Goal: Task Accomplishment & Management: Manage account settings

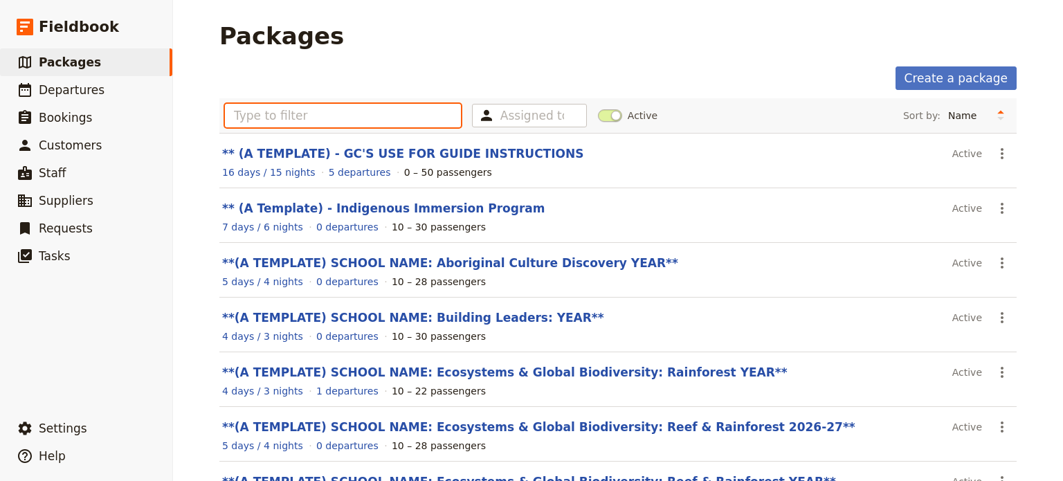
click at [315, 110] on input "text" at bounding box center [343, 116] width 236 height 24
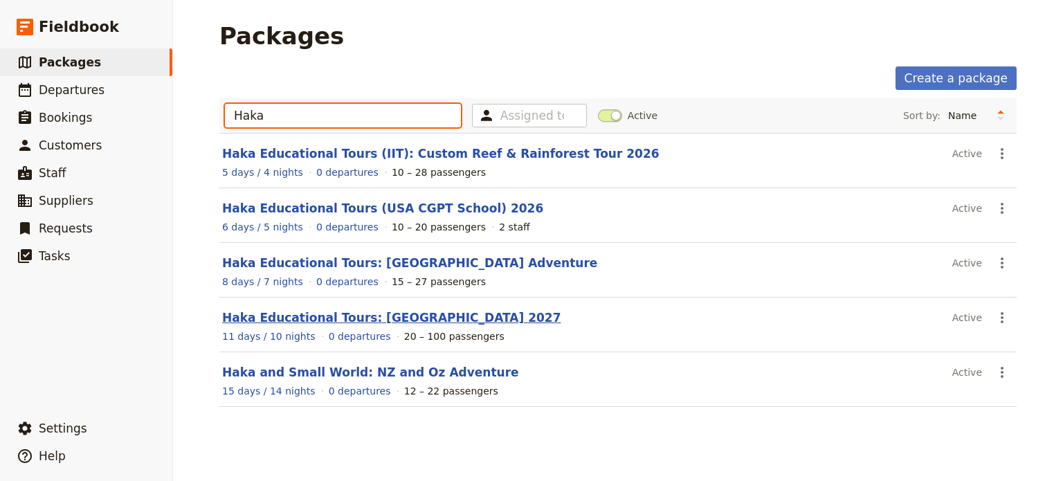
type input "Haka"
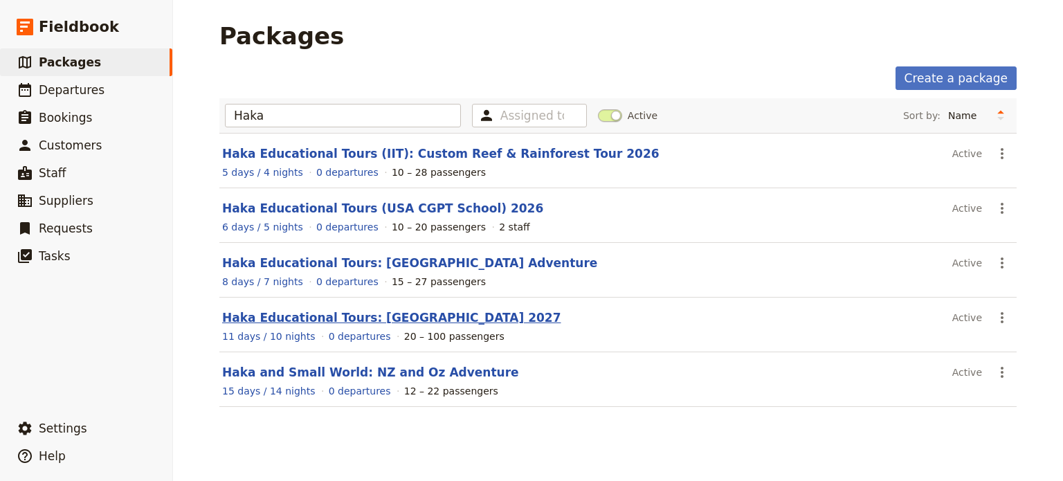
click at [381, 318] on link "Haka Educational Tours: [GEOGRAPHIC_DATA] 2027" at bounding box center [391, 318] width 338 height 14
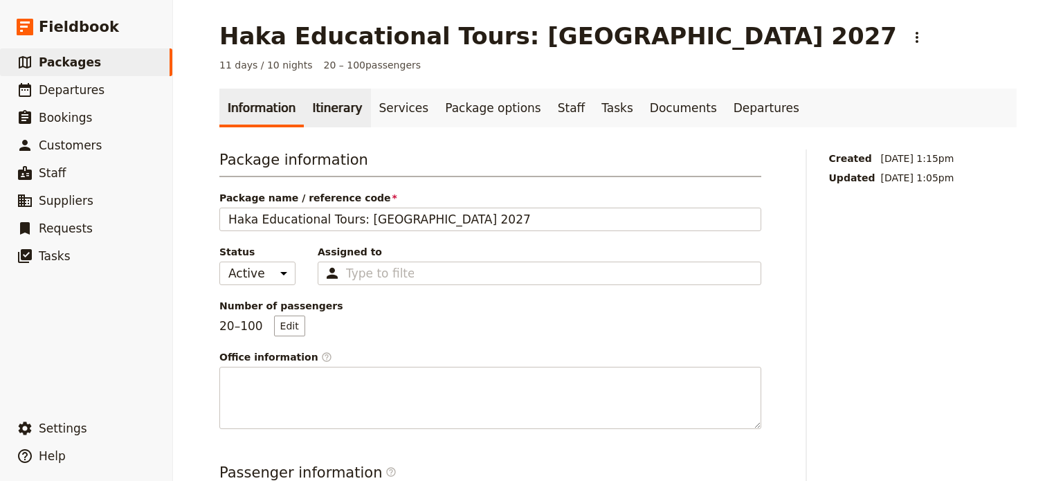
click at [311, 115] on link "Itinerary" at bounding box center [337, 108] width 66 height 39
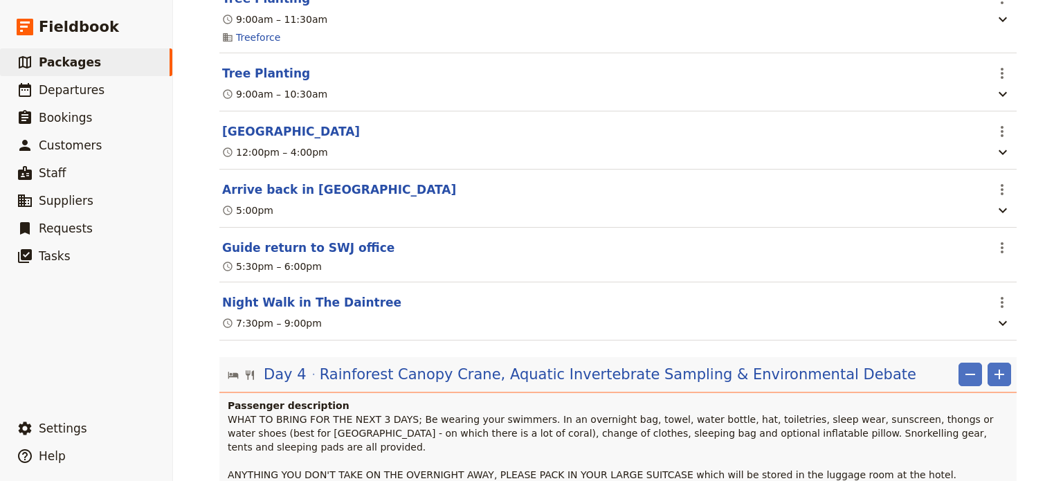
scroll to position [1715, 0]
click at [347, 124] on button "[GEOGRAPHIC_DATA]" at bounding box center [291, 132] width 138 height 17
select select "3"
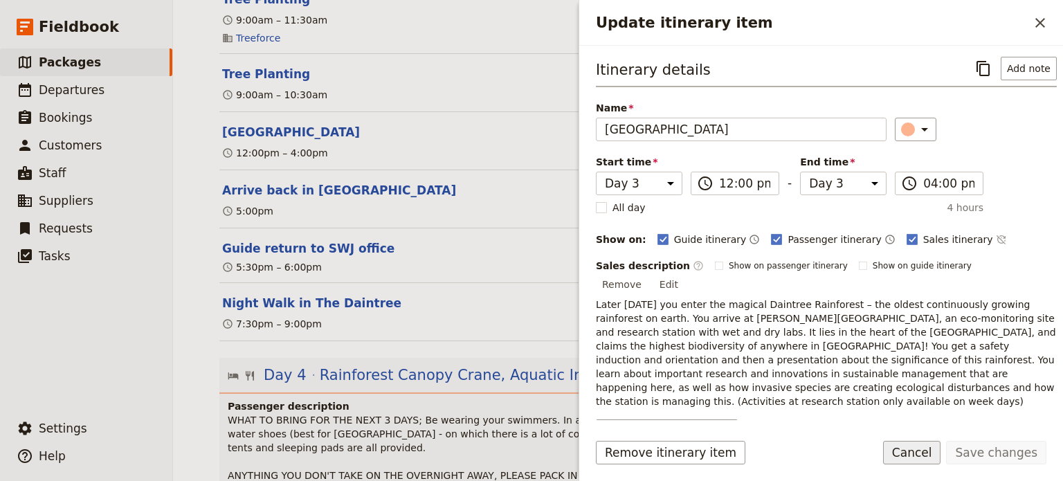
click at [923, 457] on button "Cancel" at bounding box center [912, 453] width 58 height 24
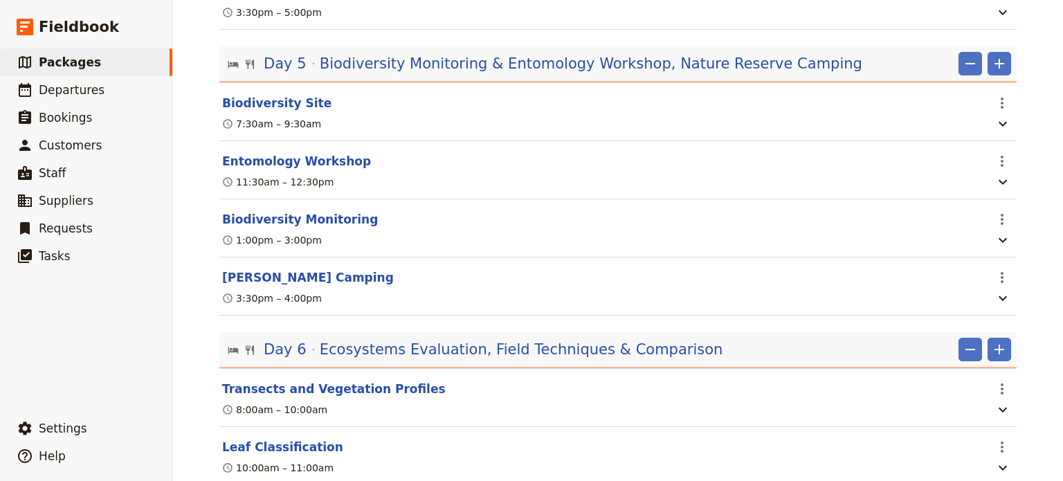
scroll to position [2312, 0]
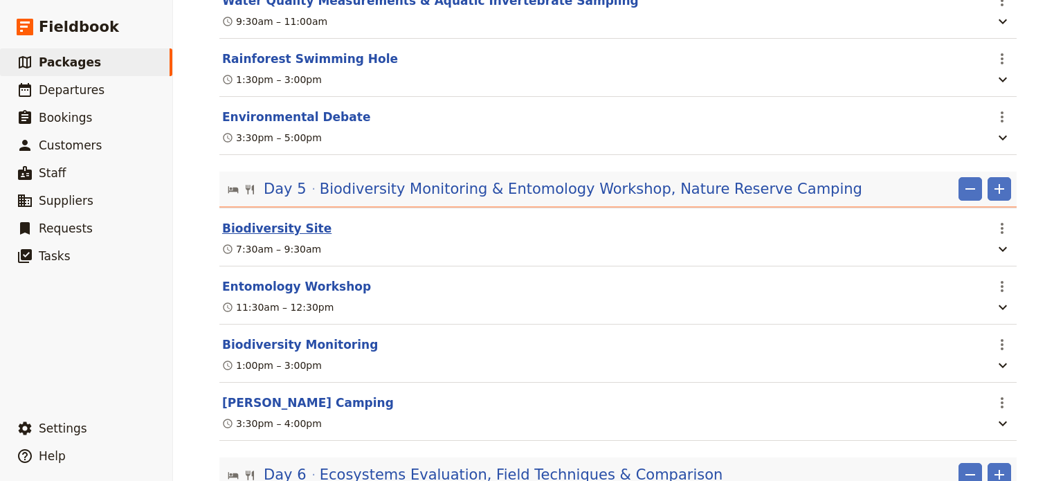
click at [282, 220] on button "Biodiversity Site" at bounding box center [276, 228] width 109 height 17
select select "5"
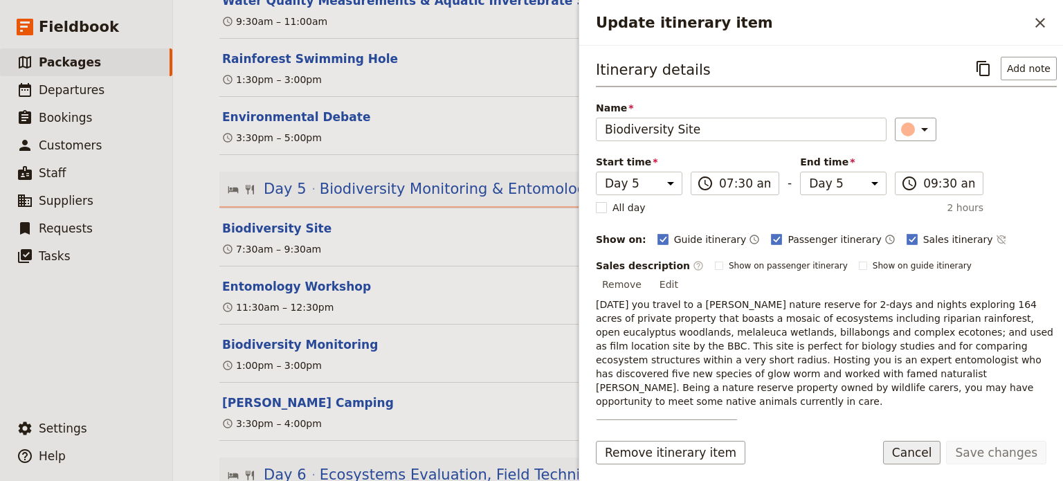
click at [914, 444] on button "Cancel" at bounding box center [912, 453] width 58 height 24
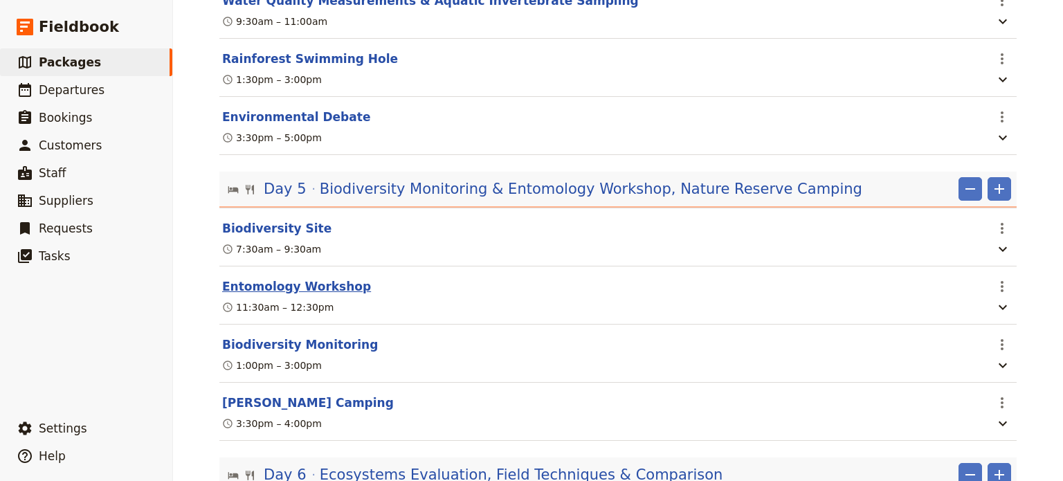
click at [286, 278] on button "Entomology Workshop" at bounding box center [296, 286] width 149 height 17
select select "5"
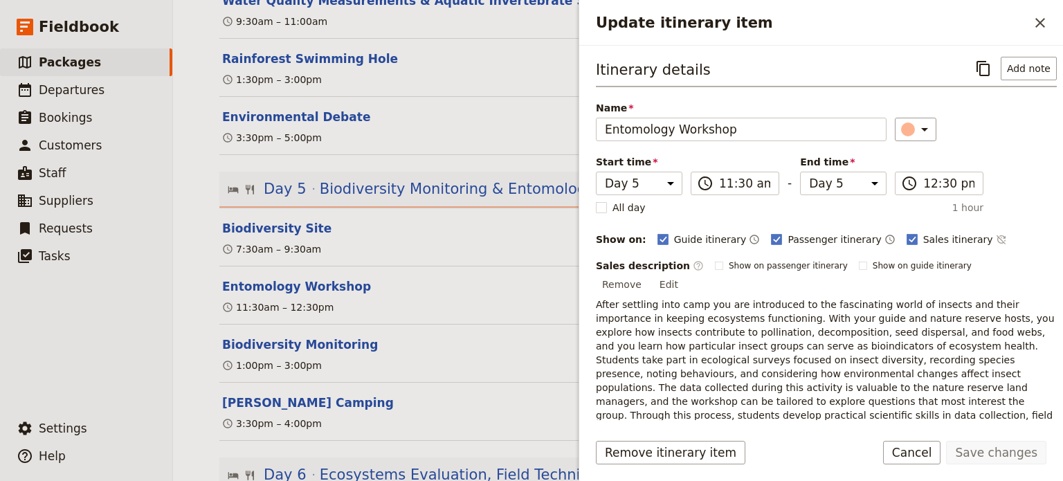
scroll to position [22, 0]
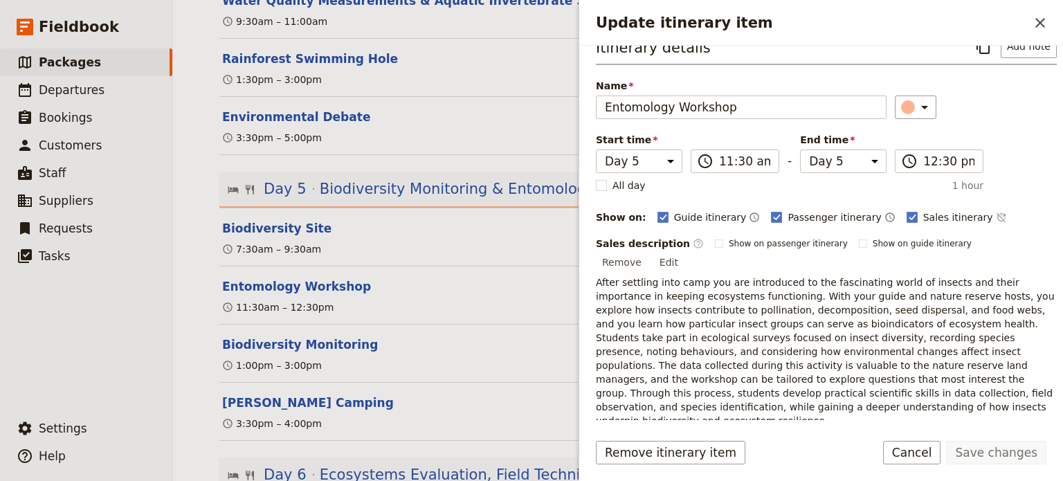
drag, startPoint x: 767, startPoint y: 419, endPoint x: 680, endPoint y: 402, distance: 88.1
click at [680, 402] on div "Sales description ​ Show on passenger itinerary Show on guide itinerary Remove …" at bounding box center [826, 348] width 461 height 223
click at [768, 394] on p "After settling into camp you are introduced to the fascinating world of insects…" at bounding box center [826, 351] width 461 height 152
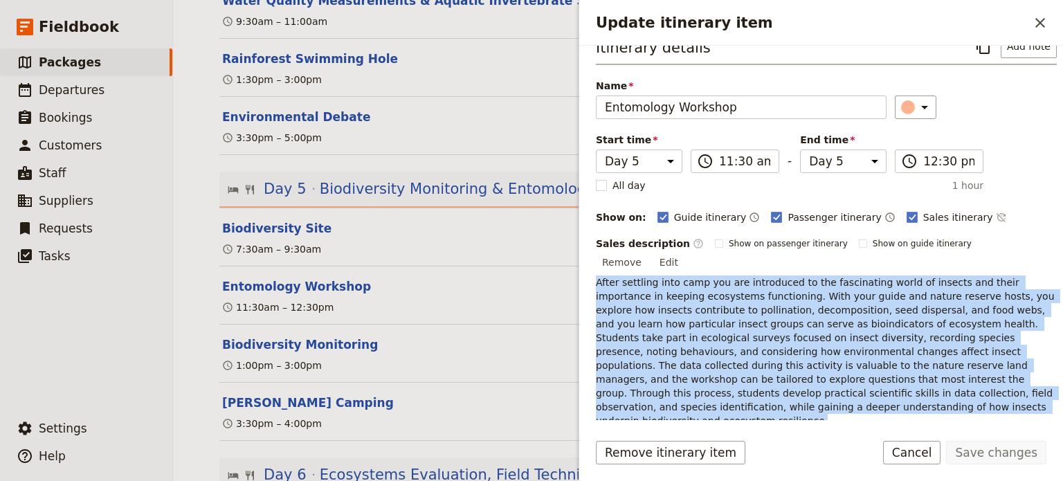
drag, startPoint x: 769, startPoint y: 388, endPoint x: 592, endPoint y: 267, distance: 214.6
click at [592, 267] on div "Itinerary details ​ Add note Name Entomology Workshop ​ Start time Day 1 Day 2 …" at bounding box center [821, 233] width 484 height 374
copy p "After settling into camp you are introduced to the fascinating world of insects…"
click at [684, 252] on button "Edit" at bounding box center [668, 262] width 31 height 21
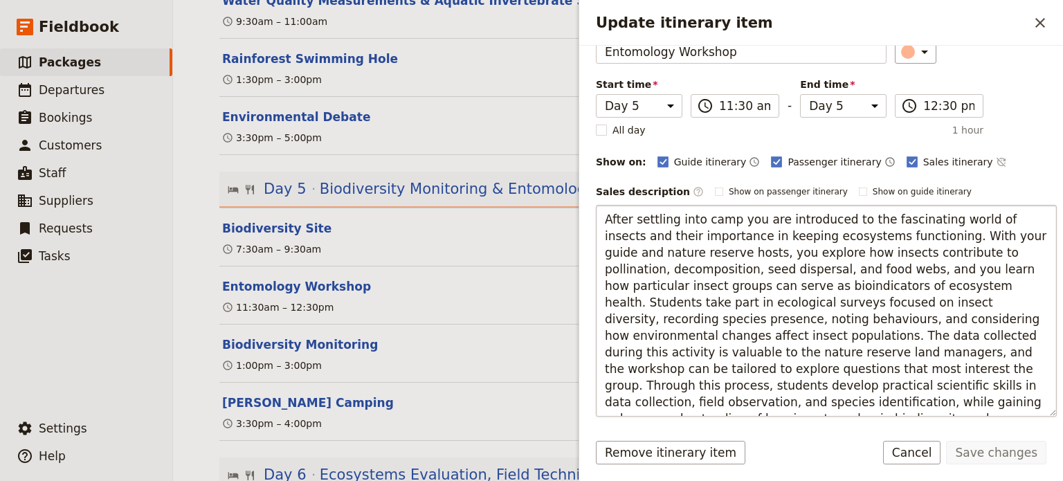
scroll to position [163, 0]
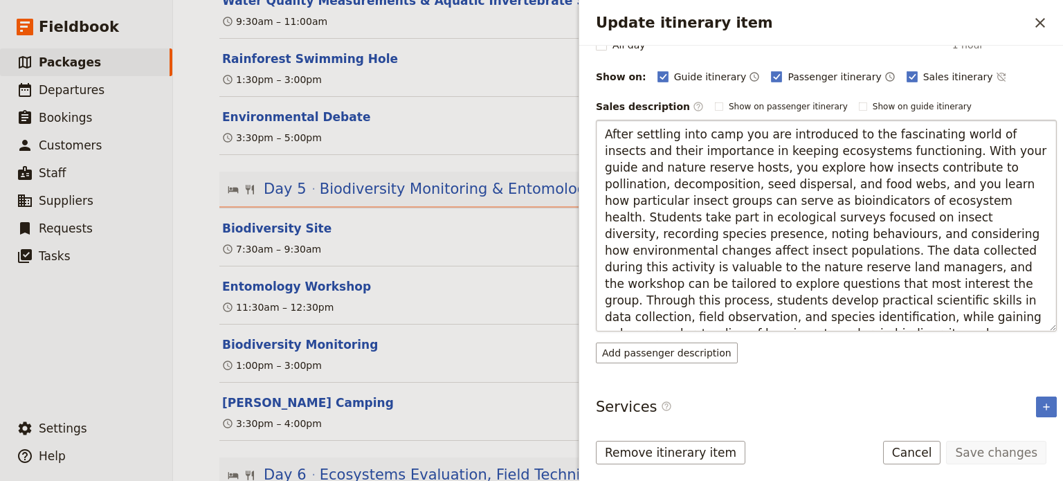
drag, startPoint x: 933, startPoint y: 320, endPoint x: 603, endPoint y: 132, distance: 379.9
click at [603, 132] on textarea "After settling into camp you are introduced to the fascinating world of insects…" at bounding box center [826, 226] width 461 height 212
type textarea "After settling into camp, you are introduced to the fascinating world of insect…"
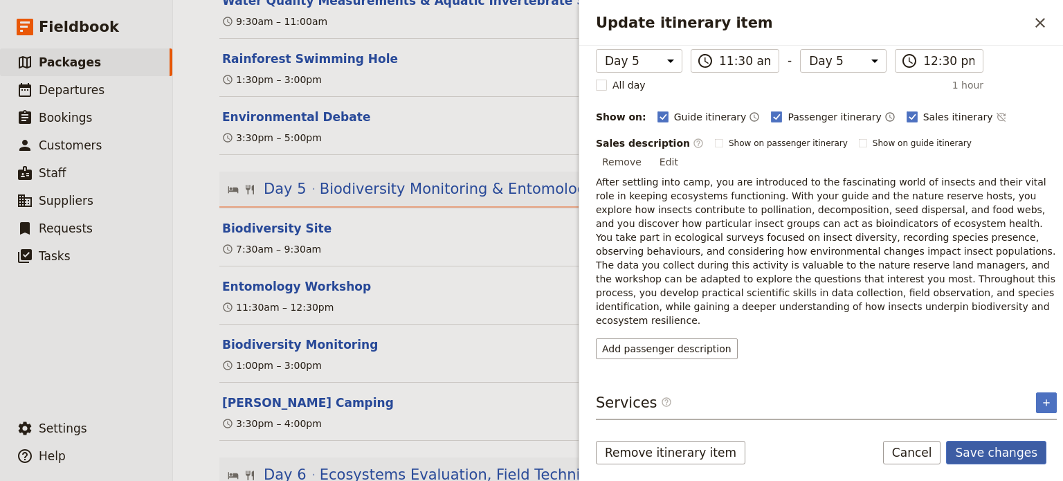
click at [971, 457] on button "Save changes" at bounding box center [996, 453] width 100 height 24
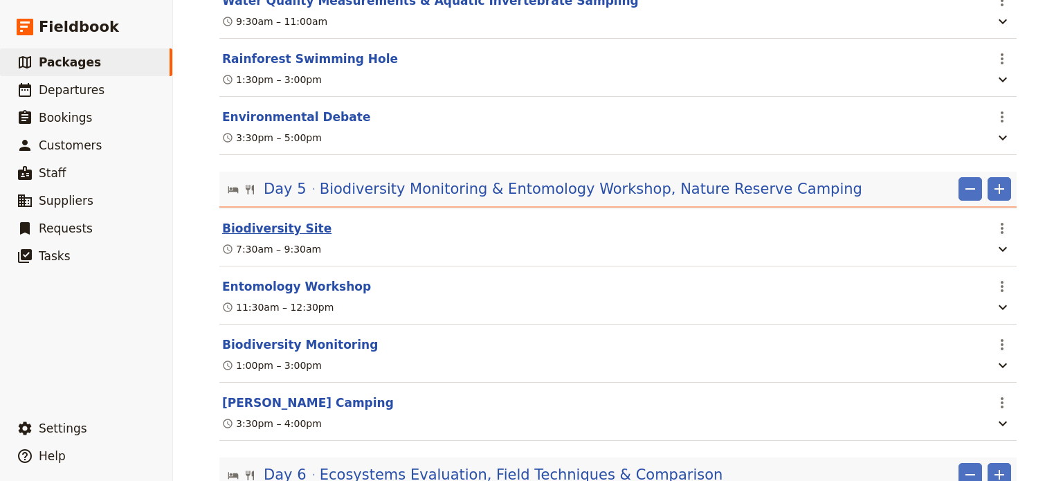
click at [271, 220] on button "Biodiversity Site" at bounding box center [276, 228] width 109 height 17
select select "5"
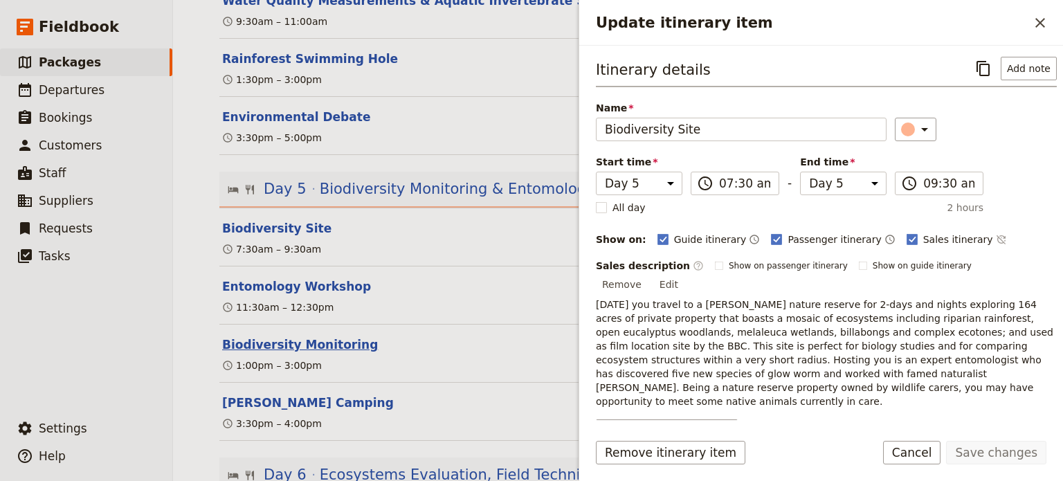
click at [277, 336] on button "Biodiversity Monitoring" at bounding box center [300, 344] width 156 height 17
select select "5"
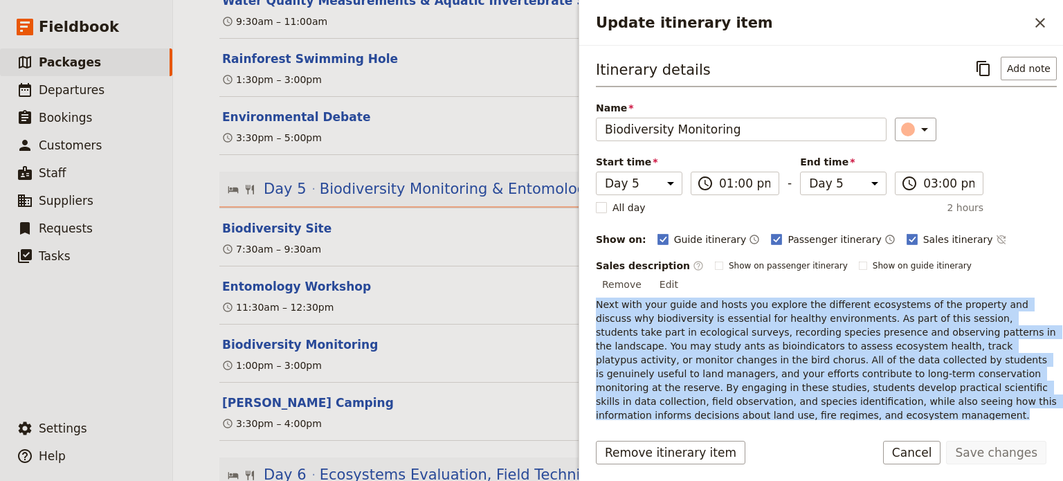
drag, startPoint x: 1017, startPoint y: 387, endPoint x: 595, endPoint y: 284, distance: 434.3
click at [596, 298] on p "Next with your guide and hosts you explore the different ecosystems of the prop…" at bounding box center [826, 360] width 461 height 125
copy p "Next with your guide and hosts you explore the different ecosystems of the prop…"
click at [314, 336] on button "Biodiversity Monitoring" at bounding box center [300, 344] width 156 height 17
select select "5"
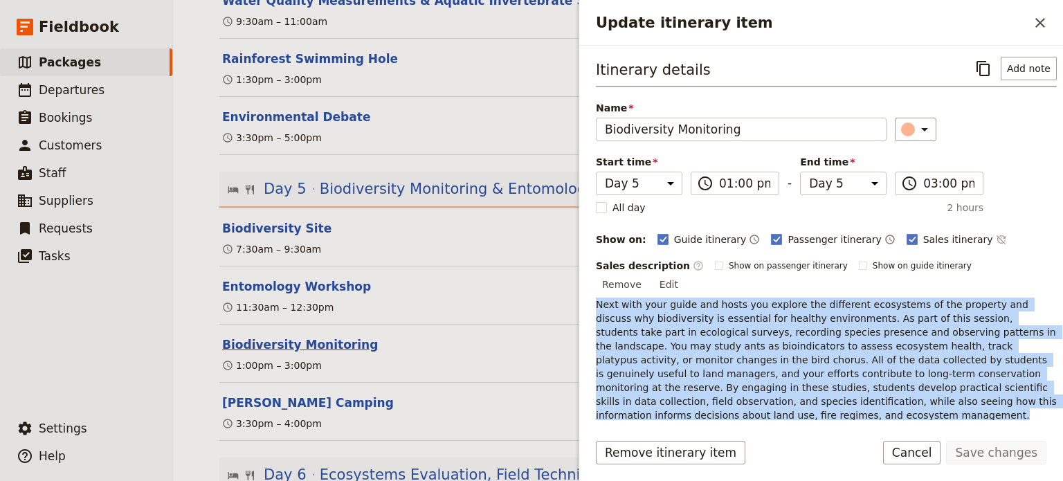
select select "5"
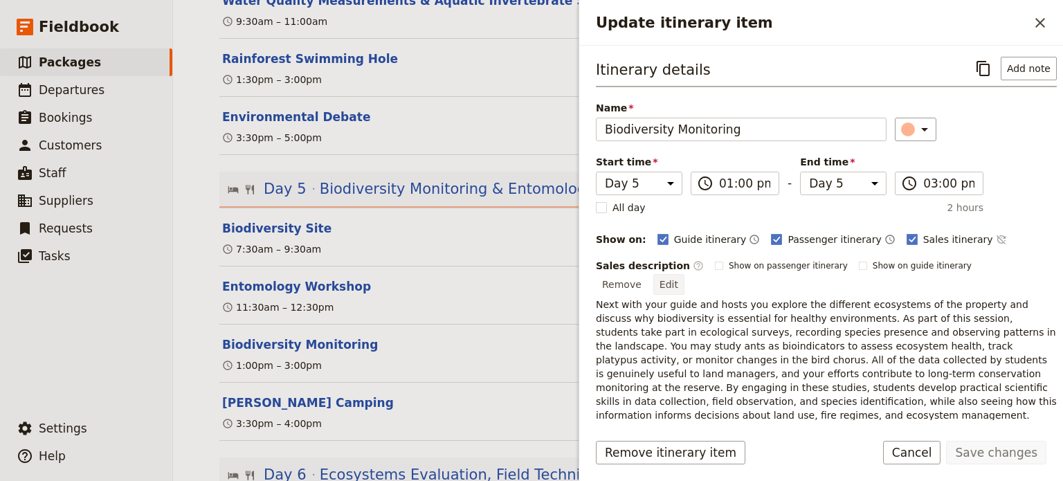
click at [684, 274] on button "Edit" at bounding box center [668, 284] width 31 height 21
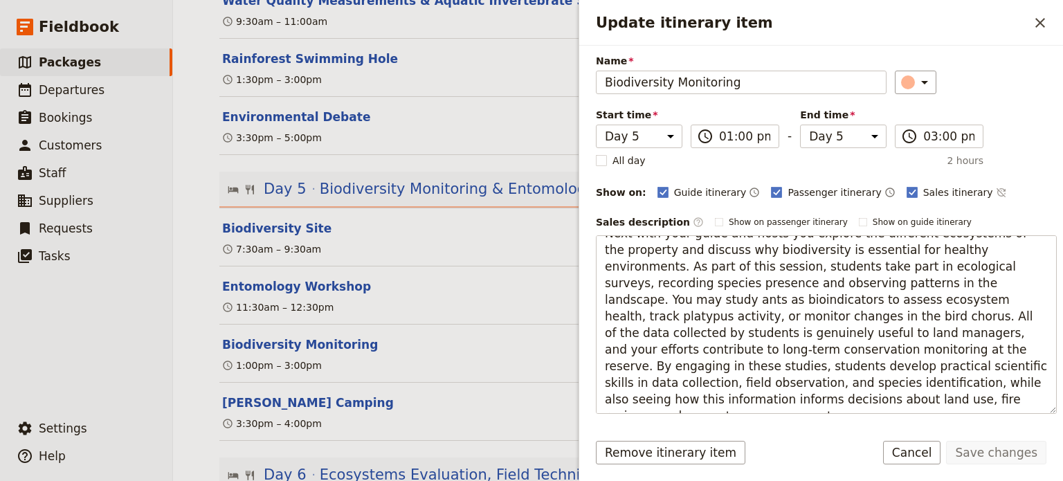
scroll to position [50, 0]
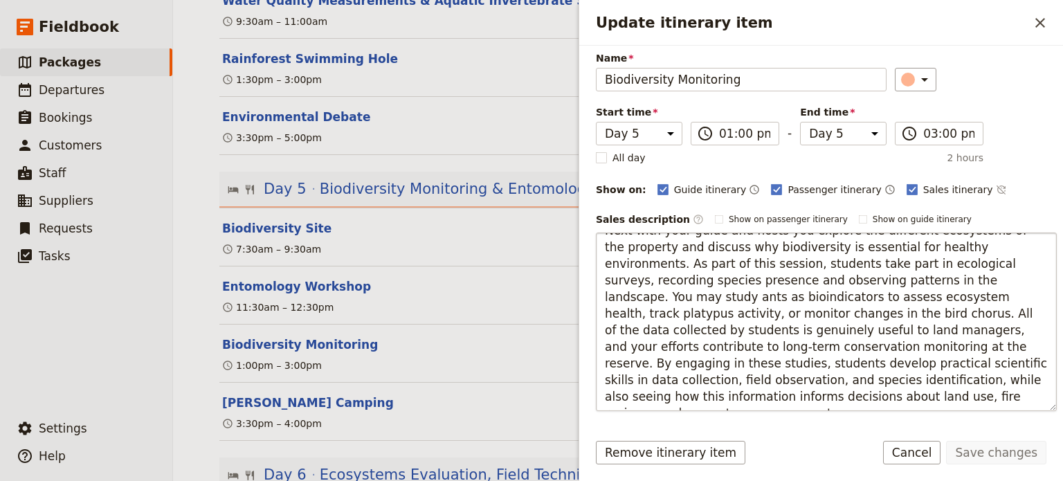
drag, startPoint x: 879, startPoint y: 397, endPoint x: 605, endPoint y: 331, distance: 281.8
click at [605, 331] on textarea "Next with your guide and hosts you explore the different ecosystems of the prop…" at bounding box center [826, 321] width 461 height 179
click at [973, 370] on textarea "Next with your guide and hosts you explore the different ecosystems of the prop…" at bounding box center [826, 321] width 461 height 179
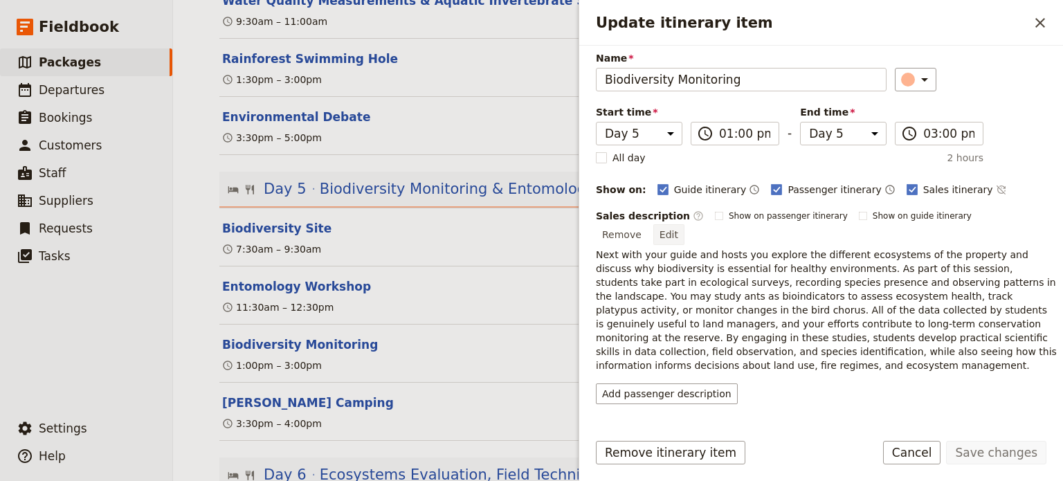
click at [684, 224] on button "Edit" at bounding box center [668, 234] width 31 height 21
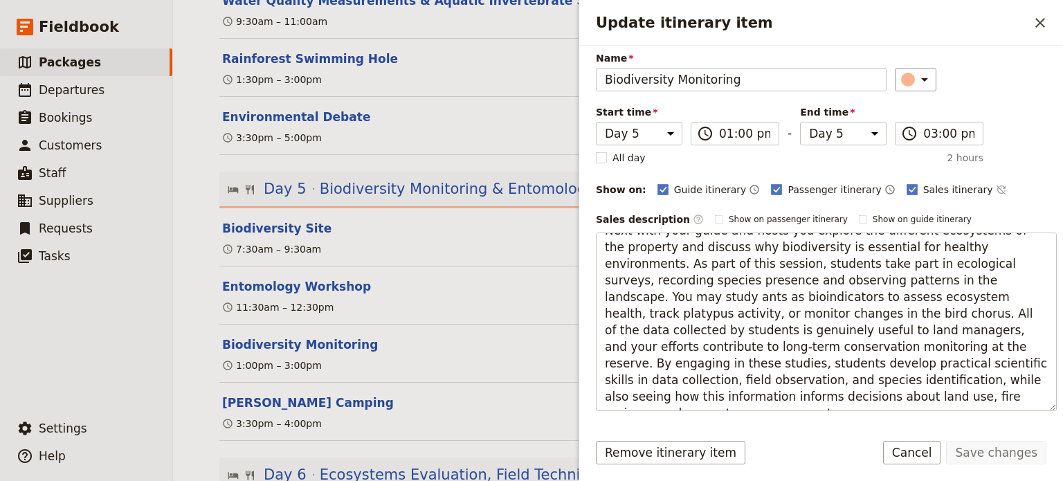
scroll to position [0, 0]
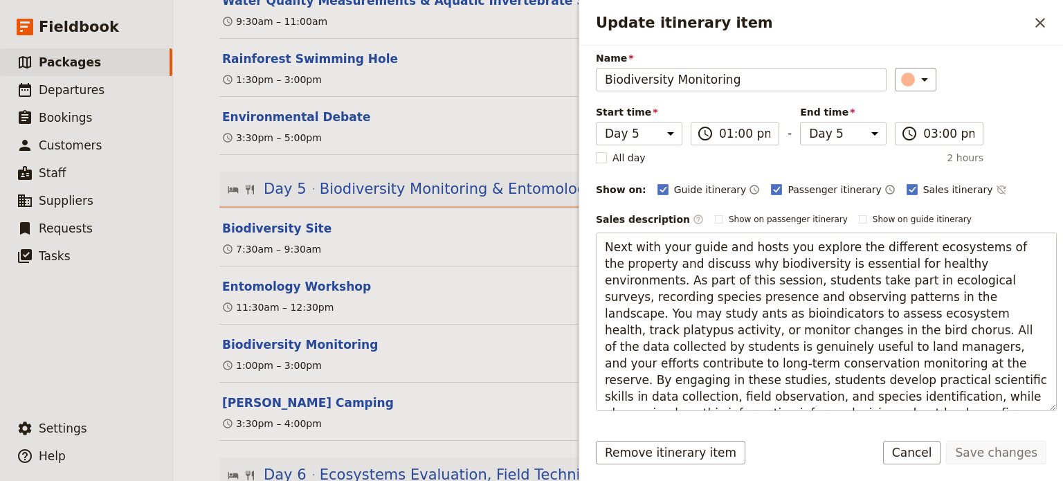
drag, startPoint x: 877, startPoint y: 401, endPoint x: 588, endPoint y: 224, distance: 338.8
click at [588, 224] on div "Itinerary details ​ Add note Name Biodiversity Monitoring ​ Start time Day 1 Da…" at bounding box center [821, 233] width 484 height 374
type textarea "Next, with your guide and hosts, you explore the different ecosystems of the pr…"
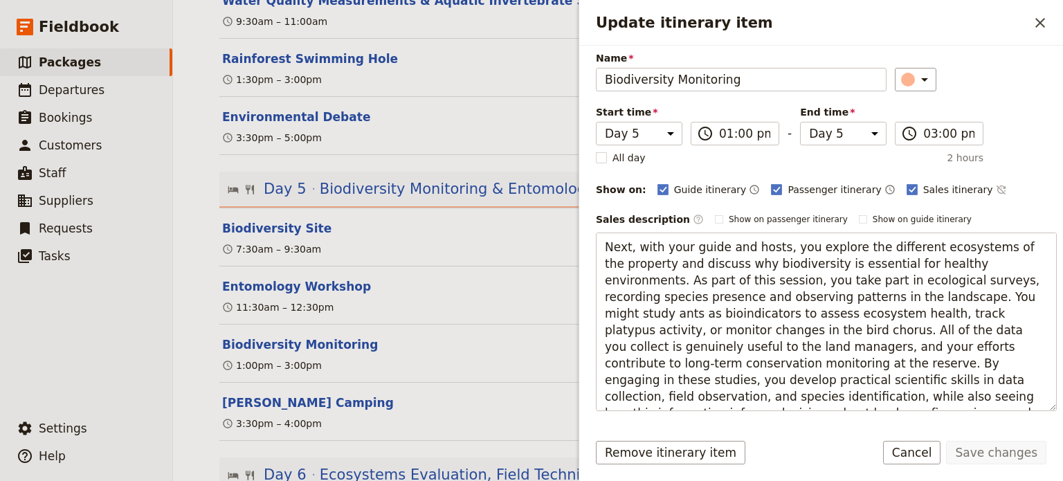
scroll to position [11, 0]
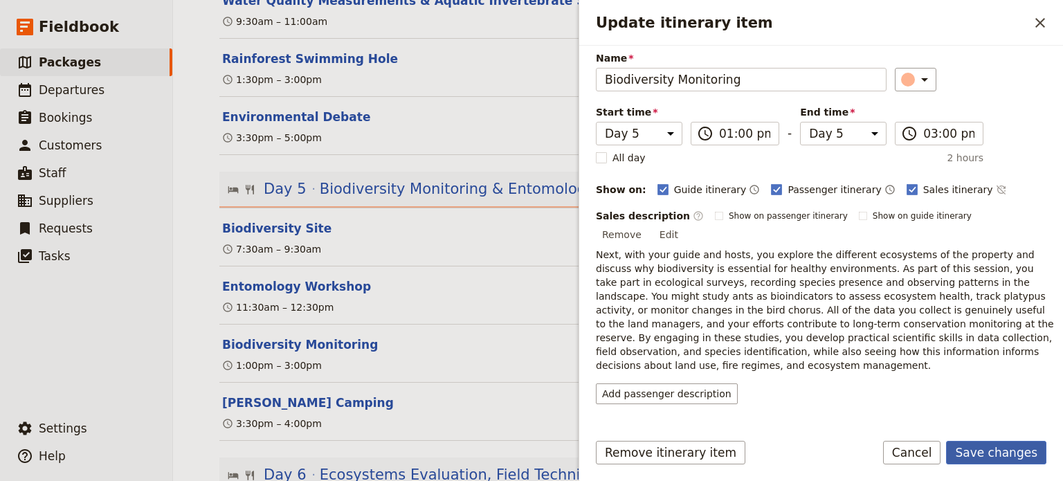
click at [1002, 450] on button "Save changes" at bounding box center [996, 453] width 100 height 24
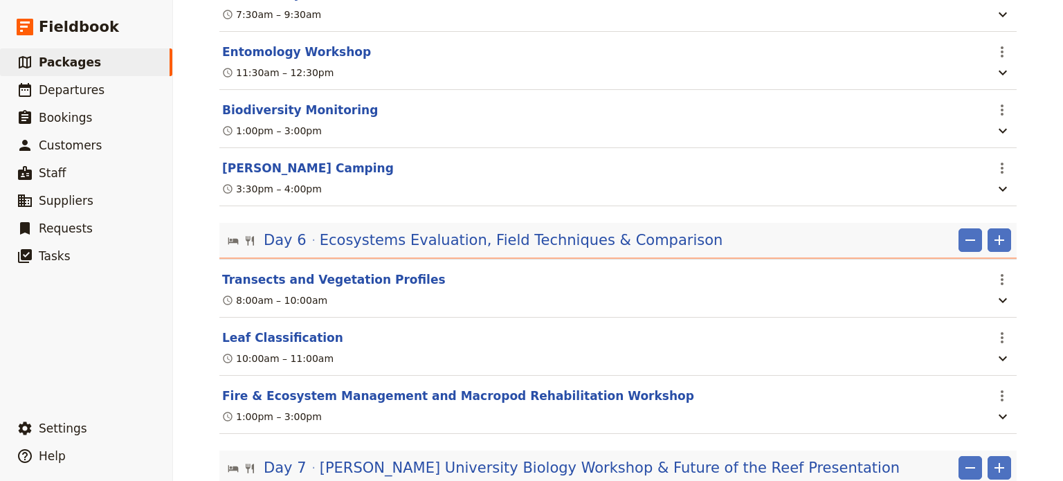
scroll to position [2541, 0]
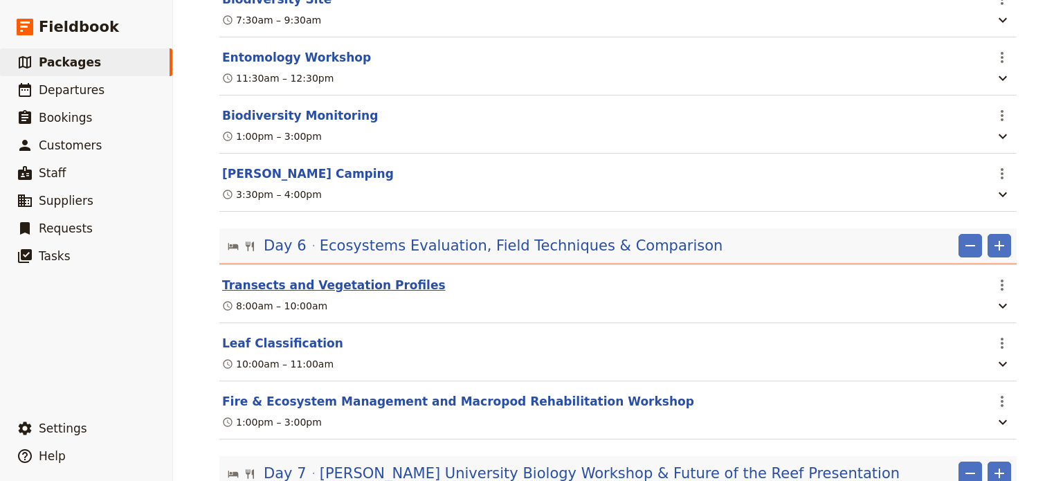
click at [370, 277] on button "Transects and Vegetation Profiles" at bounding box center [333, 285] width 223 height 17
select select "6"
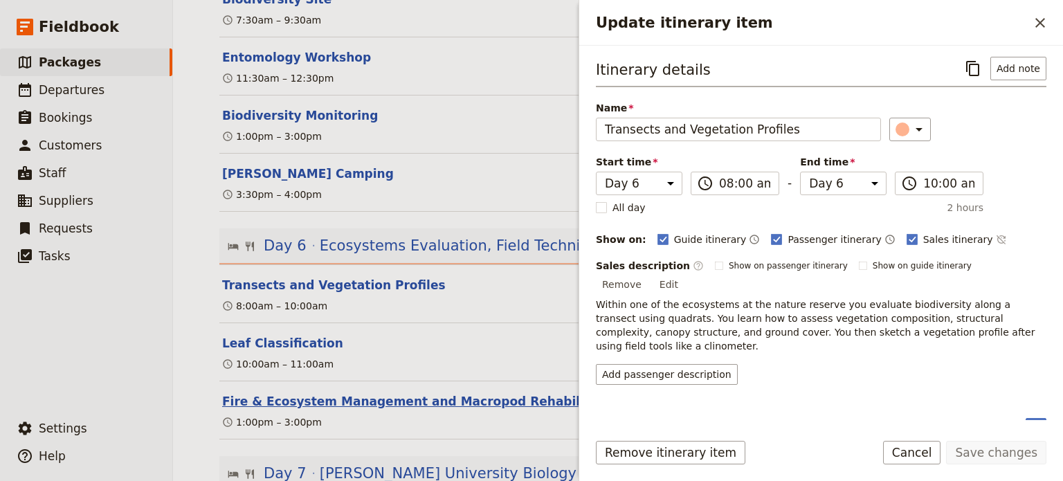
click at [349, 393] on button "Fire & Ecosystem Management and Macropod Rehabilitation Workshop" at bounding box center [458, 401] width 472 height 17
select select "6"
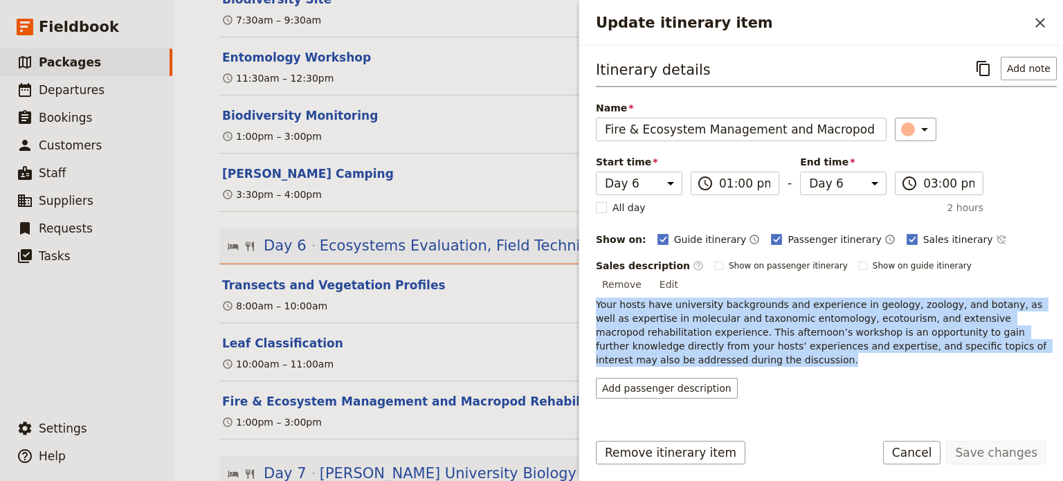
drag, startPoint x: 656, startPoint y: 343, endPoint x: 583, endPoint y: 287, distance: 92.3
click at [583, 287] on div "Itinerary details ​ Add note Name Fire & Ecosystem Management and Macropod Reha…" at bounding box center [821, 233] width 484 height 374
copy p "Your hosts have university backgrounds and experience in geology, zoology, and …"
click at [684, 274] on button "Edit" at bounding box center [668, 284] width 31 height 21
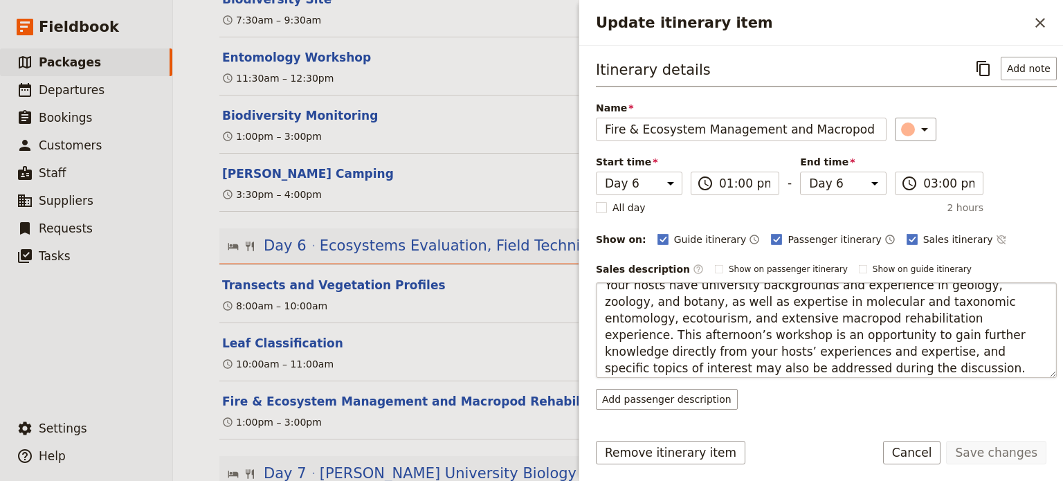
scroll to position [17, 0]
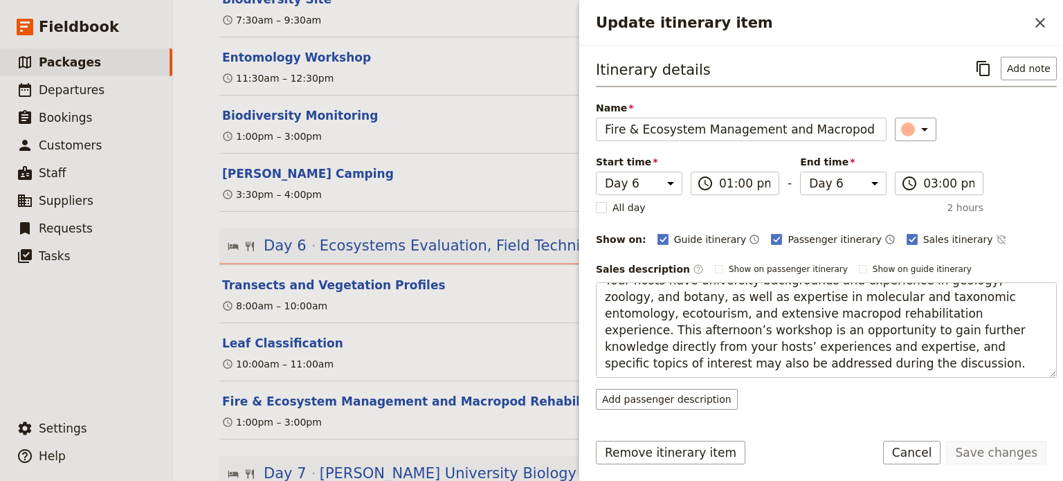
drag, startPoint x: 869, startPoint y: 329, endPoint x: 1012, endPoint y: 376, distance: 150.8
click at [1012, 376] on div "Sales description ​ Show on passenger itinerary Show on guide itinerary Edit Yo…" at bounding box center [826, 334] width 461 height 151
type textarea "Your hosts have university backgrounds and experience in geology, zoology, and …"
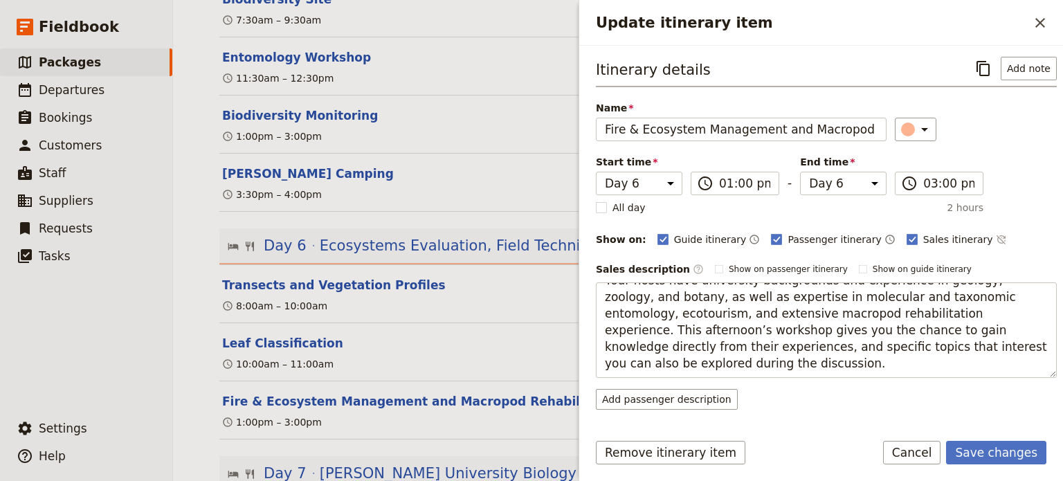
scroll to position [0, 0]
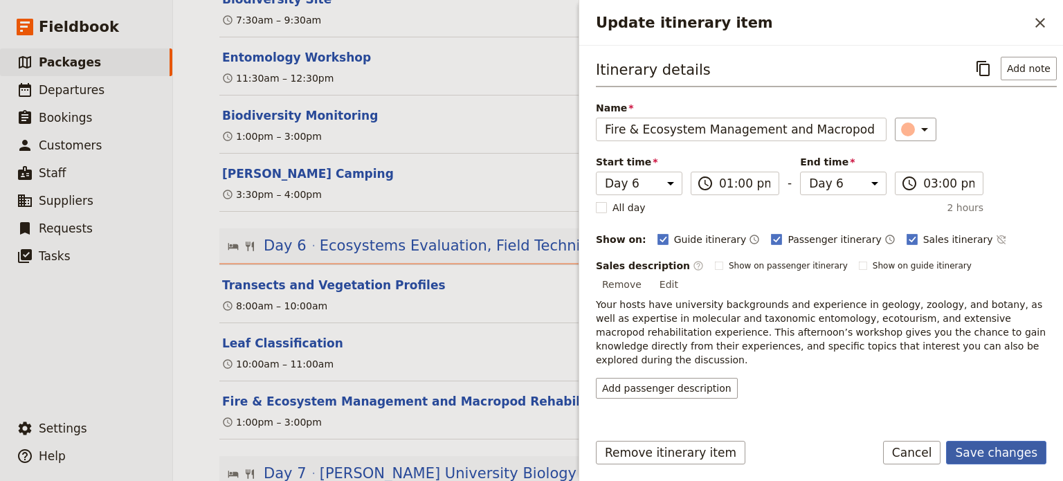
click at [981, 448] on button "Save changes" at bounding box center [996, 453] width 100 height 24
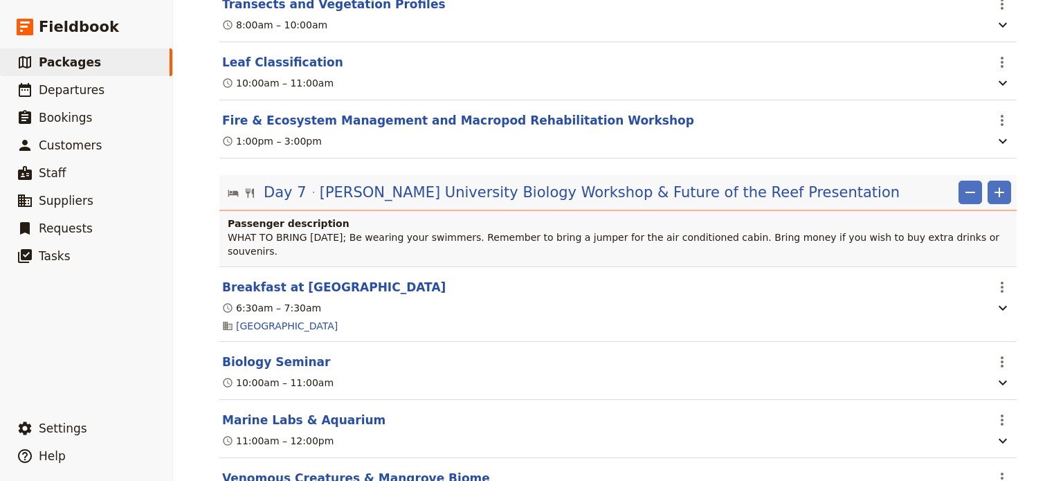
scroll to position [2979, 0]
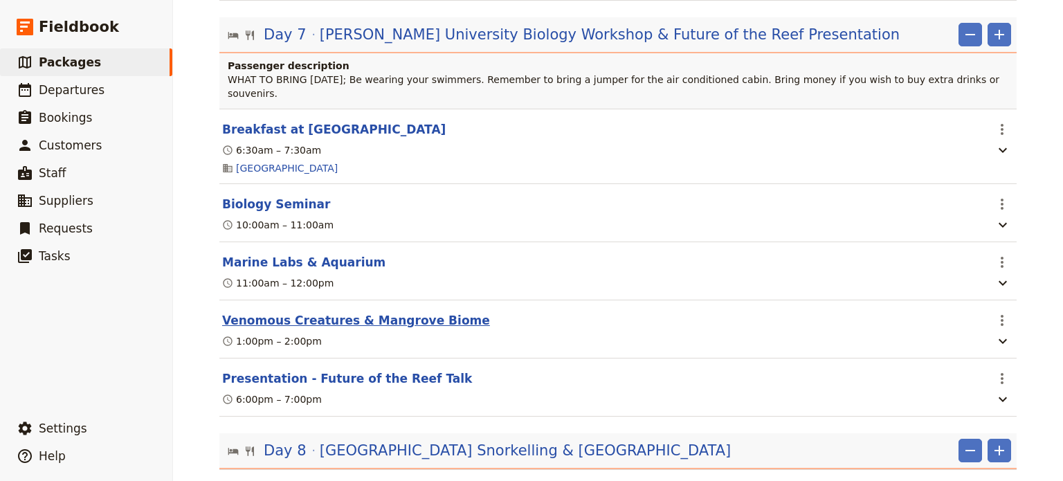
click at [414, 312] on button "Venomous Creatures & Mangrove Biome" at bounding box center [356, 320] width 268 height 17
select select "7"
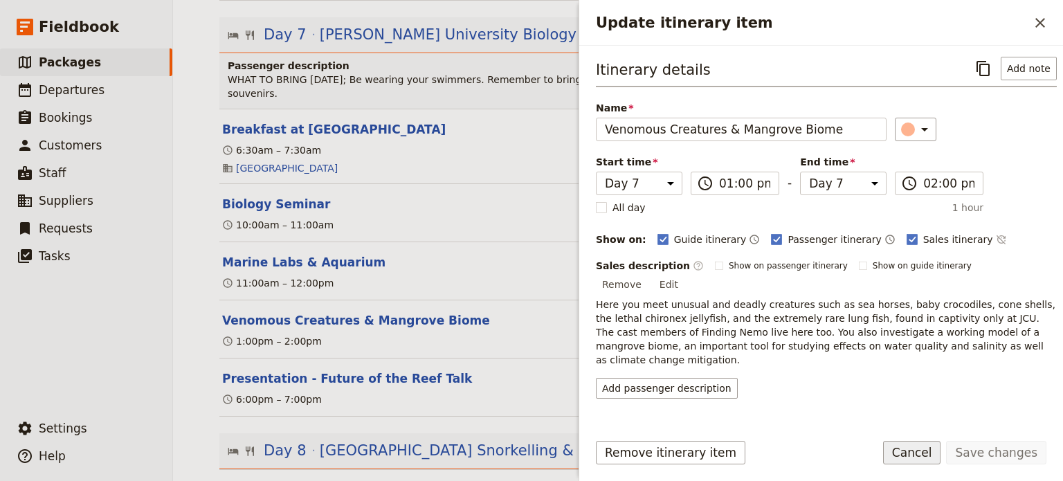
click at [941, 459] on button "Cancel" at bounding box center [912, 453] width 58 height 24
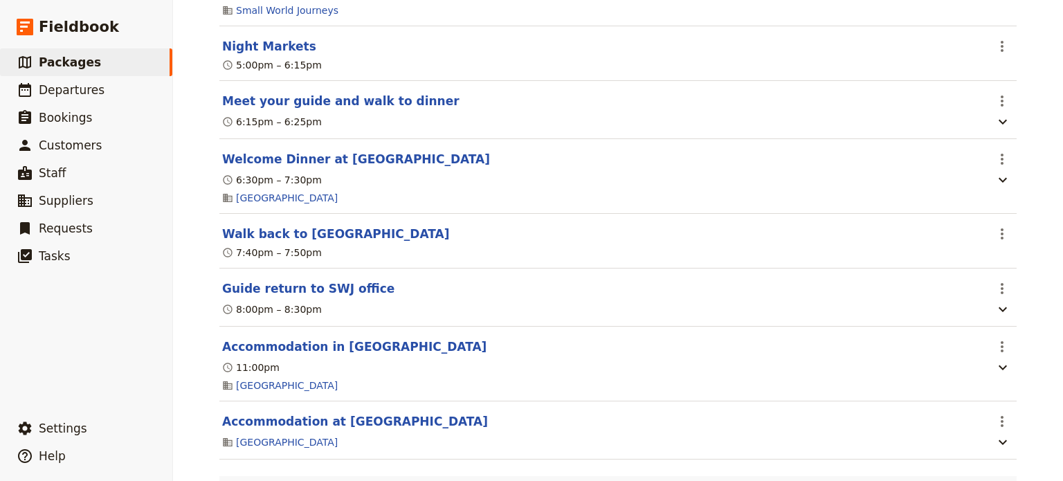
scroll to position [0, 0]
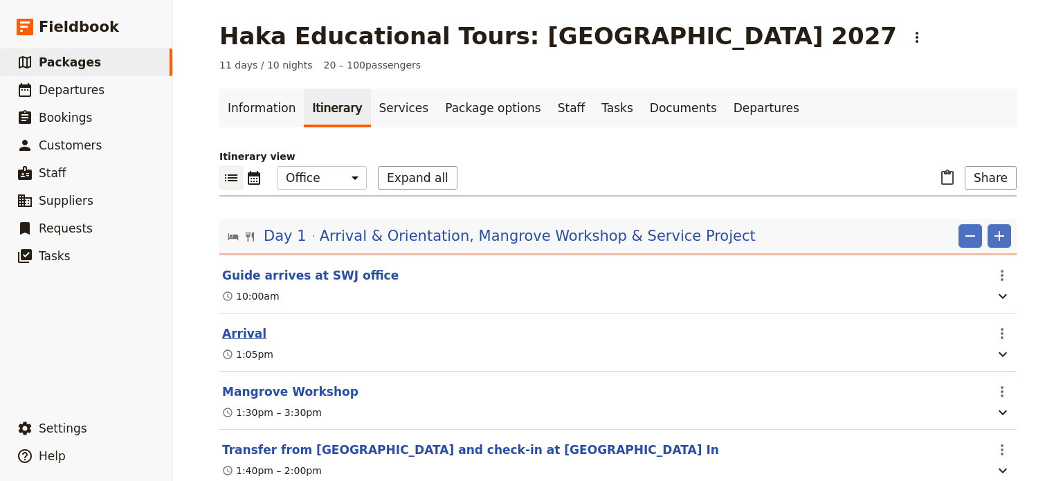
click at [248, 337] on button "Arrival" at bounding box center [244, 333] width 44 height 17
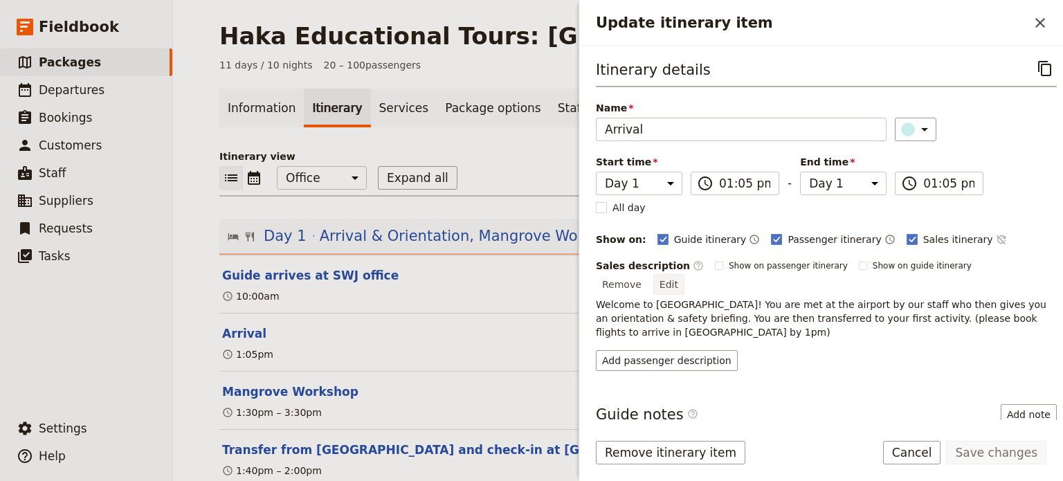
click at [684, 274] on button "Edit" at bounding box center [668, 284] width 31 height 21
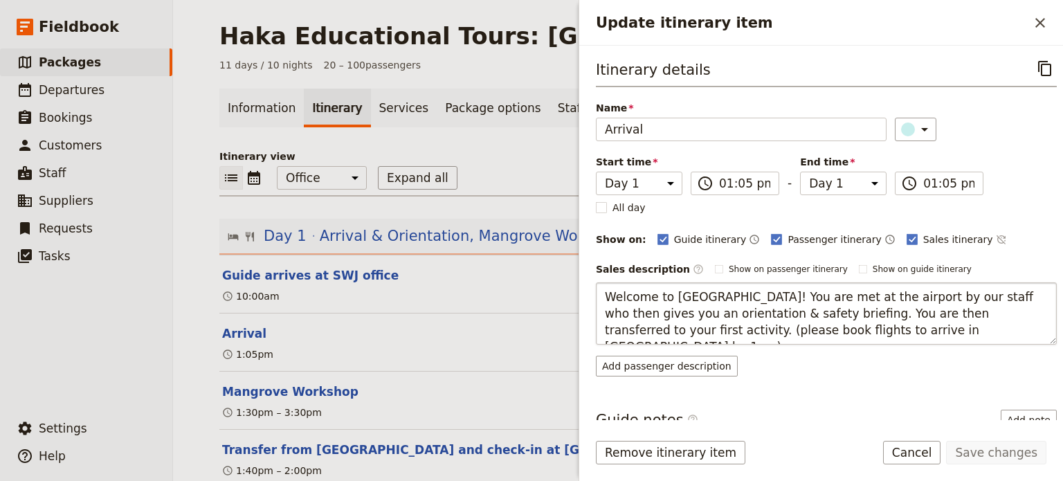
click at [655, 327] on textarea "Welcome to [GEOGRAPHIC_DATA]! You are met at the airport by our staff who then …" at bounding box center [826, 313] width 461 height 62
click at [882, 329] on textarea "Welcome to [GEOGRAPHIC_DATA]! You are met at the airport by our staff who then …" at bounding box center [826, 313] width 461 height 62
type textarea "Welcome to [GEOGRAPHIC_DATA]! You are met at the airport by our staff who then …"
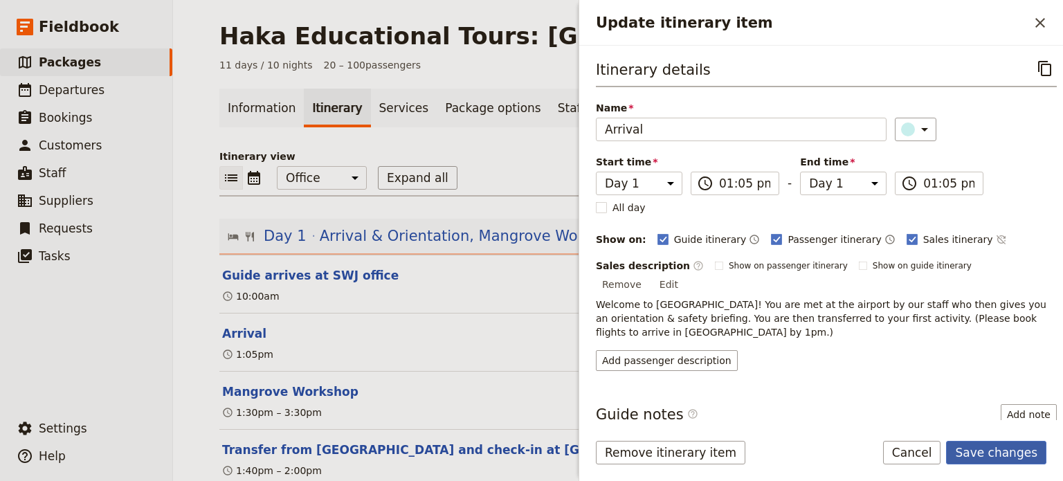
click at [1010, 450] on button "Save changes" at bounding box center [996, 453] width 100 height 24
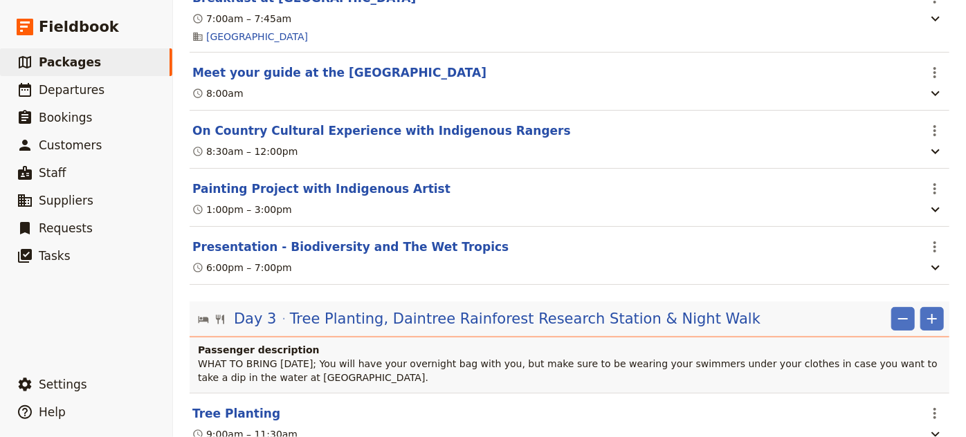
scroll to position [1303, 0]
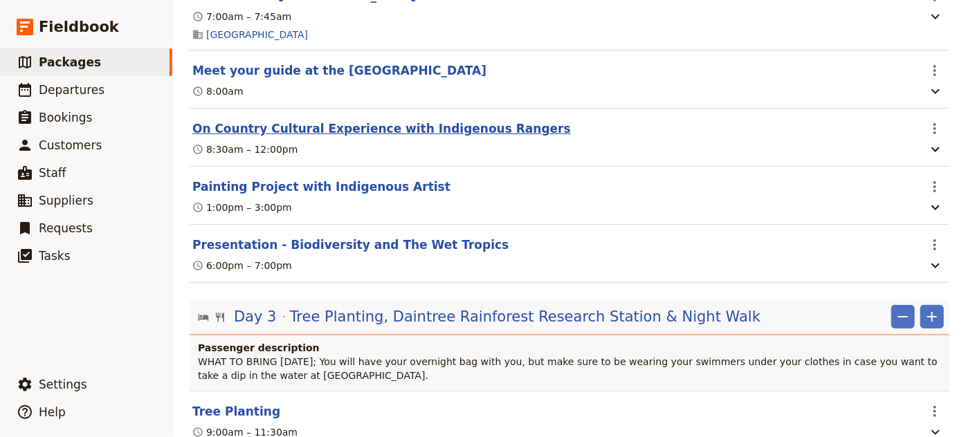
click at [438, 120] on button "On Country Cultural Experience with Indigenous Rangers" at bounding box center [381, 128] width 378 height 17
select select "2"
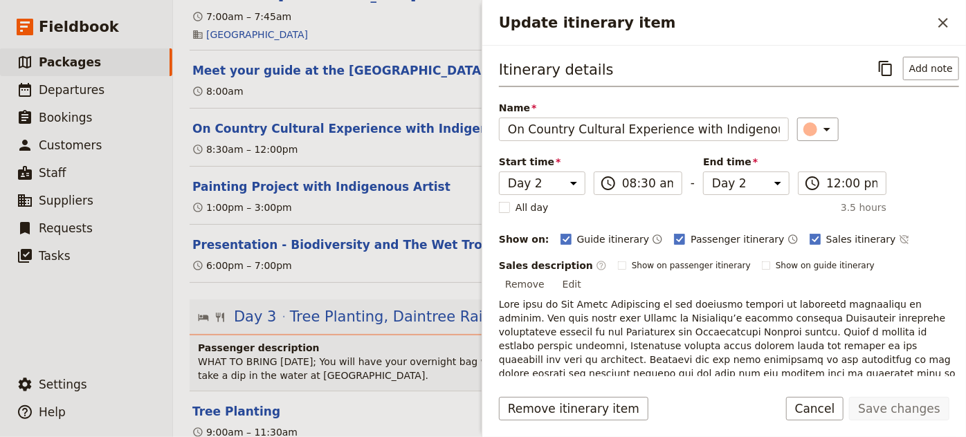
click at [587, 274] on button "Edit" at bounding box center [571, 284] width 31 height 21
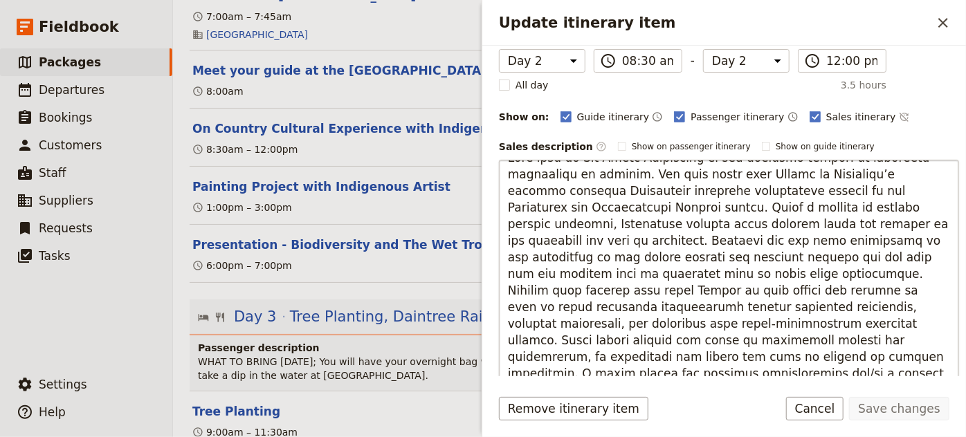
scroll to position [185, 0]
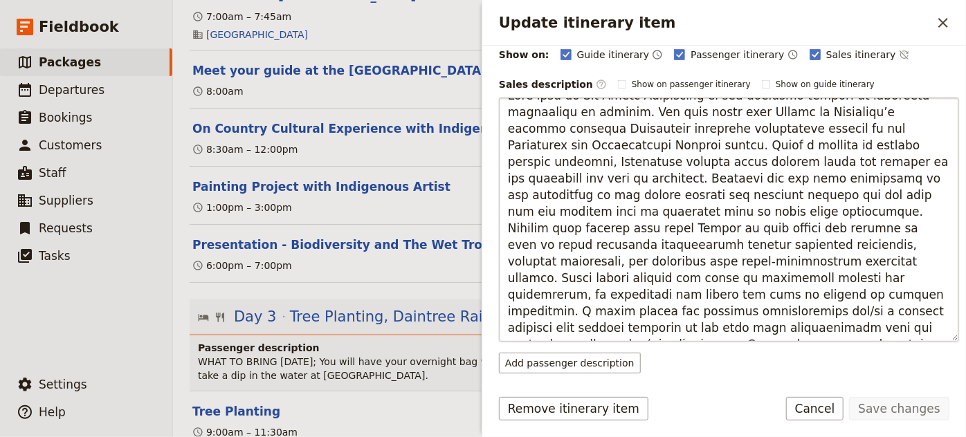
click at [796, 311] on textarea "Update itinerary item" at bounding box center [729, 220] width 460 height 244
click at [558, 326] on textarea "Update itinerary item" at bounding box center [729, 220] width 460 height 244
click at [657, 326] on textarea "Update itinerary item" at bounding box center [729, 220] width 460 height 244
type textarea "Lore ipsu do Sit Ametc Adipiscing el sed doeiusmo tempori ut laboreetd magnaali…"
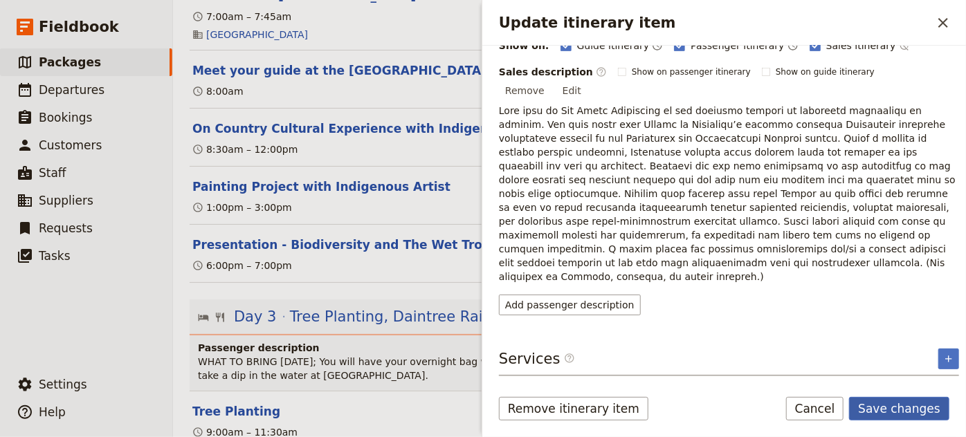
scroll to position [161, 0]
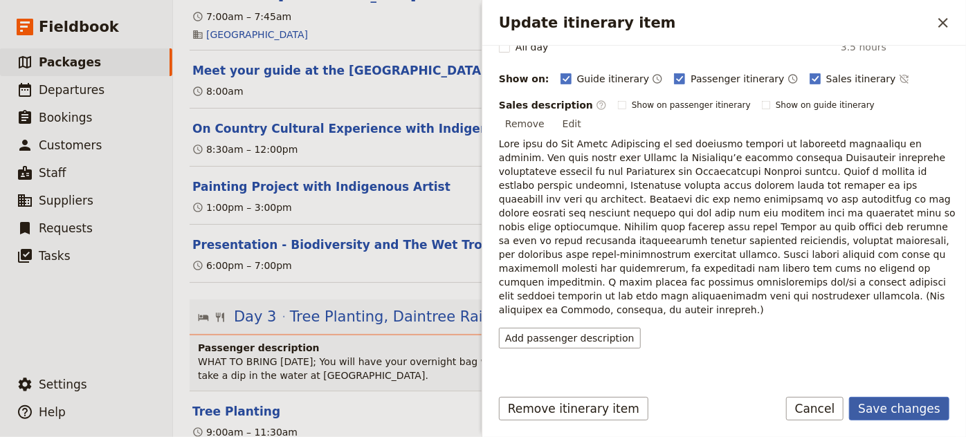
click at [893, 415] on button "Save changes" at bounding box center [899, 409] width 100 height 24
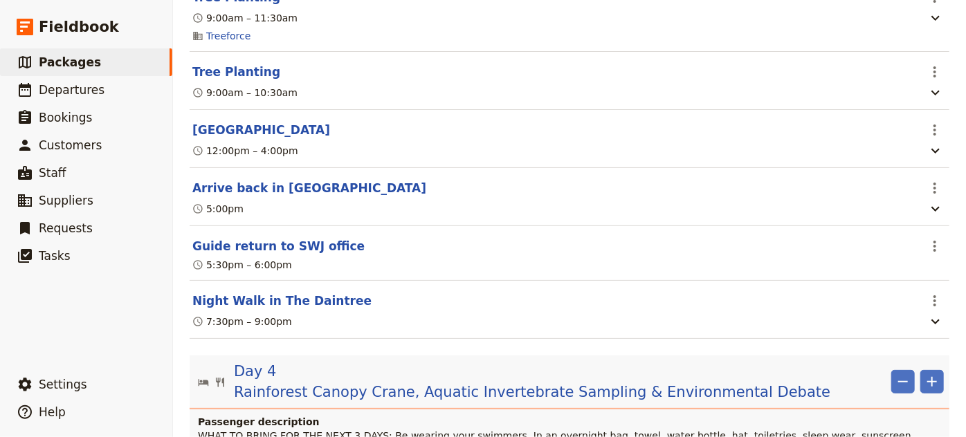
scroll to position [1721, 0]
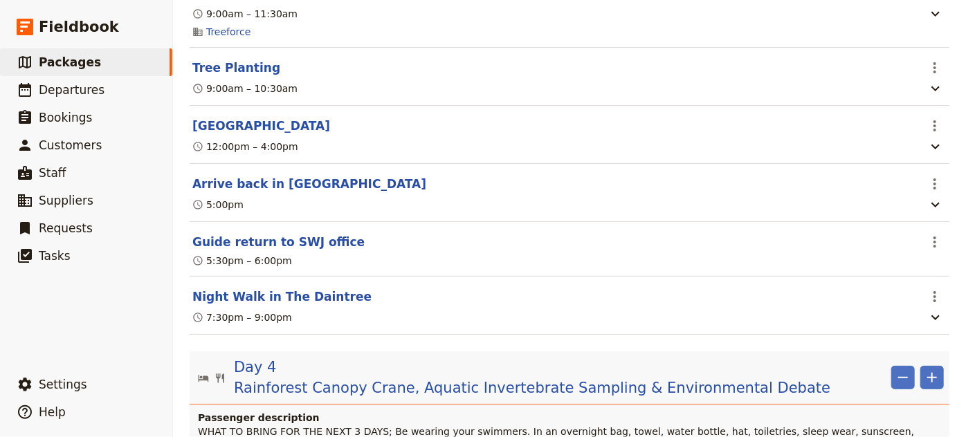
click at [488, 222] on section "Guide return to SWJ office ​ 5:30pm – 6:00pm" at bounding box center [570, 249] width 760 height 55
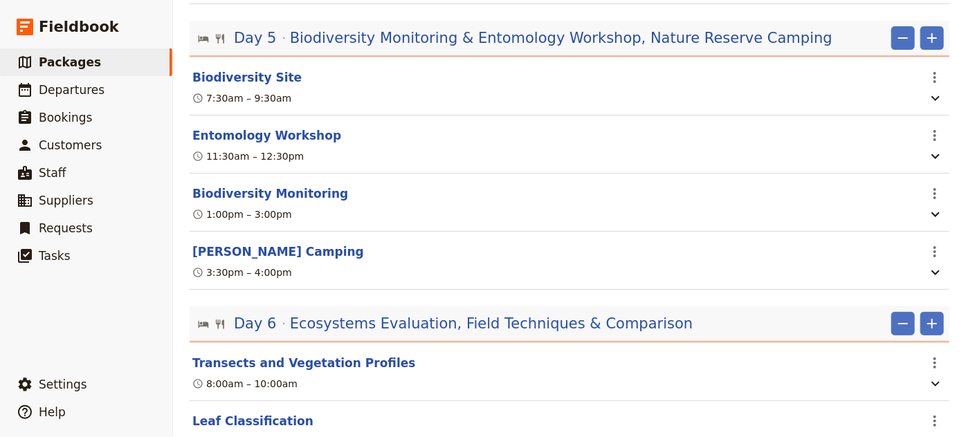
scroll to position [2480, 0]
click at [255, 244] on button "[PERSON_NAME] Camping" at bounding box center [278, 252] width 172 height 17
select select "5"
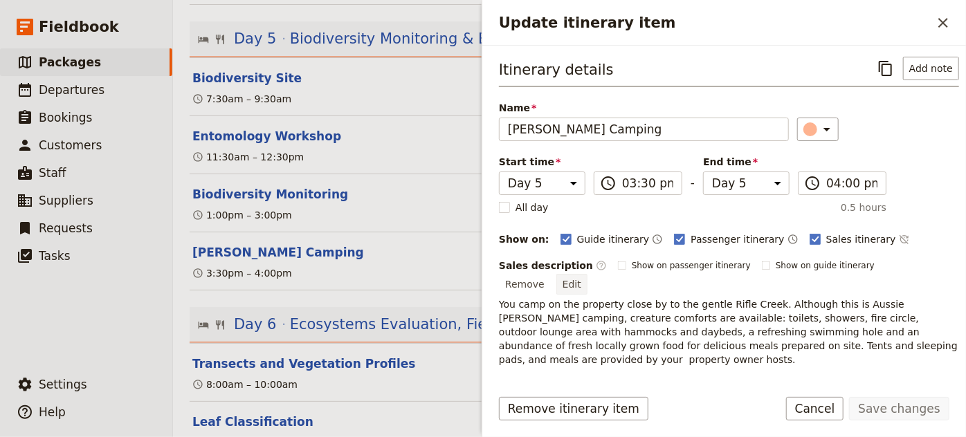
click at [587, 274] on button "Edit" at bounding box center [571, 284] width 31 height 21
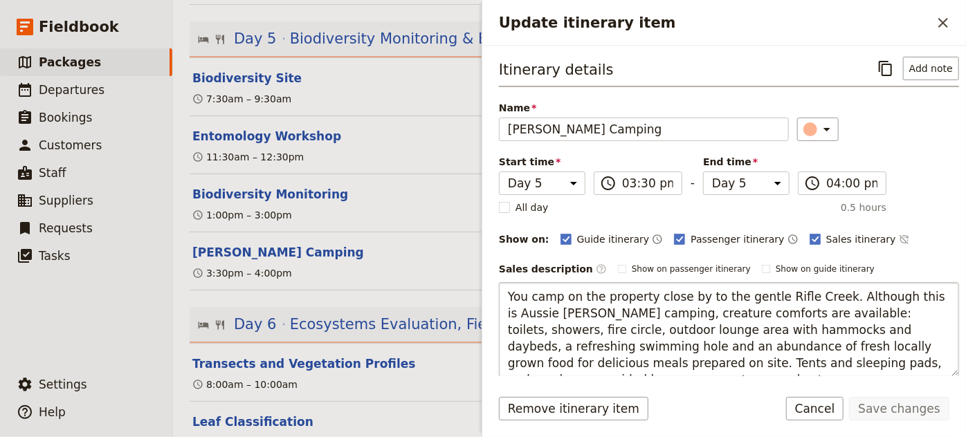
click at [585, 361] on textarea "You camp on the property close by to the gentle Rifle Creek. Although this is A…" at bounding box center [729, 329] width 460 height 95
type textarea "You camp on the property close by to the gentle Rifle Creek. Although this is A…"
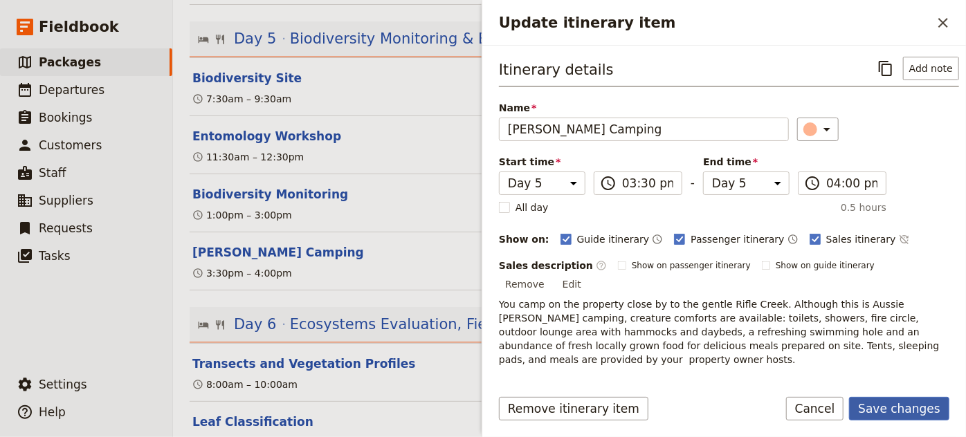
click at [884, 401] on button "Save changes" at bounding box center [899, 409] width 100 height 24
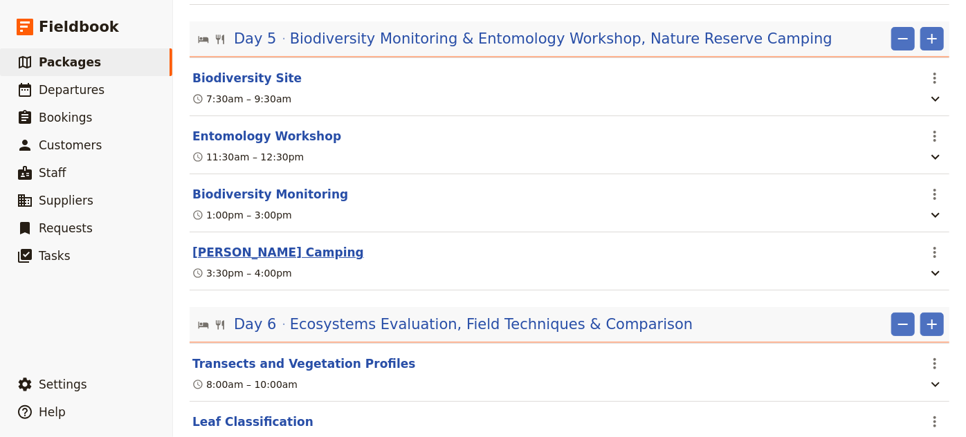
click at [250, 244] on button "[PERSON_NAME] Camping" at bounding box center [278, 252] width 172 height 17
select select "5"
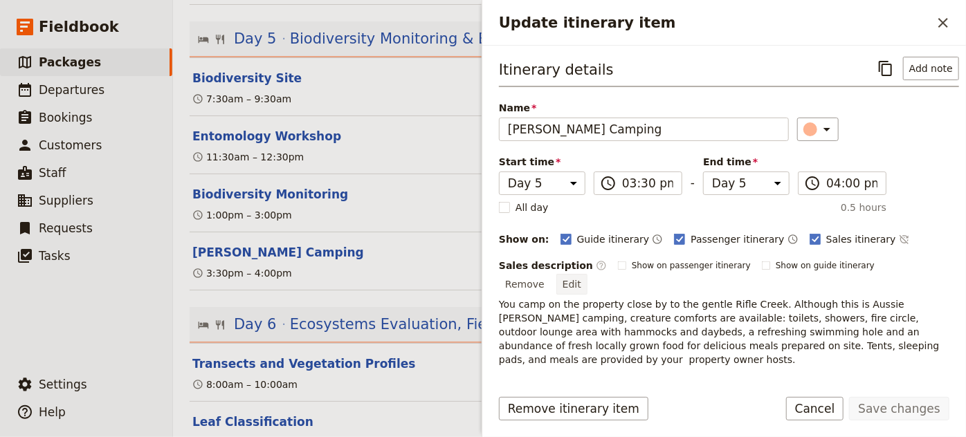
click at [587, 274] on button "Edit" at bounding box center [571, 284] width 31 height 21
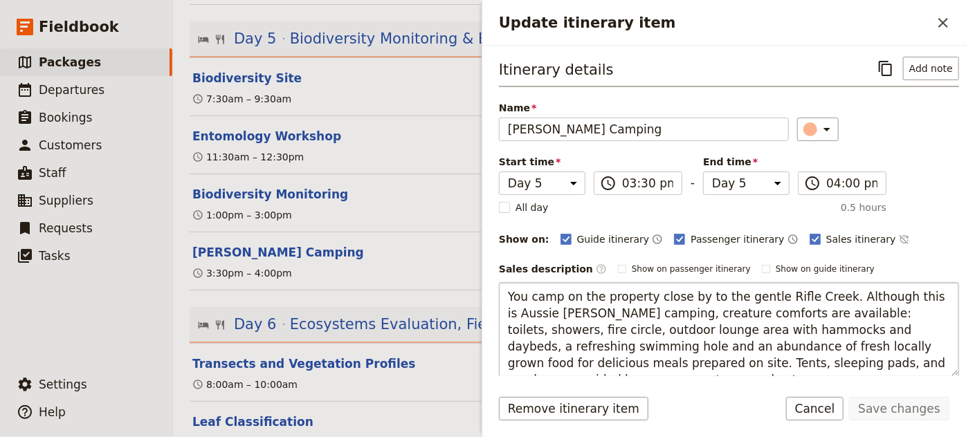
click at [756, 363] on textarea "You camp on the property close by to the gentle Rifle Creek. Although this is A…" at bounding box center [729, 329] width 460 height 95
type textarea "You camp on the property close by to the gentle Rifle Creek. Although this is A…"
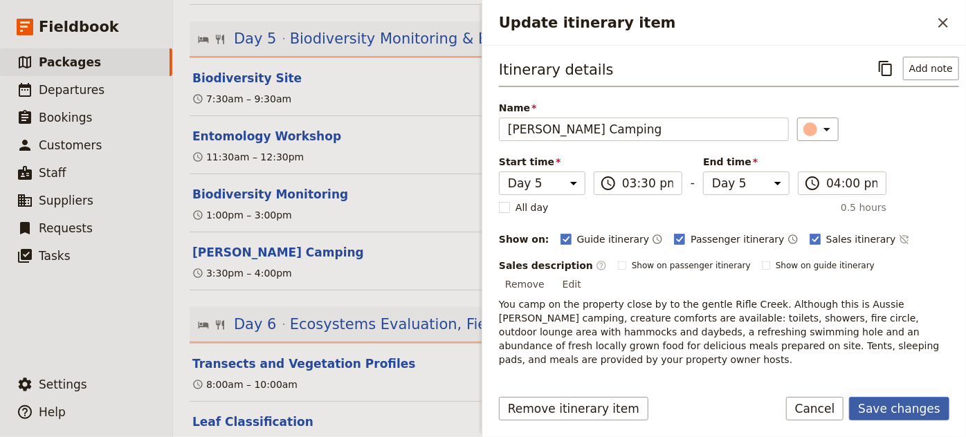
click at [915, 410] on button "Save changes" at bounding box center [899, 409] width 100 height 24
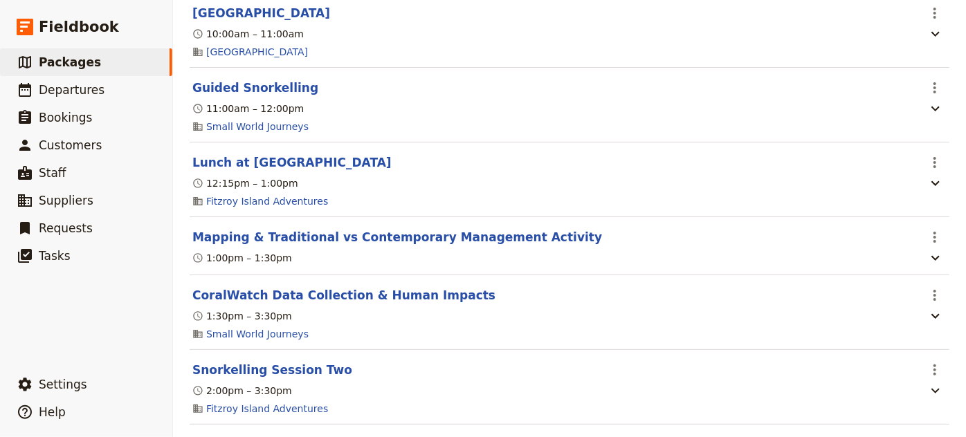
scroll to position [3727, 0]
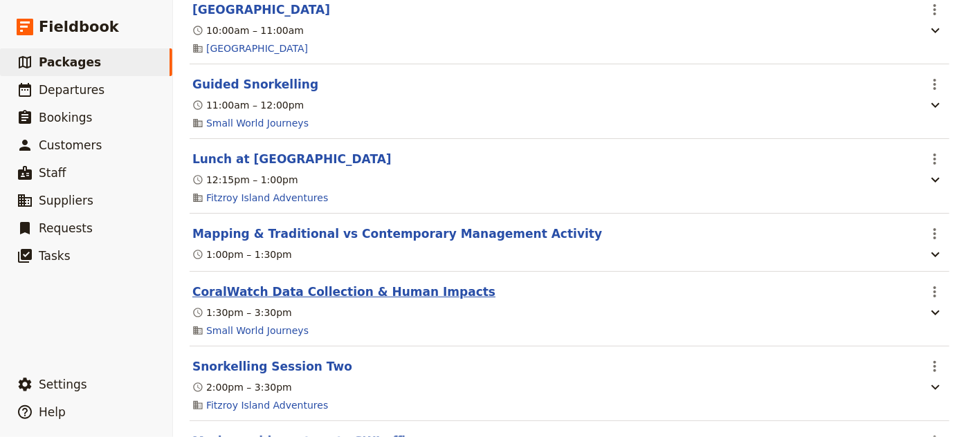
click at [354, 284] on button "CoralWatch Data Collection & Human Impacts" at bounding box center [343, 292] width 303 height 17
select select "8"
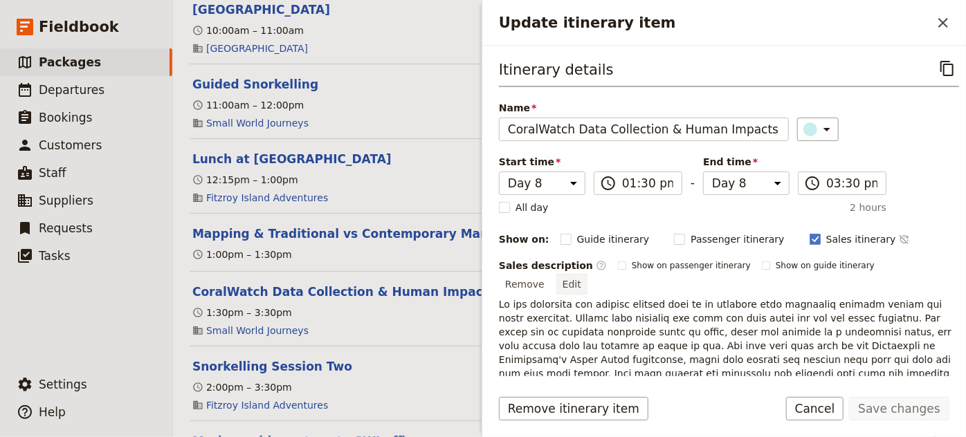
click at [587, 274] on button "Edit" at bounding box center [571, 284] width 31 height 21
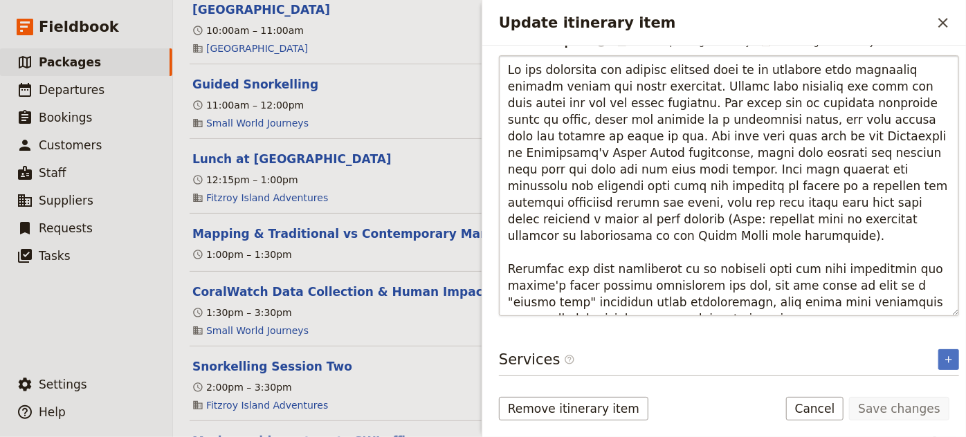
scroll to position [227, 0]
click at [729, 203] on textarea "Update itinerary item" at bounding box center [729, 185] width 460 height 261
drag, startPoint x: 776, startPoint y: 203, endPoint x: 742, endPoint y: 199, distance: 34.9
click at [742, 199] on textarea "Update itinerary item" at bounding box center [729, 185] width 460 height 261
type textarea "In the afternoon you collect primary data in an activity that addresses climate…"
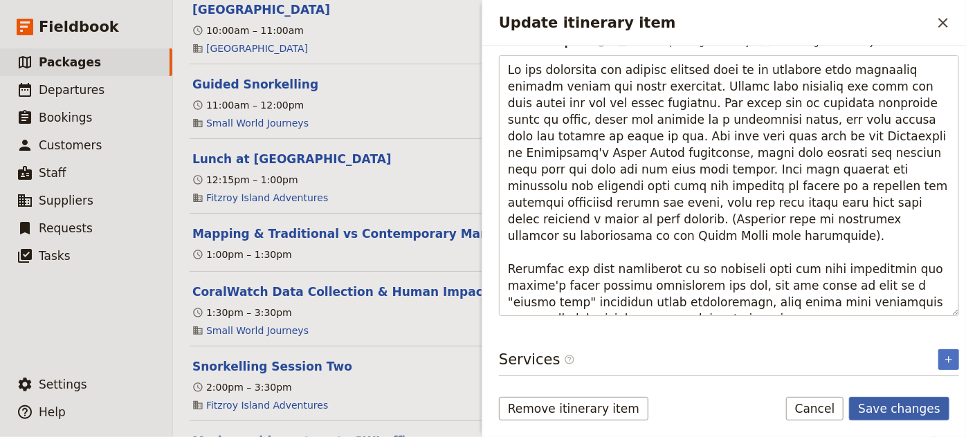
scroll to position [173, 0]
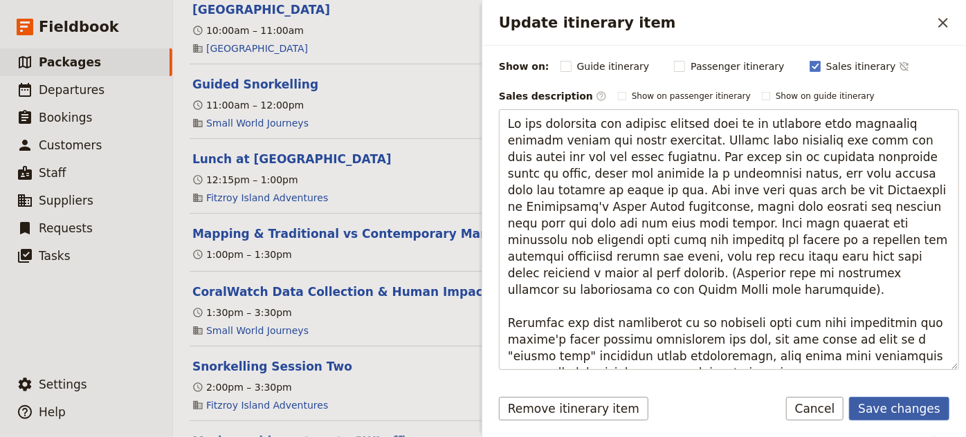
click at [920, 413] on button "Save changes" at bounding box center [899, 409] width 100 height 24
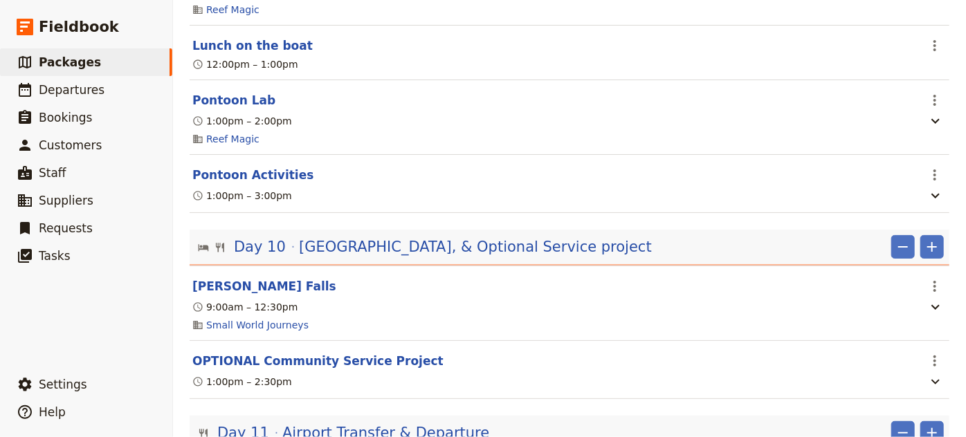
scroll to position [4393, 0]
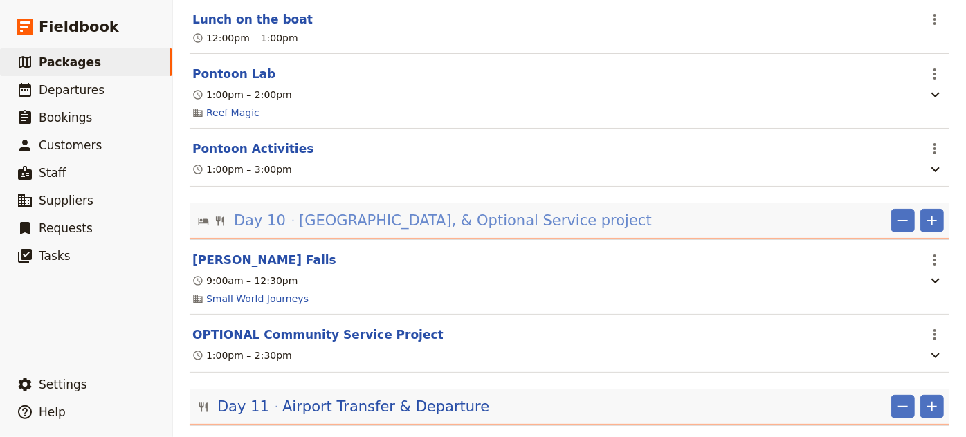
click at [515, 210] on span "[GEOGRAPHIC_DATA], & Optional Service project" at bounding box center [475, 220] width 353 height 21
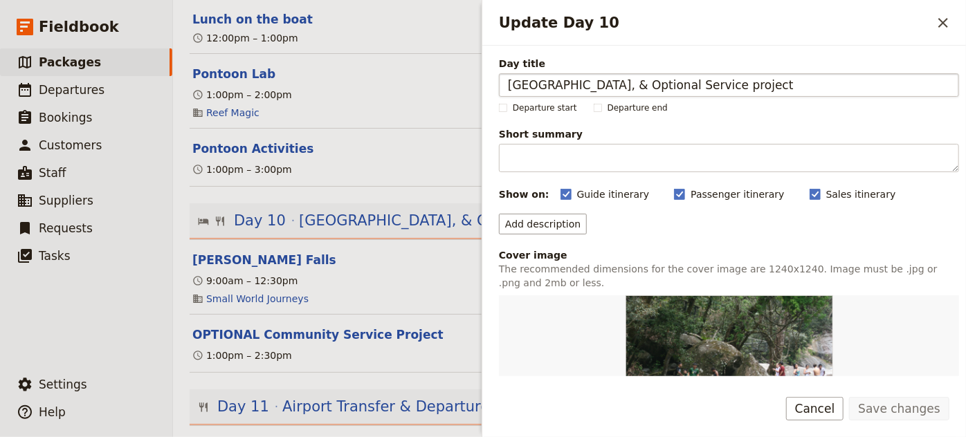
click at [806, 85] on input "[GEOGRAPHIC_DATA], & Optional Service project" at bounding box center [729, 85] width 460 height 24
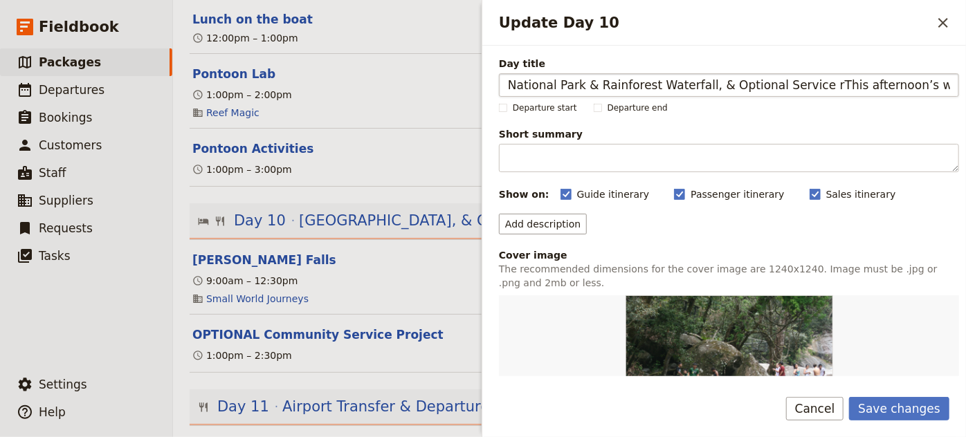
scroll to position [0, 61]
type input "National Park & Rainforest Waterfall, & Optional Service rThis afternoon’s work…"
click at [911, 399] on button "Save changes" at bounding box center [899, 409] width 100 height 24
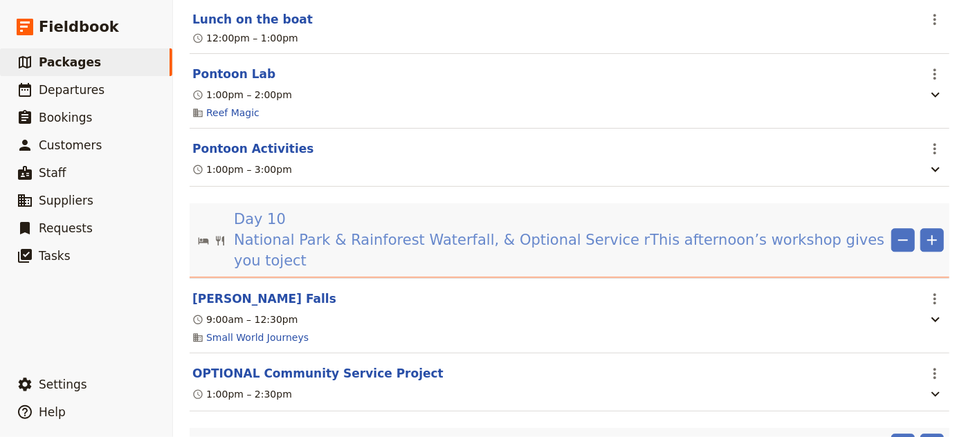
click at [689, 230] on span "National Park & Rainforest Waterfall, & Optional Service rThis afternoon’s work…" at bounding box center [560, 251] width 652 height 42
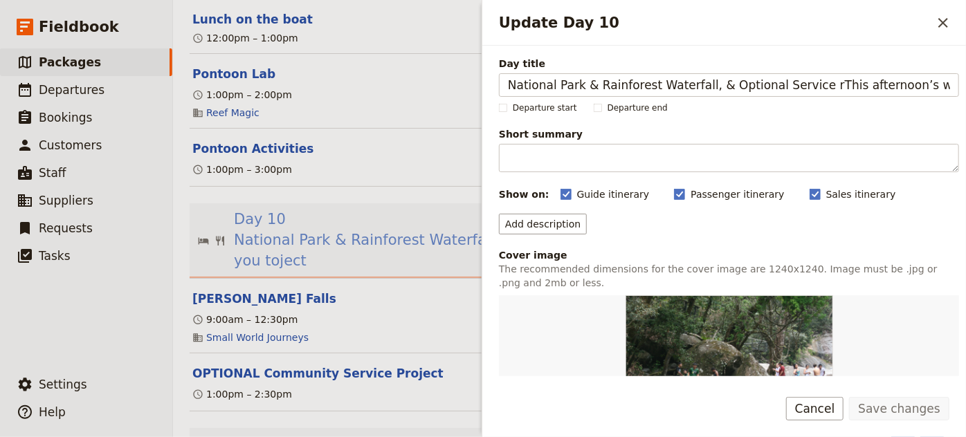
scroll to position [0, 84]
drag, startPoint x: 719, startPoint y: 84, endPoint x: 943, endPoint y: 104, distance: 225.1
click at [943, 104] on div "Day title National Park & Rainforest Waterfall, & Optional Service rThis aftern…" at bounding box center [729, 389] width 460 height 664
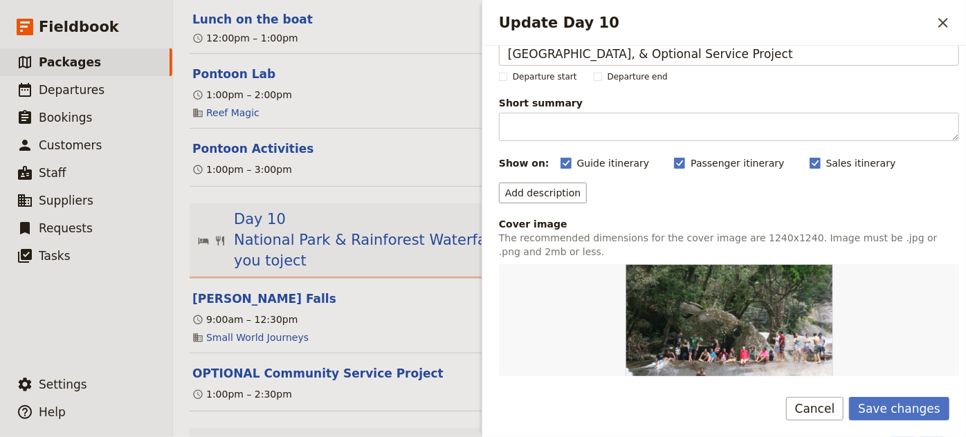
scroll to position [0, 0]
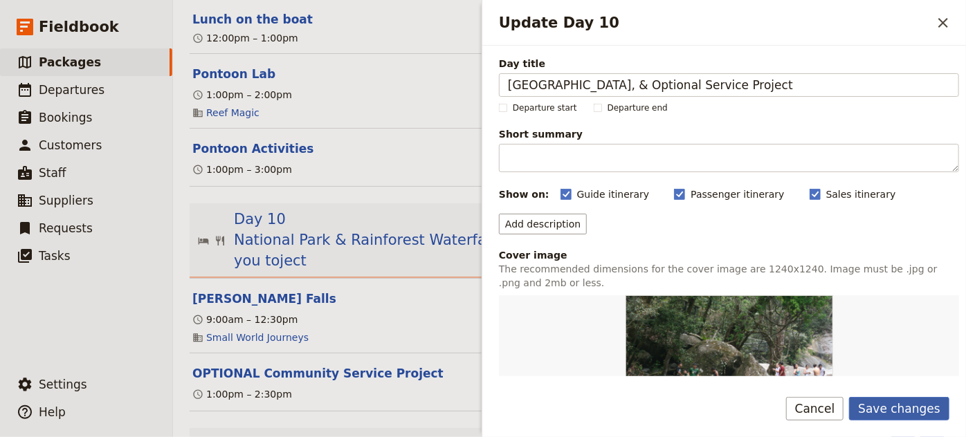
type input "[GEOGRAPHIC_DATA], & Optional Service Project"
click at [894, 408] on button "Save changes" at bounding box center [899, 409] width 100 height 24
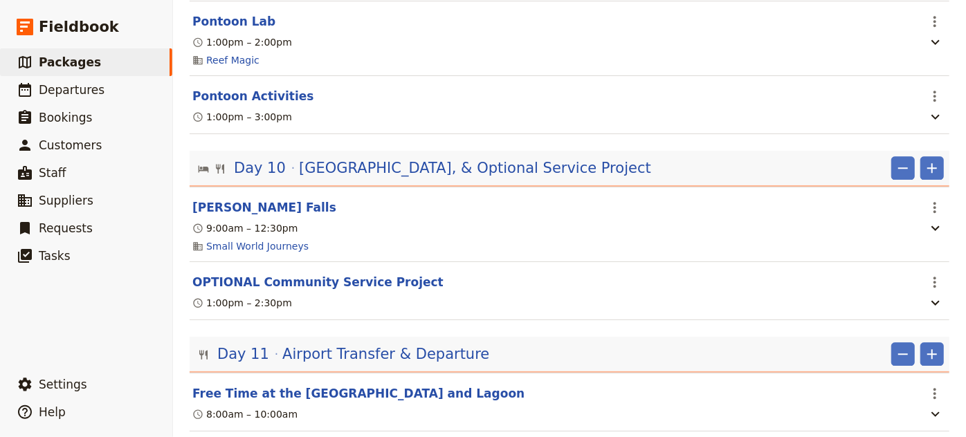
scroll to position [4522, 0]
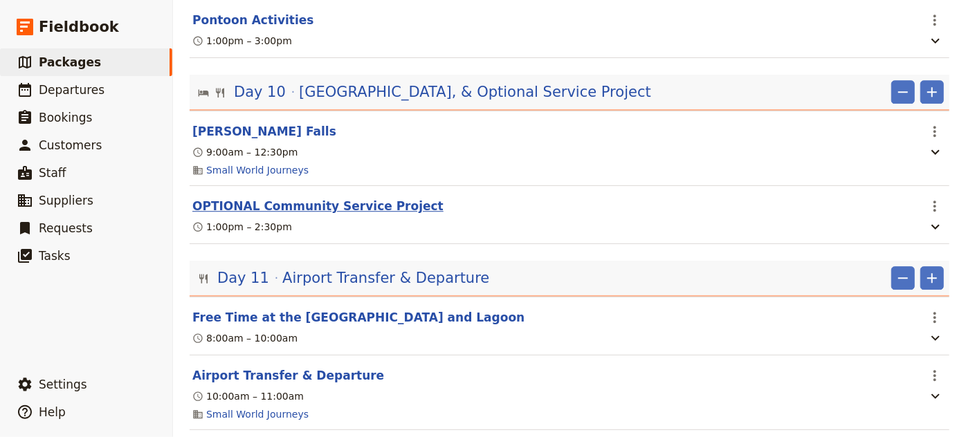
click at [383, 198] on button "OPTIONAL Community Service Project" at bounding box center [317, 206] width 251 height 17
select select "10"
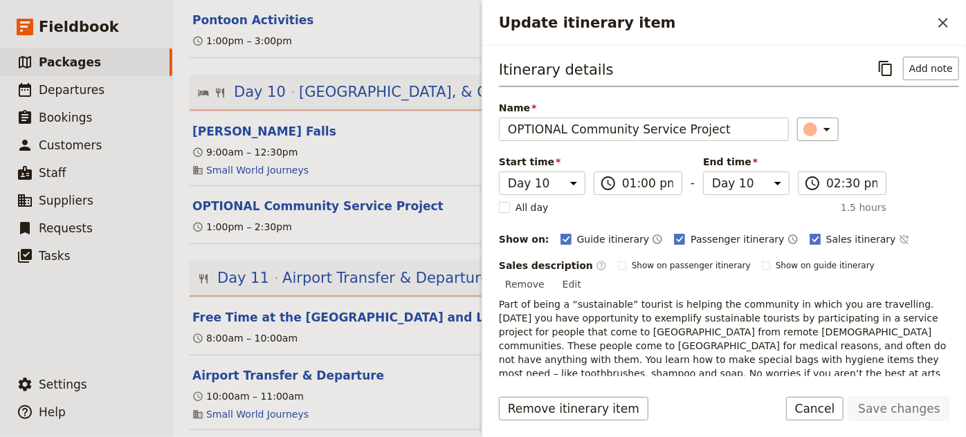
click at [808, 405] on button "Cancel" at bounding box center [815, 409] width 58 height 24
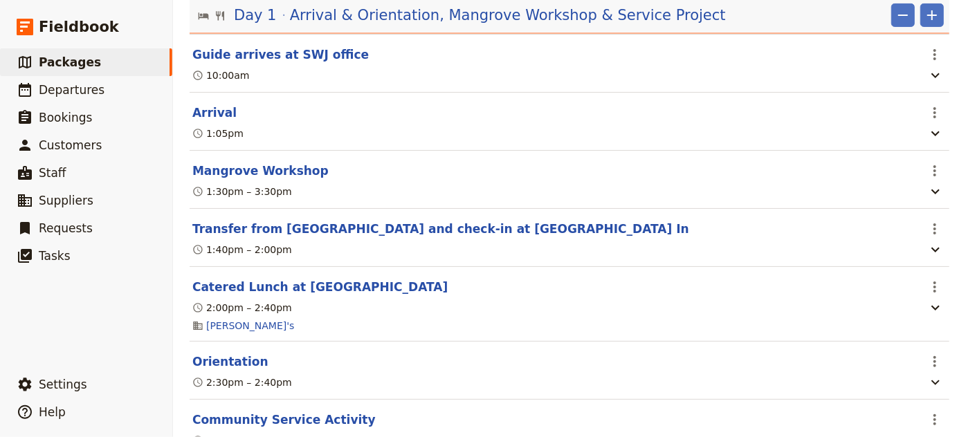
scroll to position [186, 0]
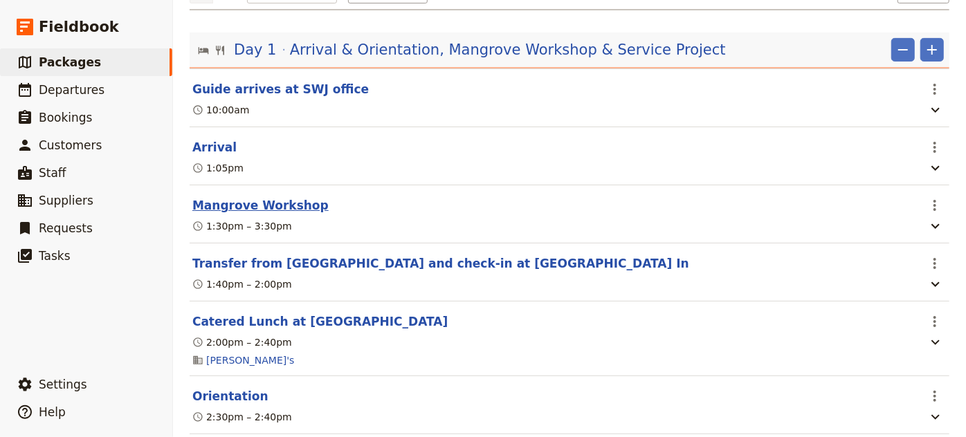
click at [285, 210] on button "Mangrove Workshop" at bounding box center [260, 205] width 136 height 17
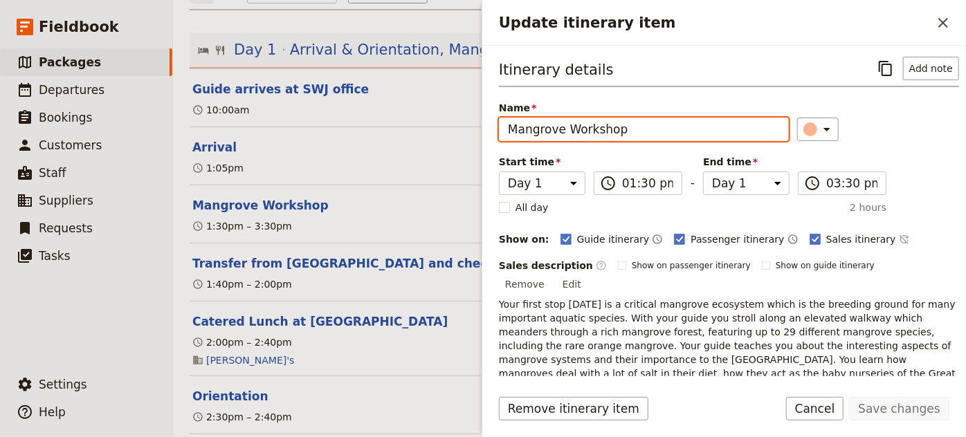
click at [657, 129] on input "Mangrove Workshop" at bounding box center [644, 130] width 290 height 24
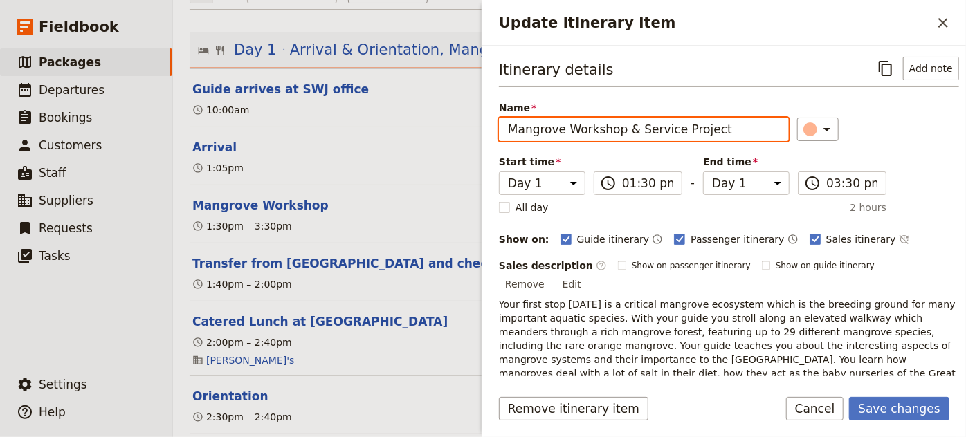
scroll to position [119, 0]
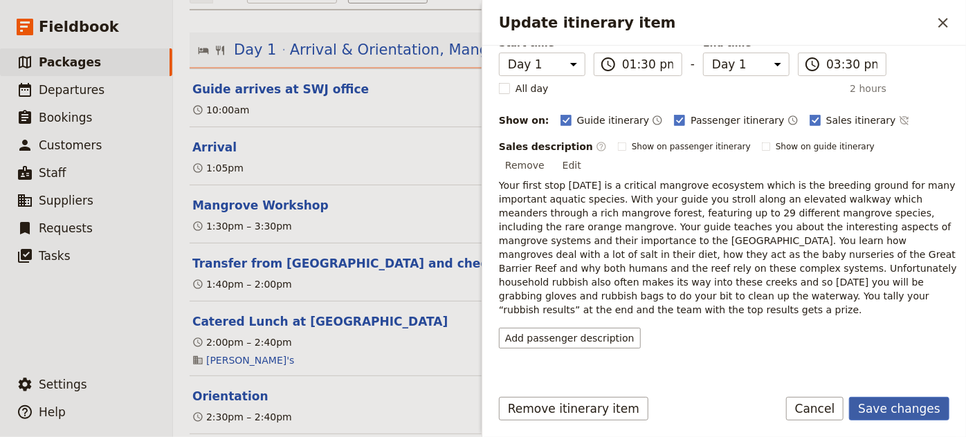
type input "Mangrove Workshop & Service Project"
click at [882, 407] on button "Save changes" at bounding box center [899, 409] width 100 height 24
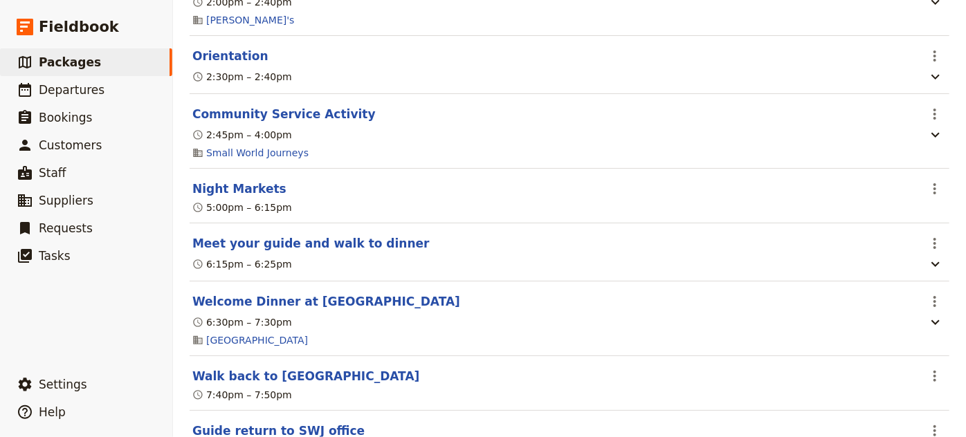
scroll to position [515, 0]
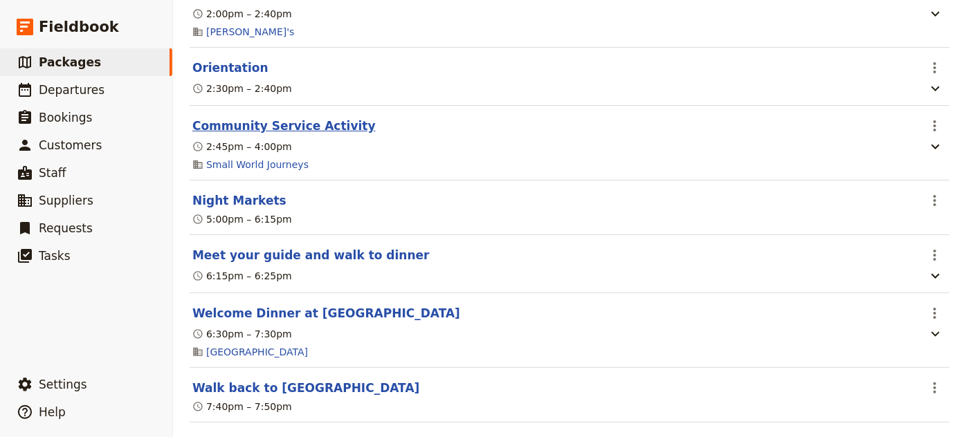
click at [329, 132] on button "Community Service Activity" at bounding box center [283, 126] width 183 height 17
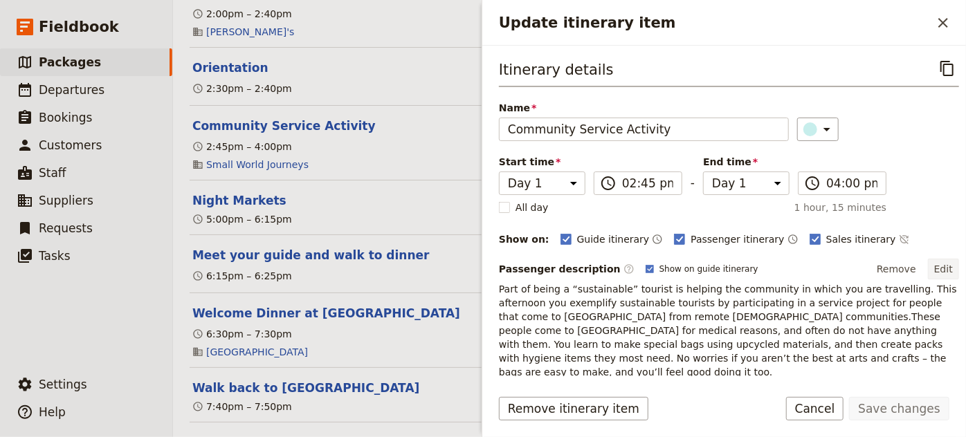
click at [940, 270] on button "Edit" at bounding box center [943, 269] width 31 height 21
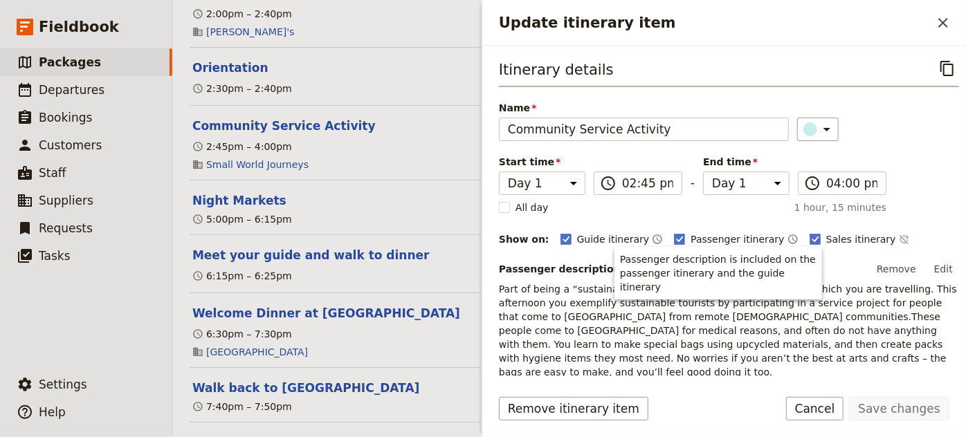
click at [913, 224] on div "Itinerary details ​ Name Community Service Activity ​ Start time Day 1 Day 2 Da…" at bounding box center [729, 284] width 460 height 455
click at [886, 267] on button "Remove" at bounding box center [896, 269] width 52 height 21
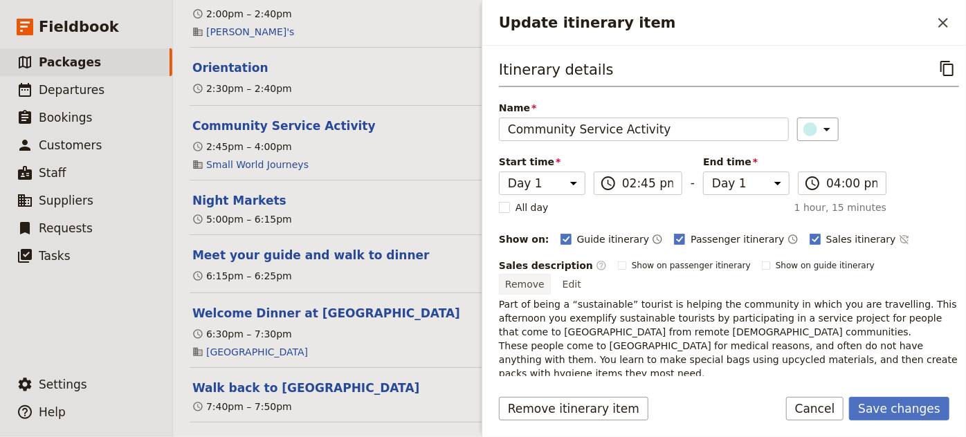
click at [551, 274] on button "Remove" at bounding box center [525, 284] width 52 height 21
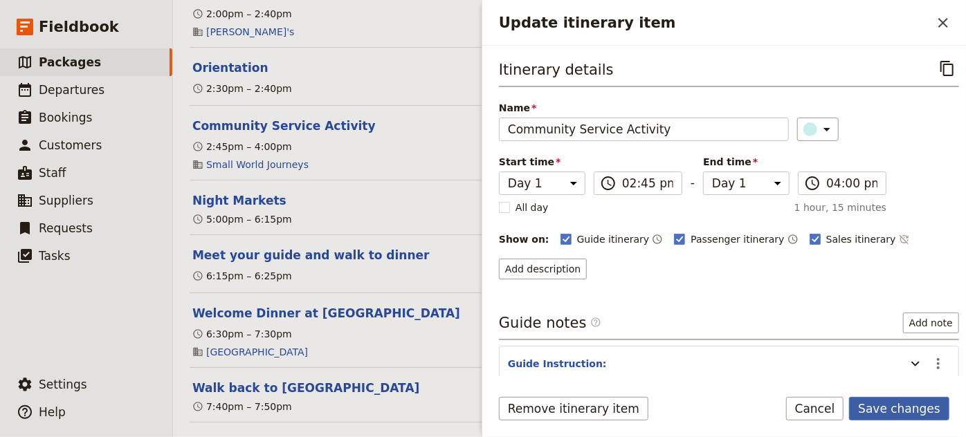
click at [889, 420] on button "Save changes" at bounding box center [899, 409] width 100 height 24
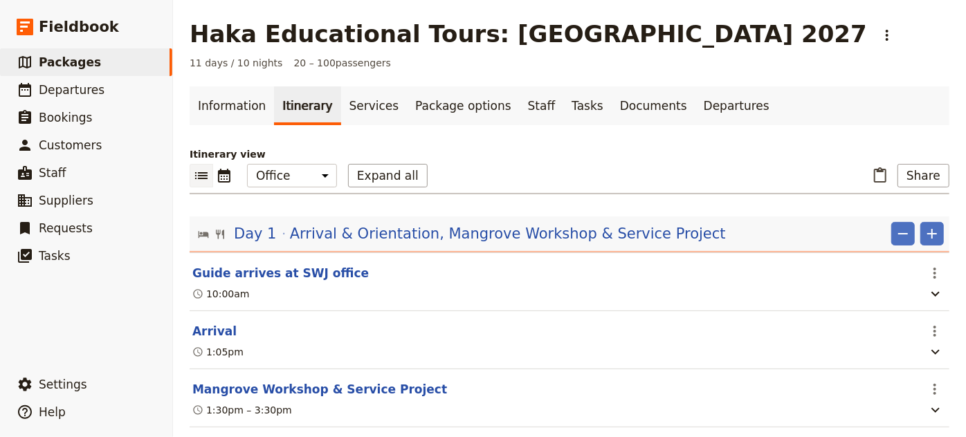
scroll to position [0, 0]
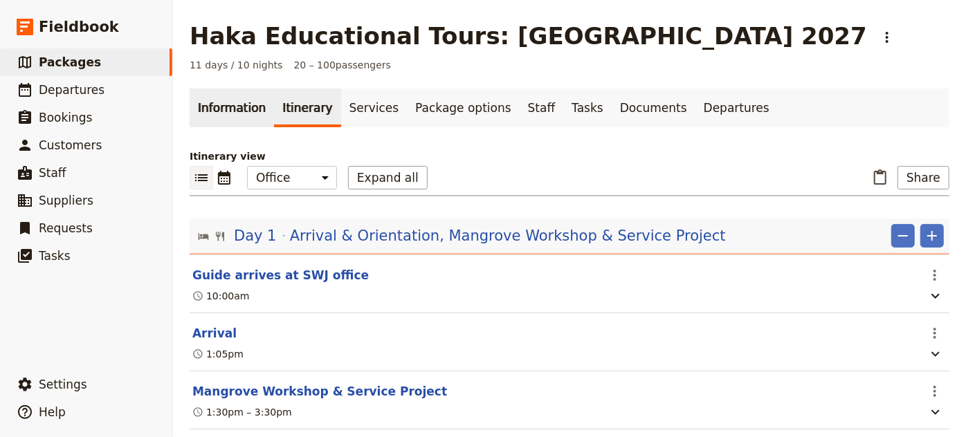
click at [215, 112] on link "Information" at bounding box center [232, 108] width 84 height 39
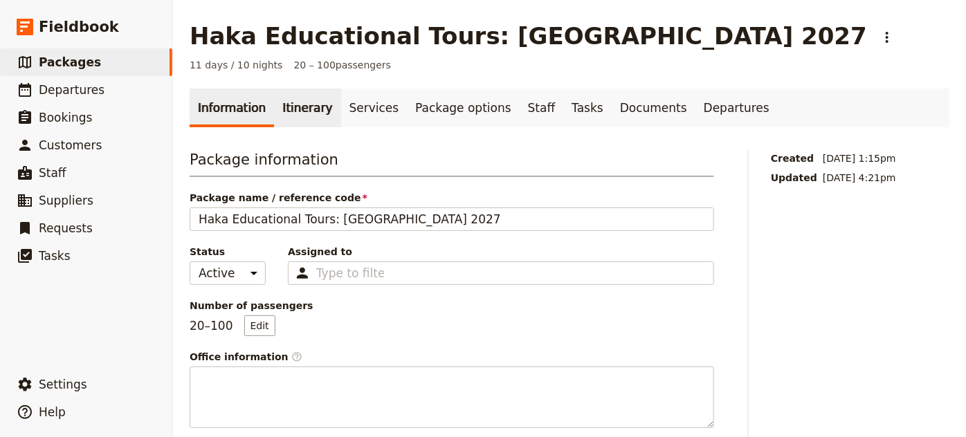
click at [289, 111] on link "Itinerary" at bounding box center [307, 108] width 66 height 39
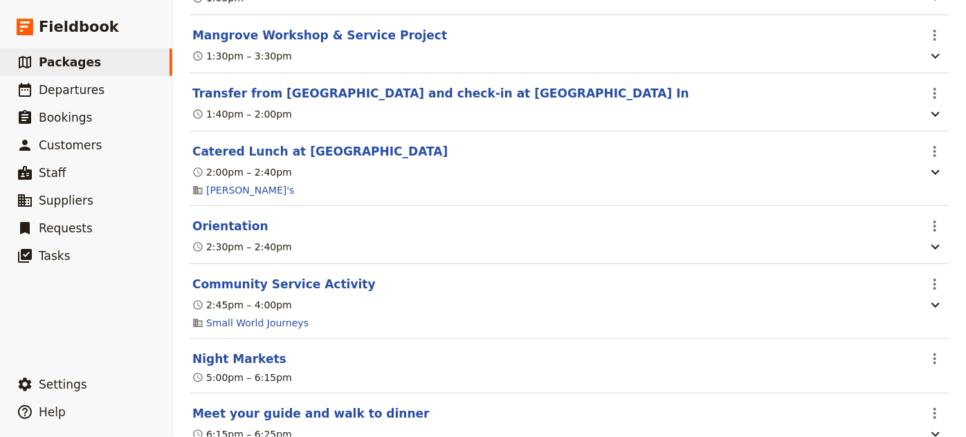
scroll to position [377, 0]
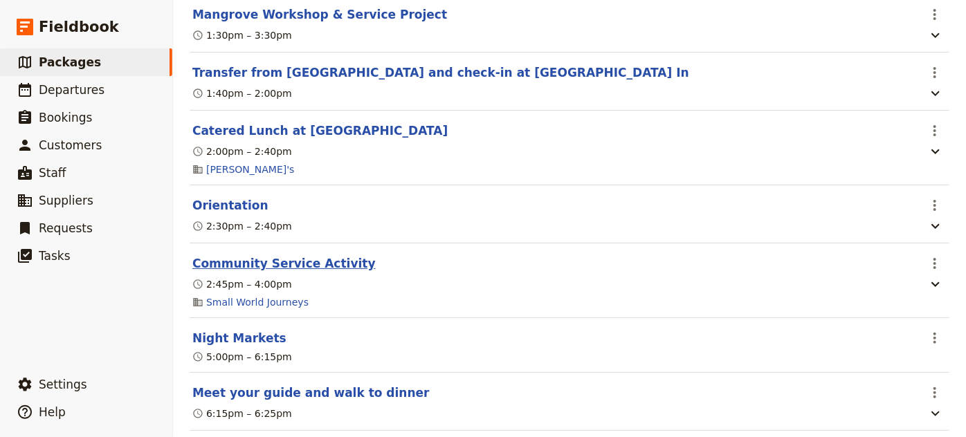
click at [319, 259] on button "Community Service Activity" at bounding box center [283, 263] width 183 height 17
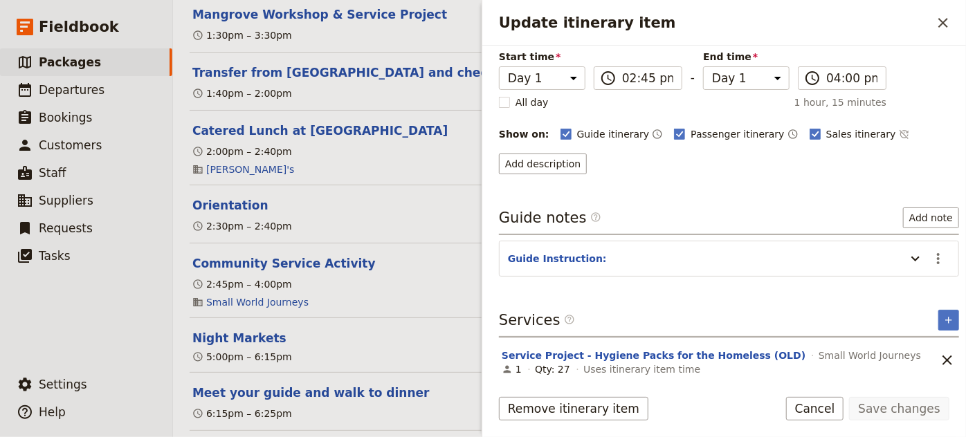
scroll to position [107, 0]
click at [810, 127] on rect "Update itinerary item" at bounding box center [815, 132] width 10 height 10
click at [809, 125] on input "Sales itinerary" at bounding box center [809, 125] width 1 height 1
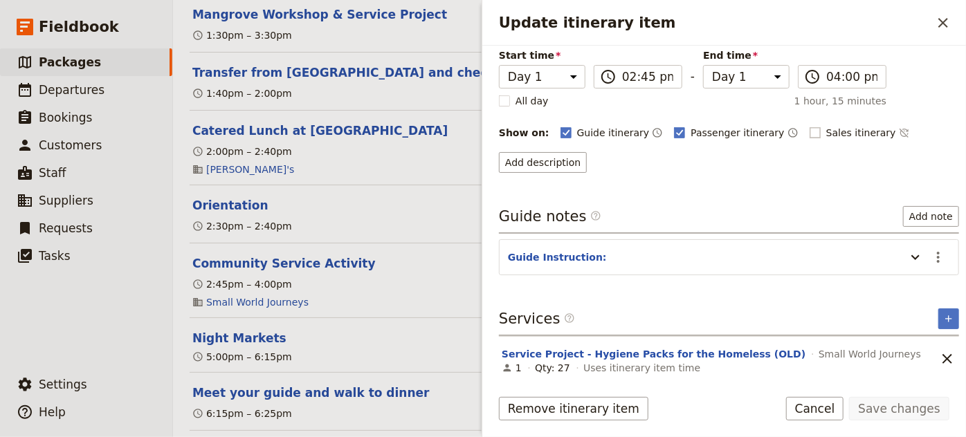
checkbox input "false"
click at [901, 407] on button "Save changes" at bounding box center [899, 409] width 100 height 24
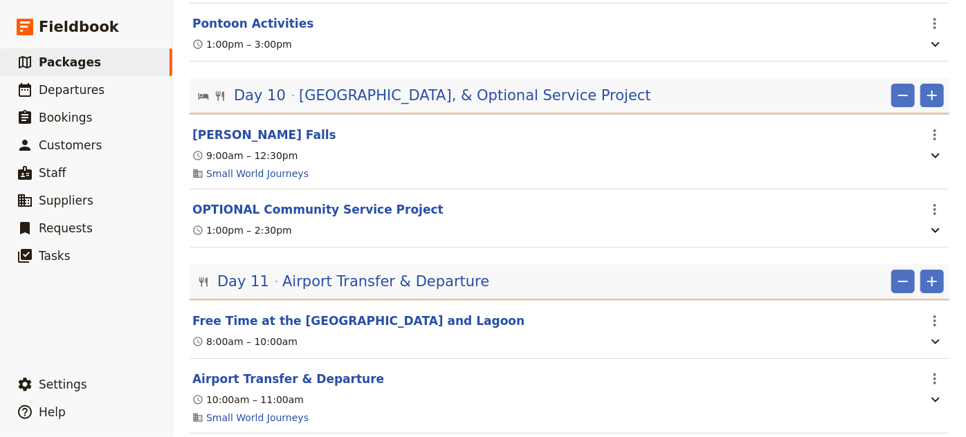
scroll to position [4522, 0]
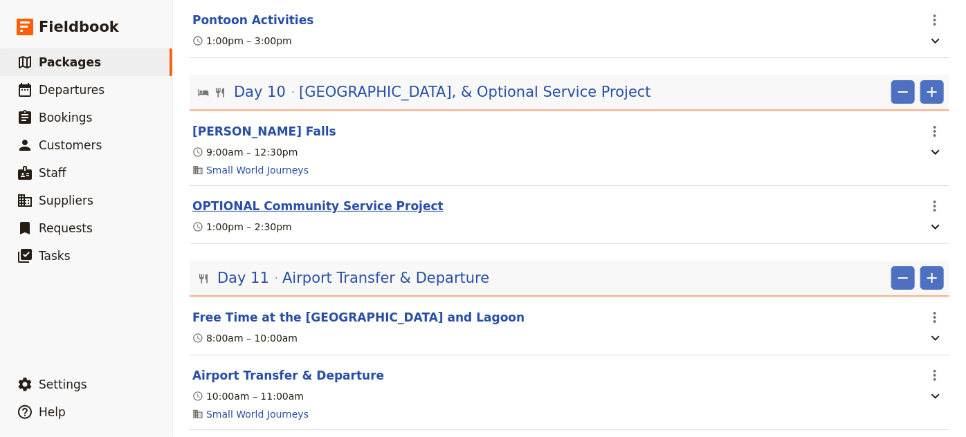
click at [347, 198] on button "OPTIONAL Community Service Project" at bounding box center [317, 206] width 251 height 17
select select "10"
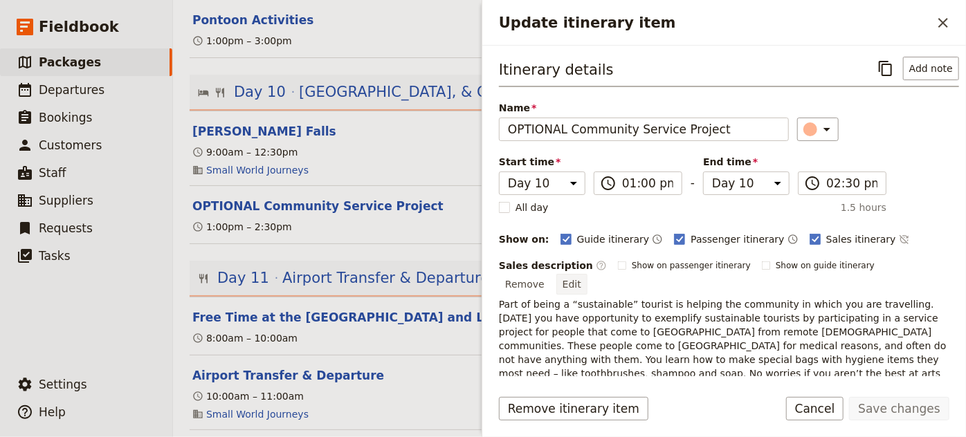
click at [587, 274] on button "Edit" at bounding box center [571, 284] width 31 height 21
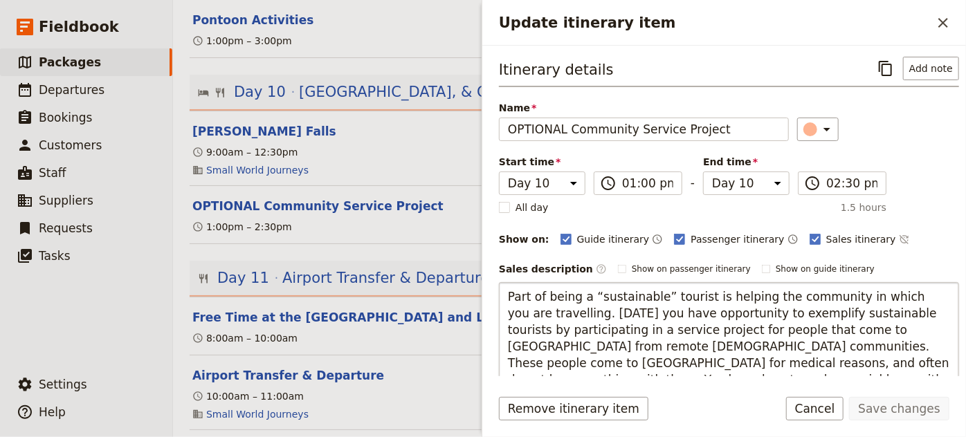
click at [561, 311] on textarea "Part of being a “sustainable” tourist is helping the community in which you are…" at bounding box center [729, 354] width 460 height 145
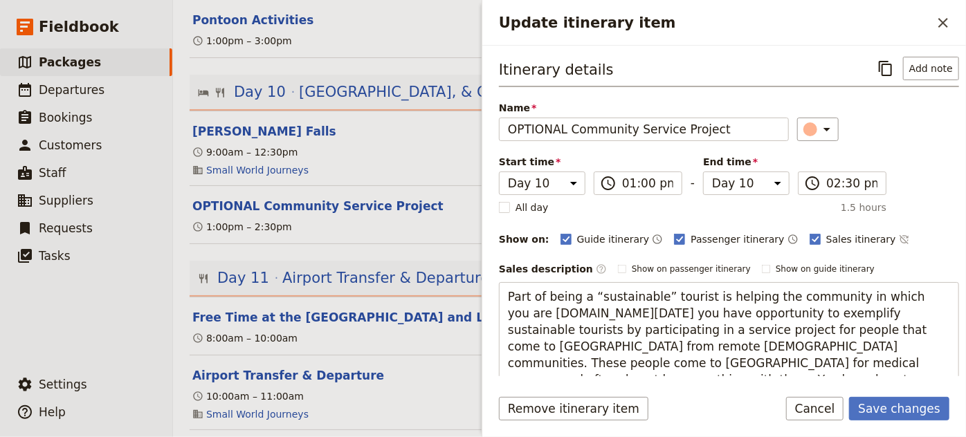
type textarea "Part of being a “sustainable” tourist is helping the community in which you are…"
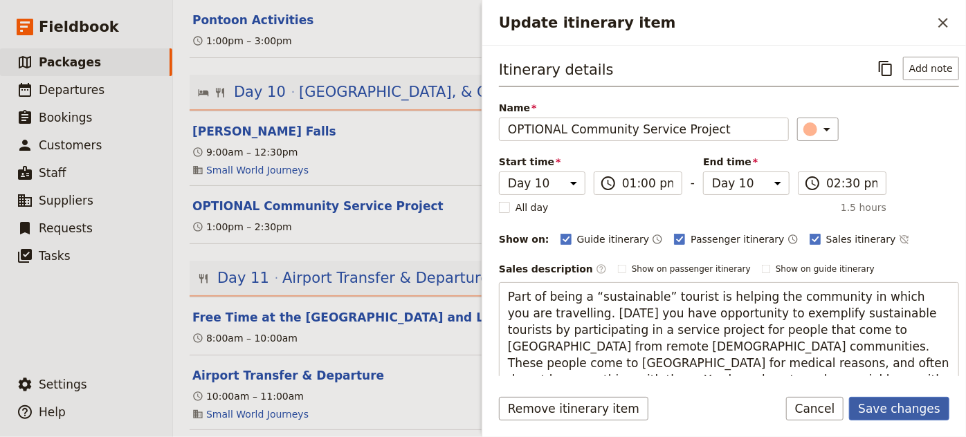
click at [877, 412] on button "Save changes" at bounding box center [899, 409] width 100 height 24
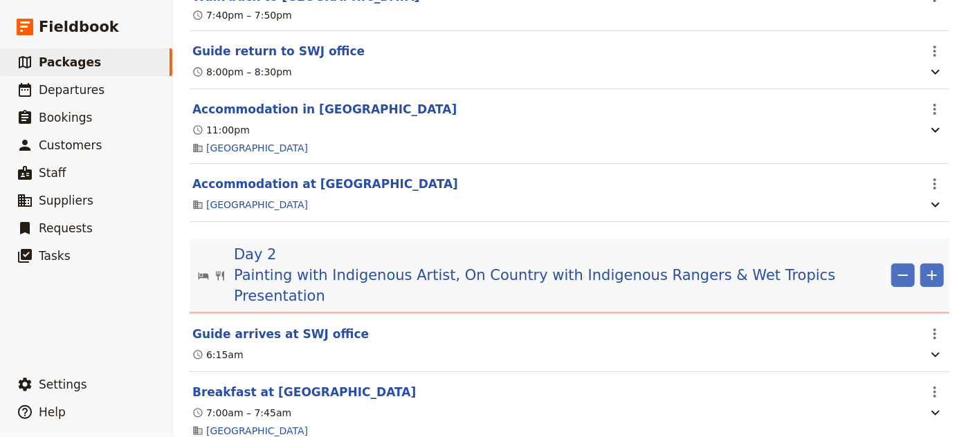
scroll to position [0, 0]
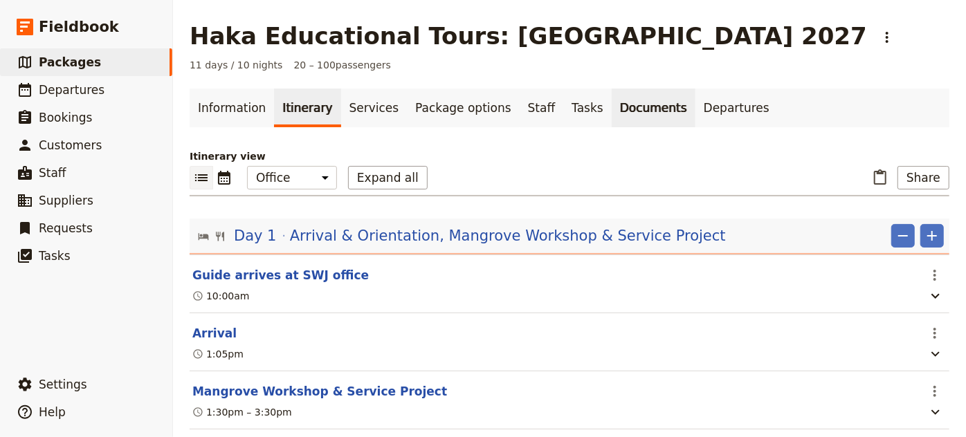
click at [623, 107] on link "Documents" at bounding box center [654, 108] width 84 height 39
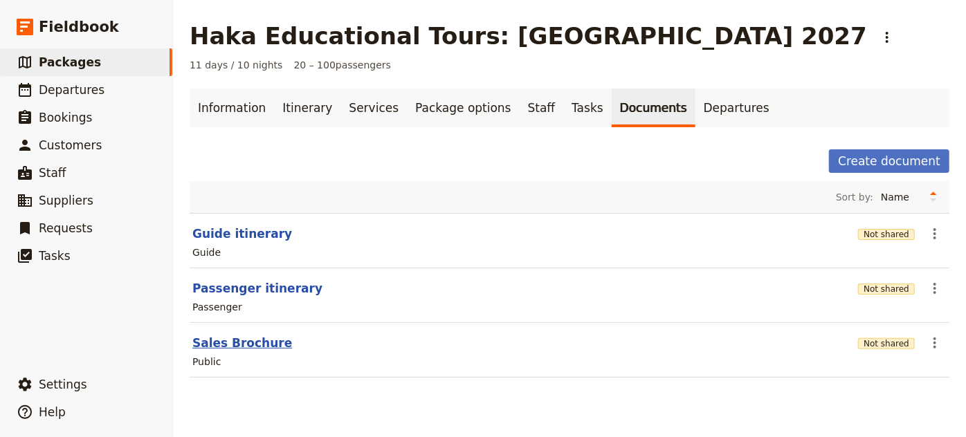
click at [250, 341] on button "Sales Brochure" at bounding box center [242, 343] width 100 height 17
select select "DEFAULT"
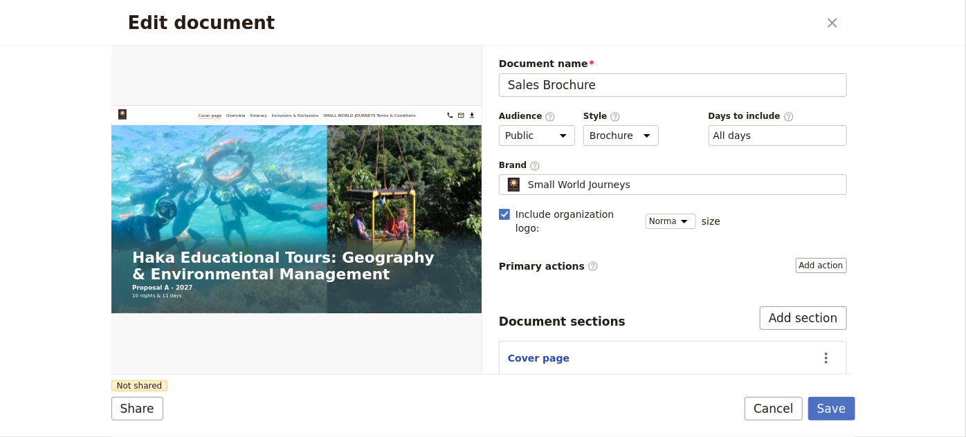
scroll to position [194, 0]
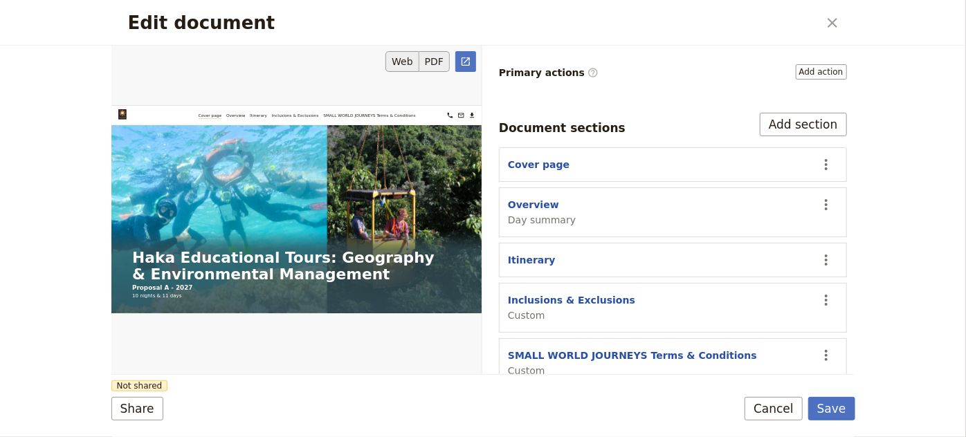
click at [439, 57] on button "PDF" at bounding box center [434, 61] width 30 height 21
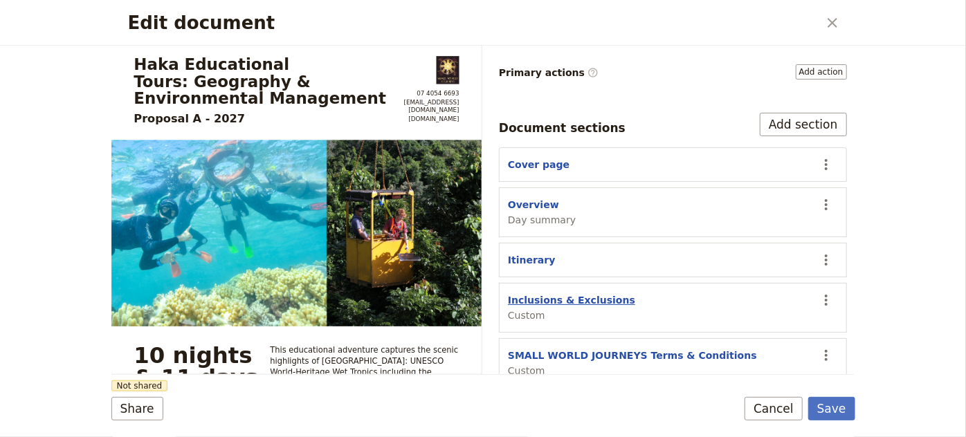
click at [568, 293] on button "Inclusions & Exclusions" at bounding box center [571, 300] width 127 height 14
select select "CUSTOM"
select select "default"
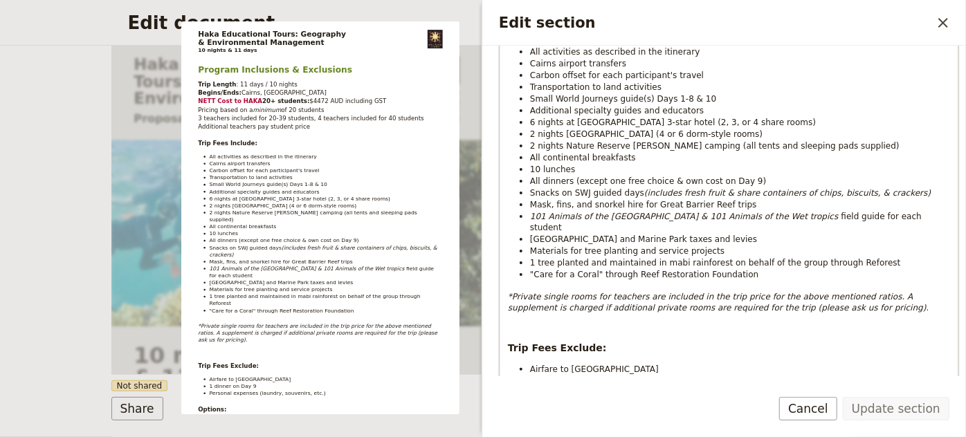
scroll to position [313, 0]
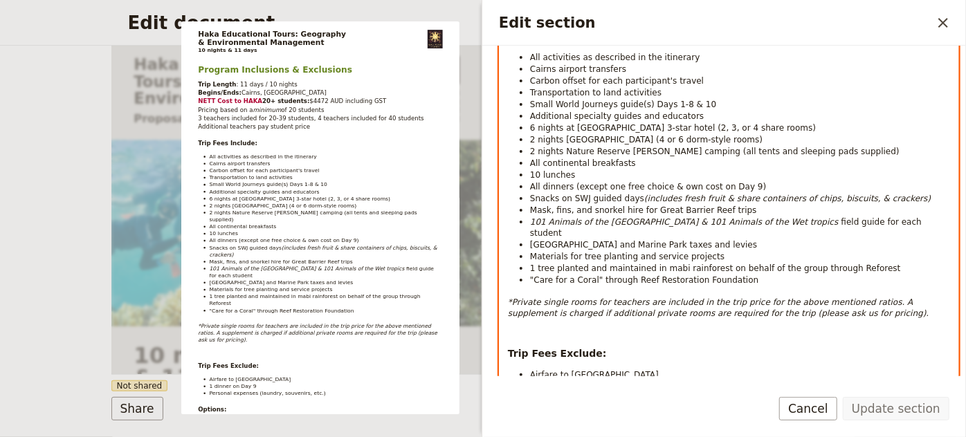
select select "paragraph-small"
click at [658, 264] on span "1 tree planted and maintained in mabi rainforest on behalf of the group through…" at bounding box center [715, 269] width 371 height 10
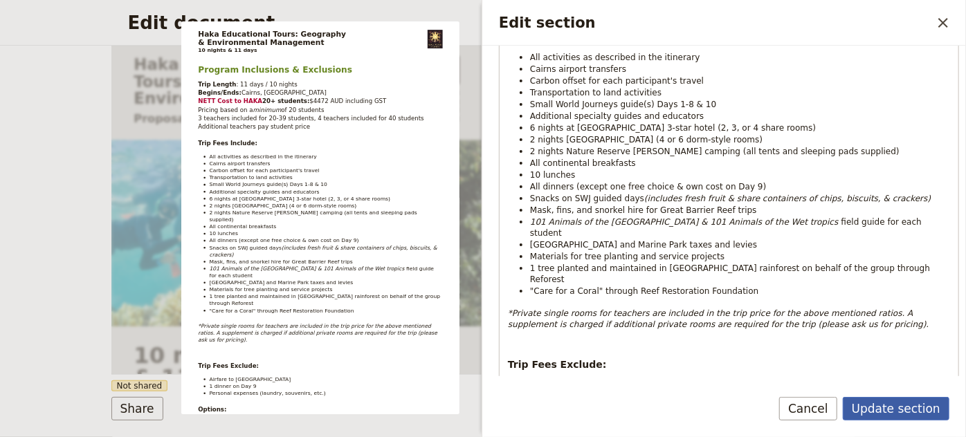
click at [876, 407] on button "Update section" at bounding box center [896, 409] width 107 height 24
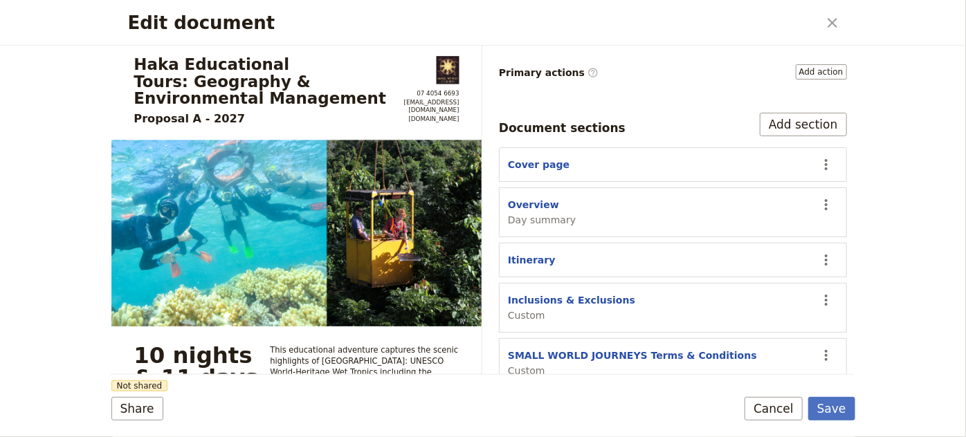
click at [554, 293] on div "Inclusions & Exclusions Custom" at bounding box center [571, 307] width 127 height 29
click at [556, 293] on button "Inclusions & Exclusions" at bounding box center [571, 300] width 127 height 14
select select "CUSTOM"
select select "default"
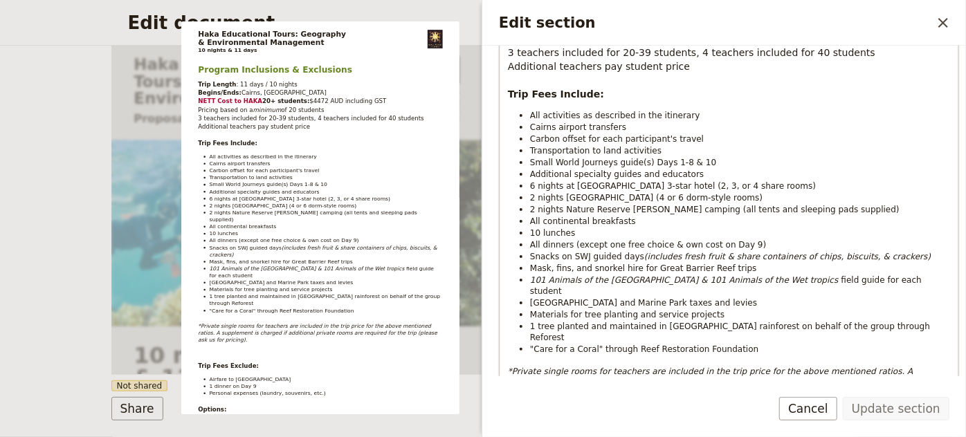
scroll to position [256, 0]
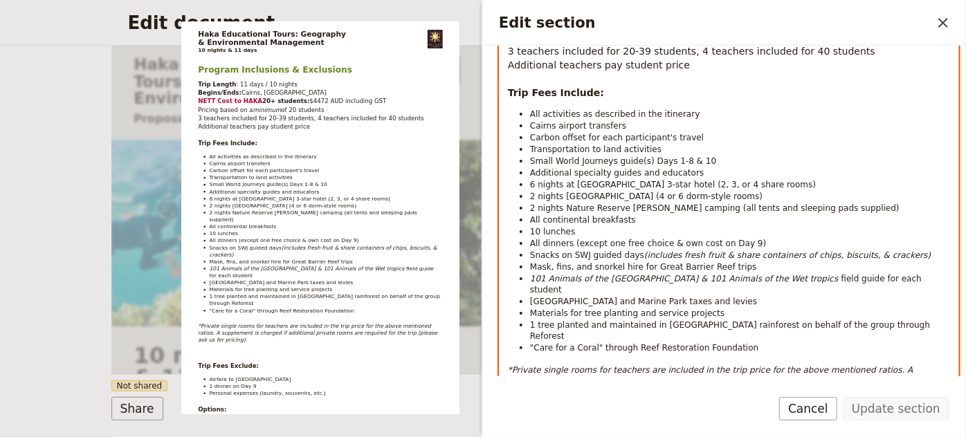
select select "paragraph-small"
click at [689, 320] on span "1 tree planted and maintained in [GEOGRAPHIC_DATA] rainforest on behalf of the …" at bounding box center [731, 330] width 403 height 21
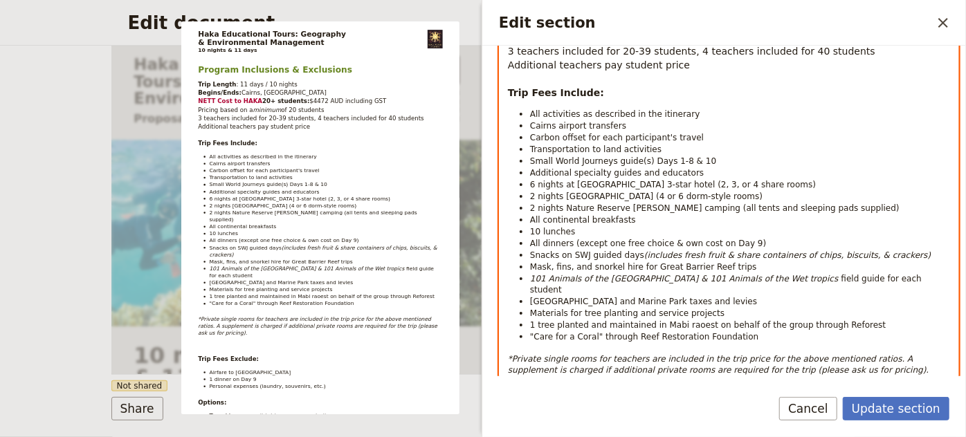
click at [689, 320] on span "1 tree planted and maintained in Mabi raoest on behalf of the group through Ref…" at bounding box center [708, 325] width 356 height 10
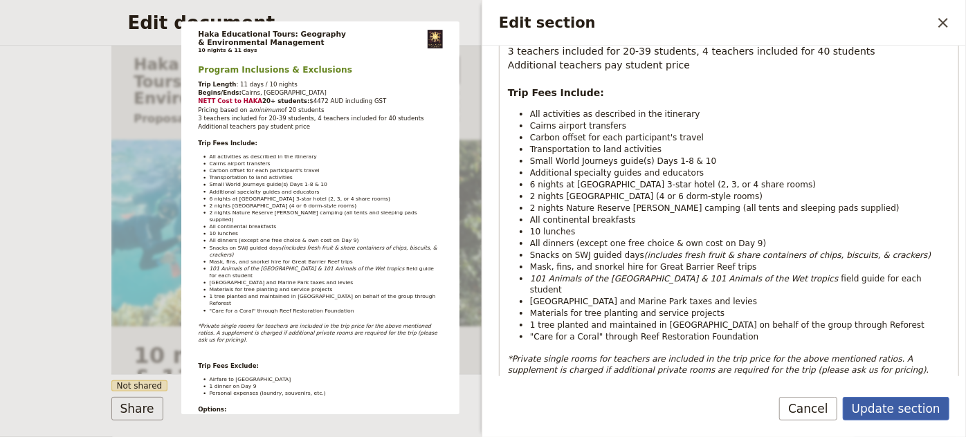
click at [896, 409] on button "Update section" at bounding box center [896, 409] width 107 height 24
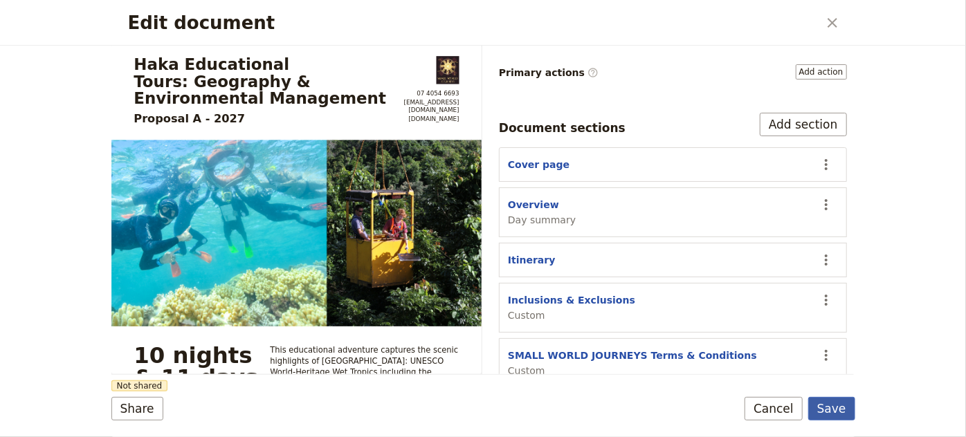
click at [832, 417] on button "Save" at bounding box center [831, 409] width 47 height 24
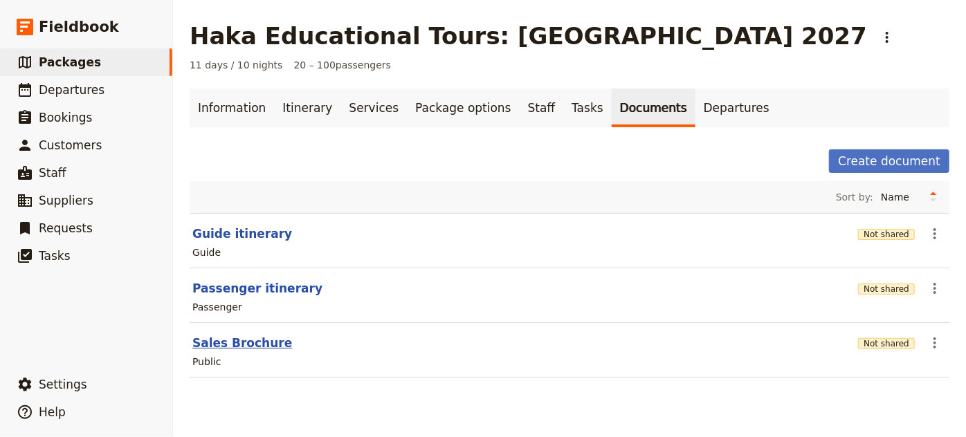
click at [244, 343] on button "Sales Brochure" at bounding box center [242, 343] width 100 height 17
select select "DEFAULT"
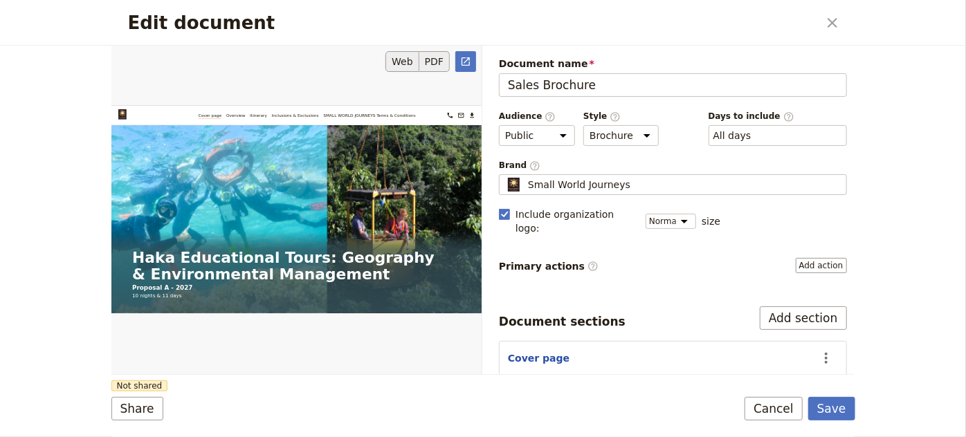
click at [439, 64] on button "PDF" at bounding box center [434, 61] width 30 height 21
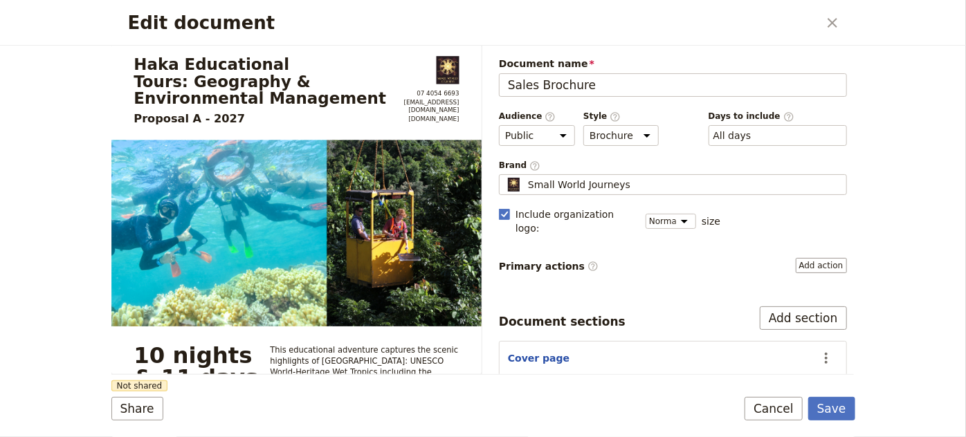
scroll to position [194, 0]
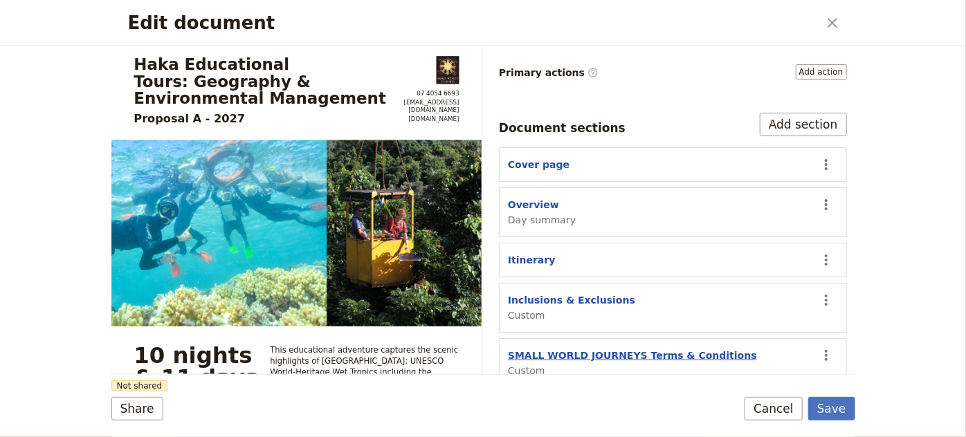
click at [647, 349] on button "SMALL WORLD JOURNEYS Terms & Conditions" at bounding box center [632, 356] width 249 height 14
select select "CUSTOM"
select select "default"
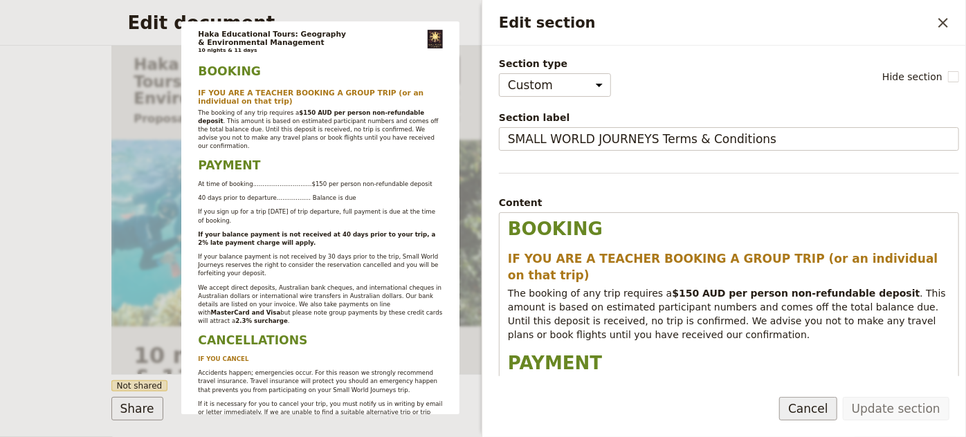
click at [815, 407] on button "Cancel" at bounding box center [808, 409] width 58 height 24
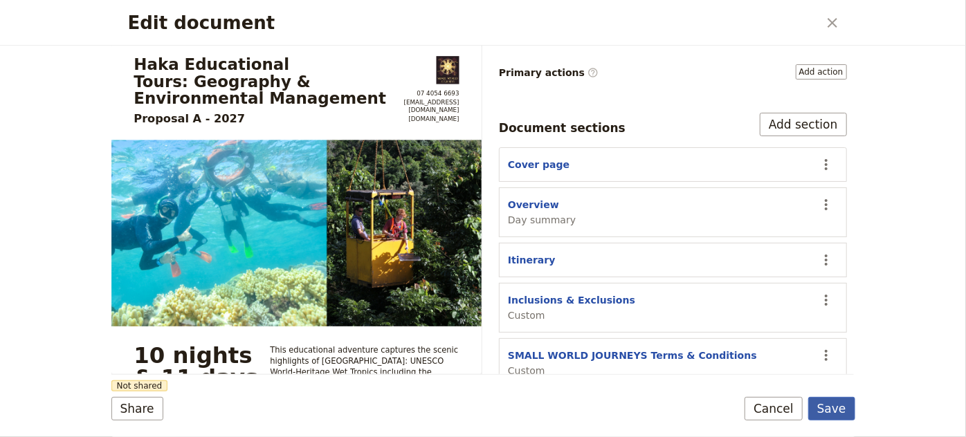
click at [830, 420] on button "Save" at bounding box center [831, 409] width 47 height 24
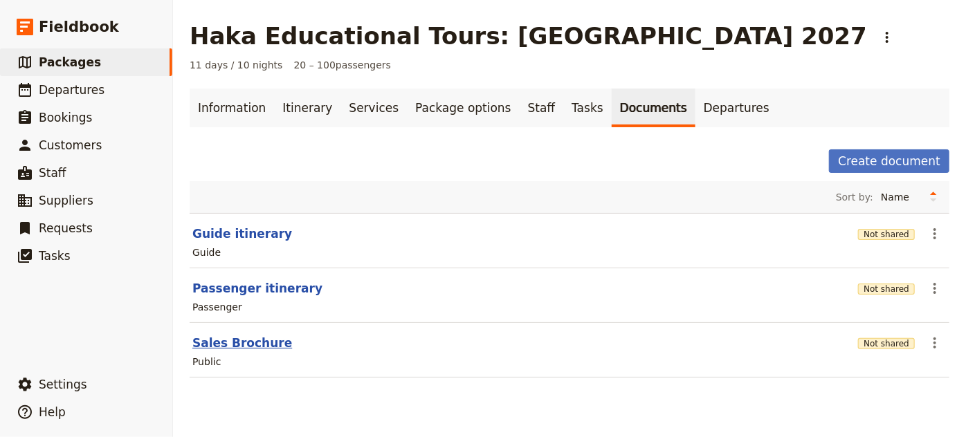
click at [240, 346] on button "Sales Brochure" at bounding box center [242, 343] width 100 height 17
select select "DEFAULT"
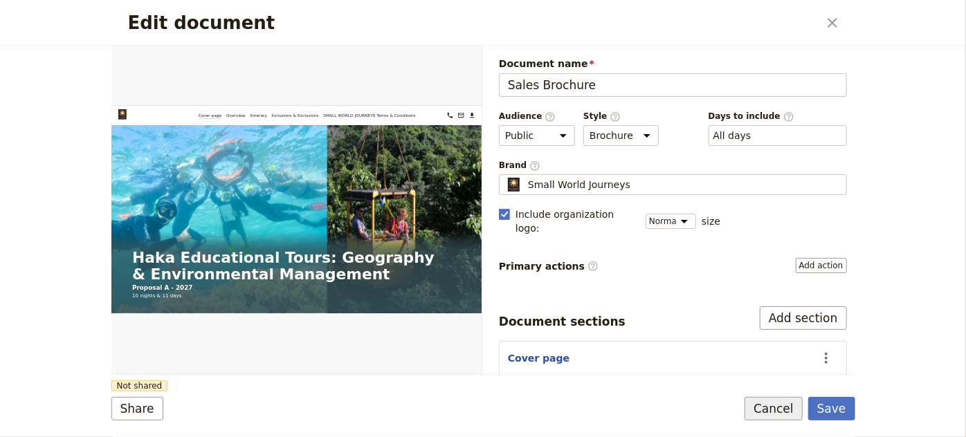
click at [779, 405] on button "Cancel" at bounding box center [774, 409] width 58 height 24
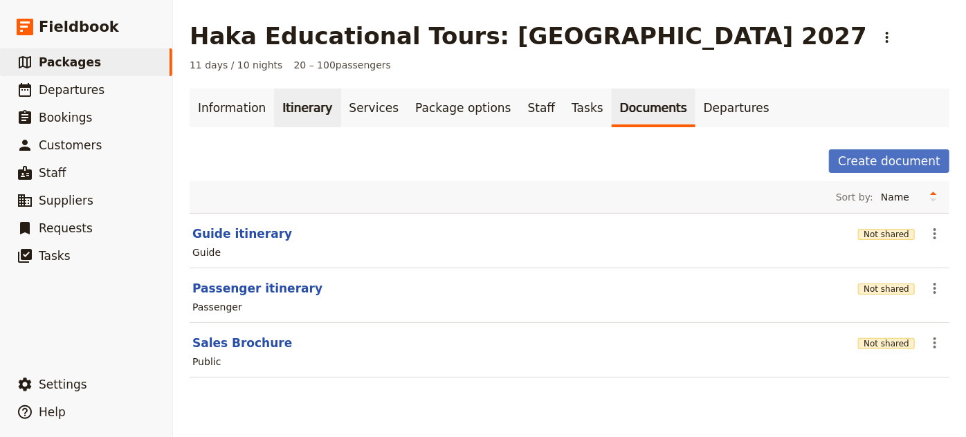
click at [292, 112] on link "Itinerary" at bounding box center [307, 108] width 66 height 39
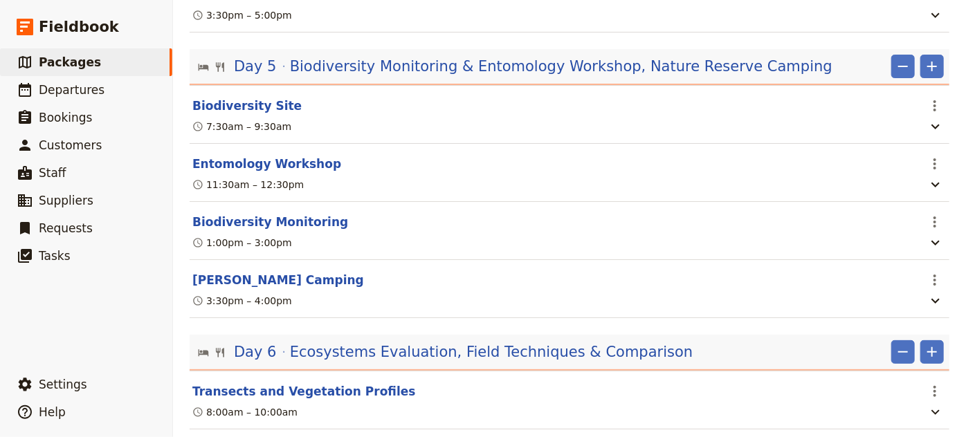
scroll to position [2476, 0]
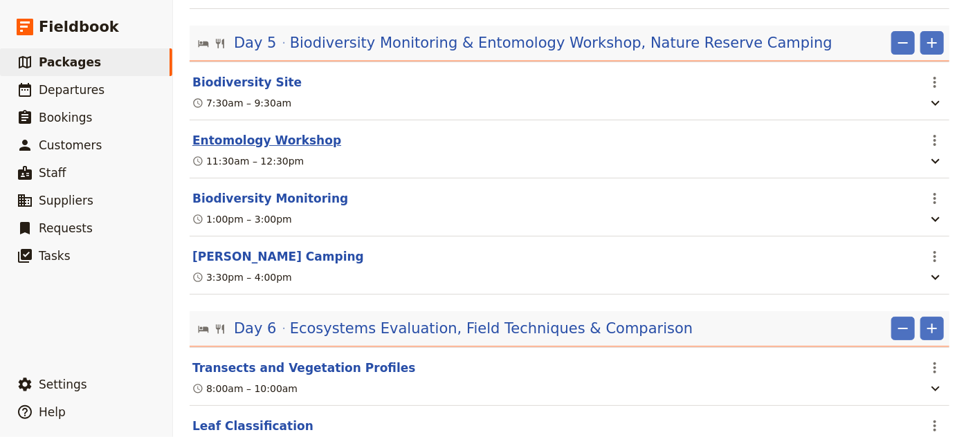
click at [286, 132] on button "Entomology Workshop" at bounding box center [266, 140] width 149 height 17
select select "5"
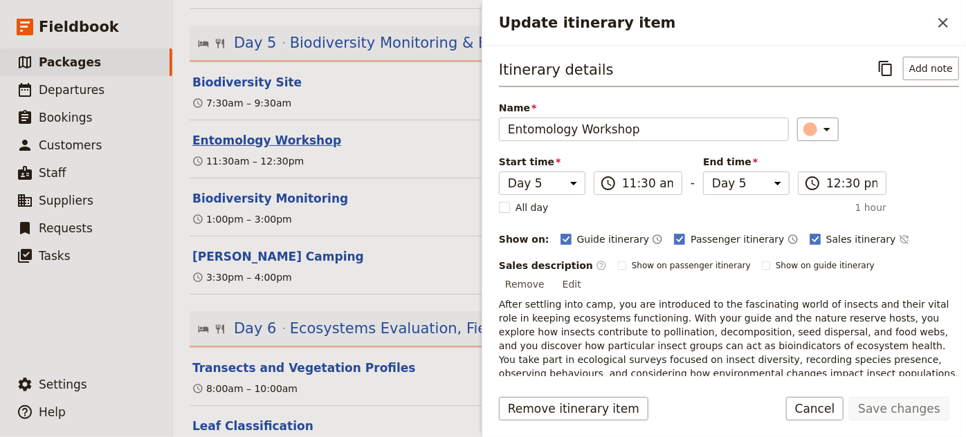
click at [286, 132] on button "Entomology Workshop" at bounding box center [266, 140] width 149 height 17
select select "5"
click at [259, 190] on button "Biodiversity Monitoring" at bounding box center [270, 198] width 156 height 17
select select "5"
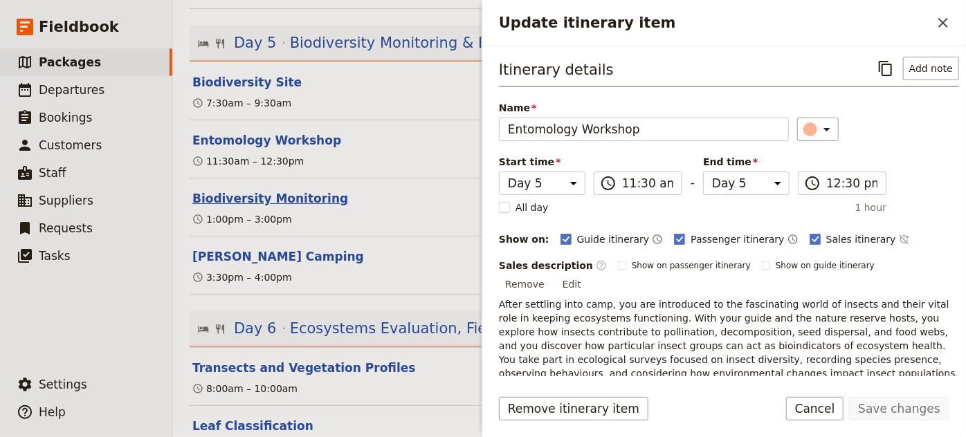
select select "5"
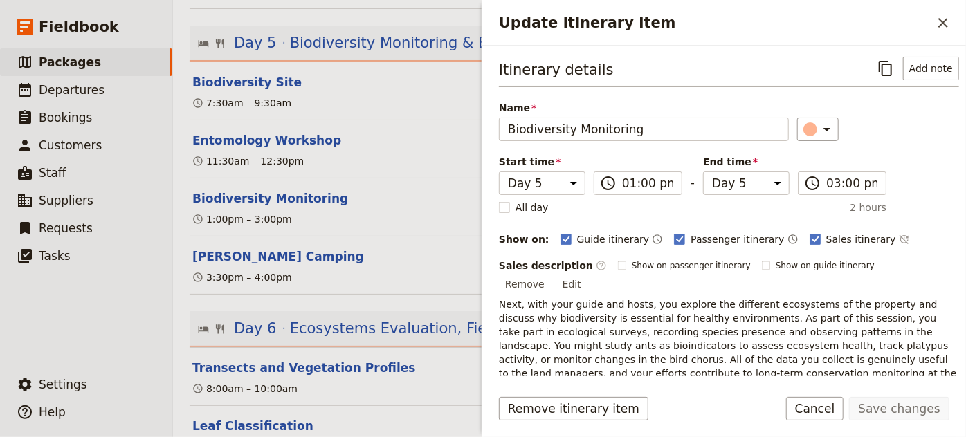
click at [428, 372] on section "Transects and Vegetation Profiles ​ 8:00am – 10:00am" at bounding box center [570, 376] width 760 height 59
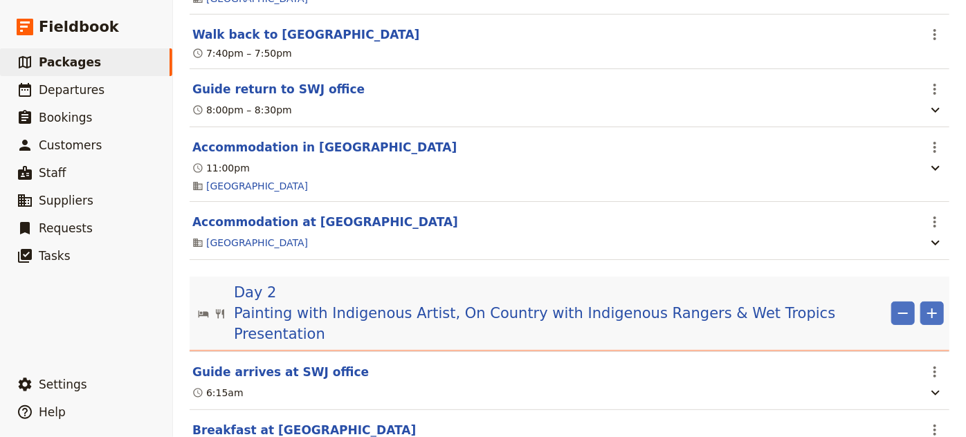
scroll to position [0, 0]
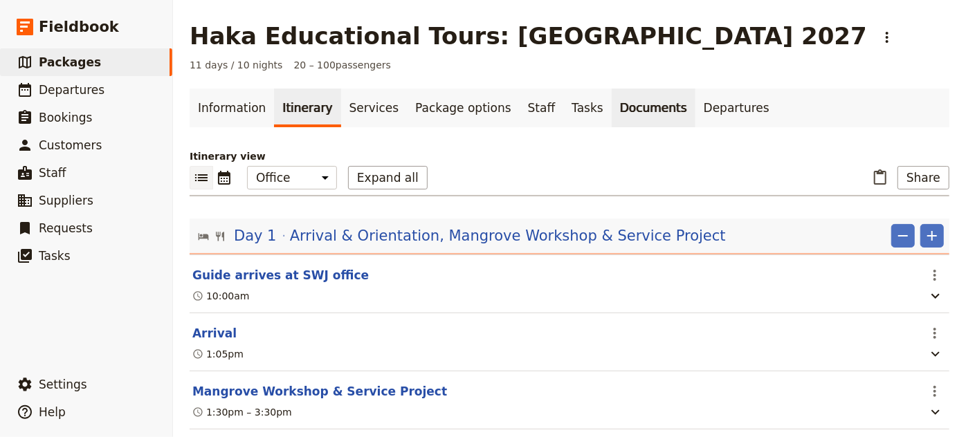
click at [630, 106] on link "Documents" at bounding box center [654, 108] width 84 height 39
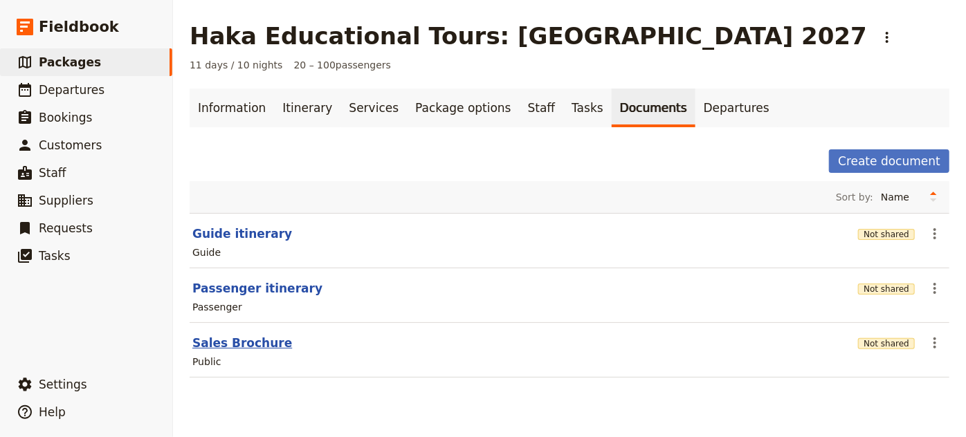
click at [264, 340] on button "Sales Brochure" at bounding box center [242, 343] width 100 height 17
select select "DEFAULT"
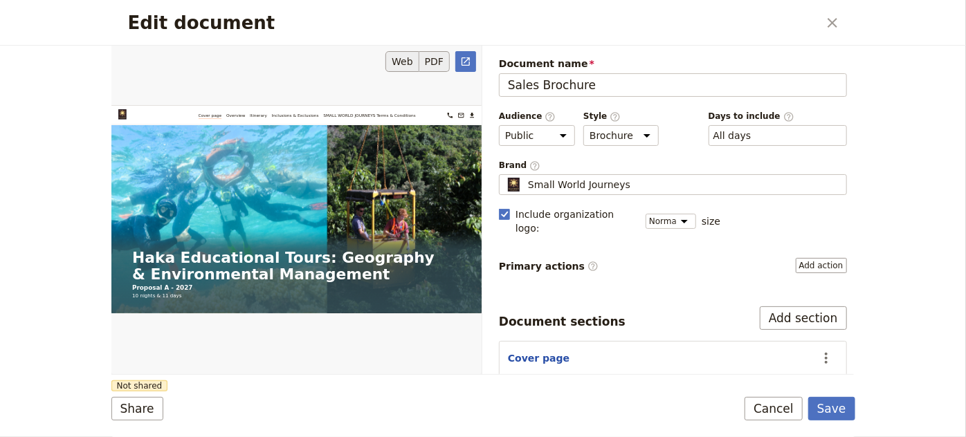
click at [437, 61] on button "PDF" at bounding box center [434, 61] width 30 height 21
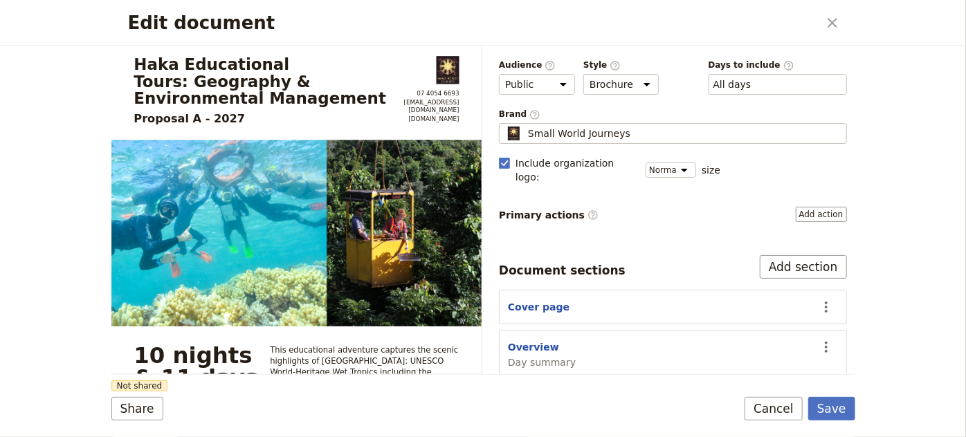
scroll to position [49, 0]
click at [145, 407] on button "Share" at bounding box center [137, 409] width 52 height 24
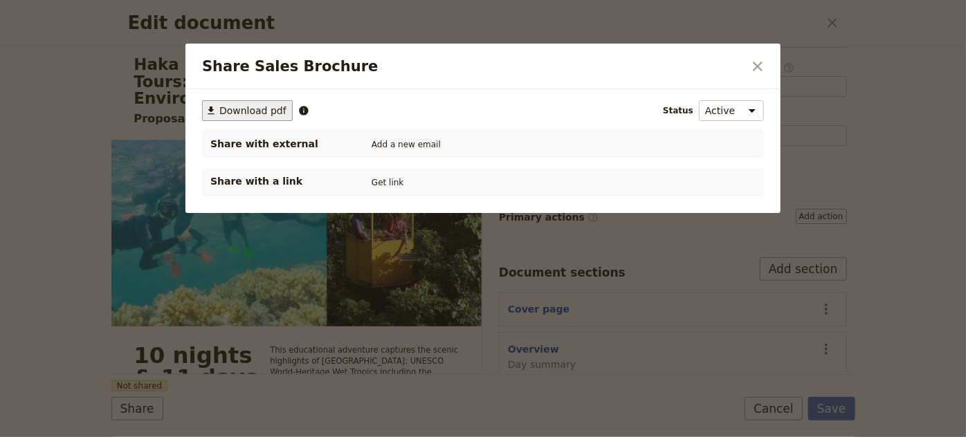
click at [264, 109] on span "Download pdf" at bounding box center [252, 111] width 67 height 14
click at [758, 69] on icon "Close dialog" at bounding box center [757, 66] width 17 height 17
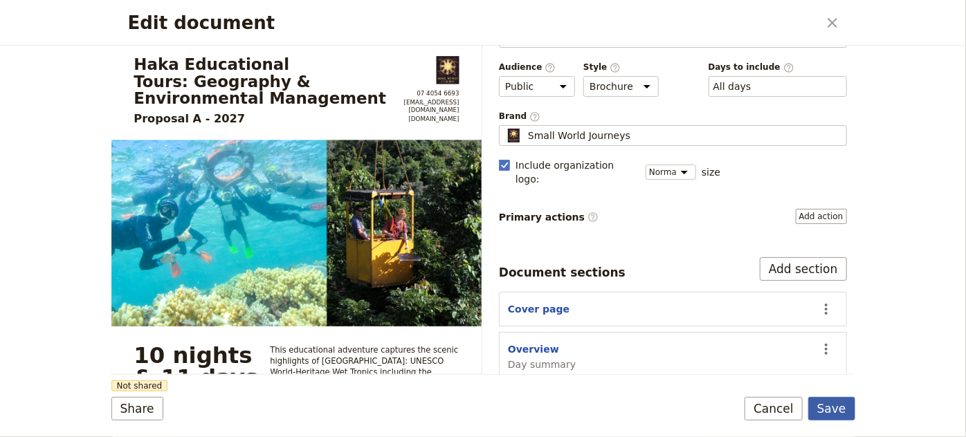
click at [833, 411] on button "Save" at bounding box center [831, 409] width 47 height 24
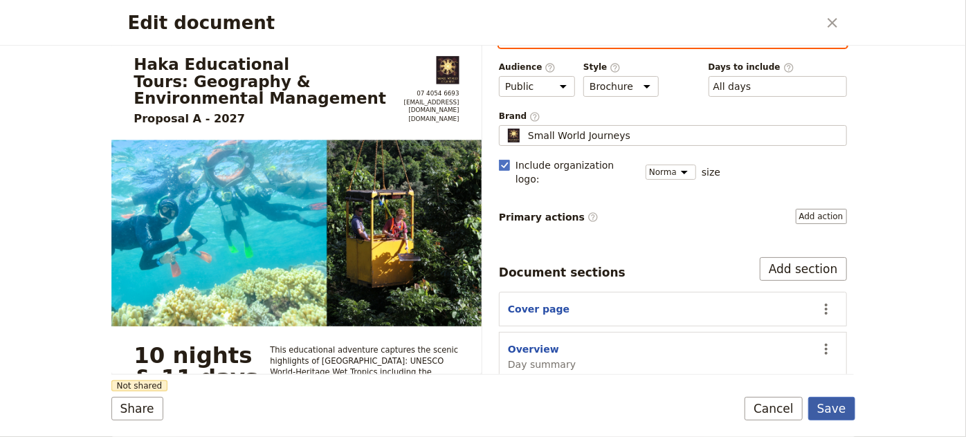
scroll to position [28, 0]
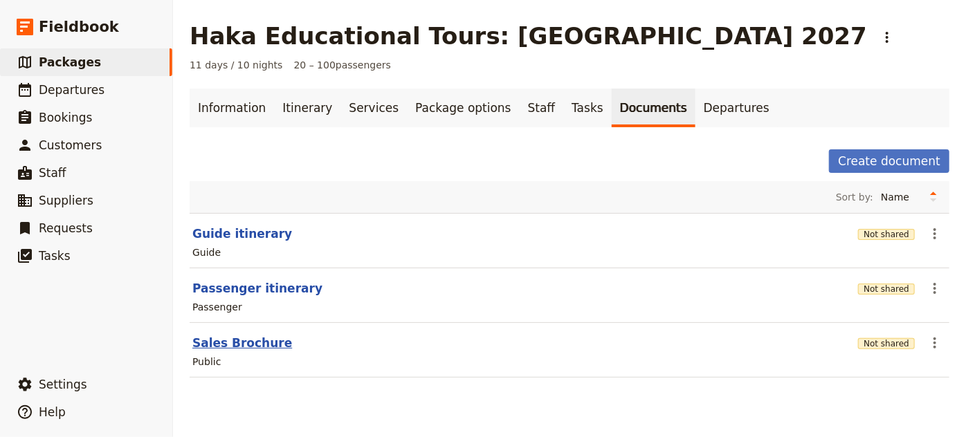
click at [234, 345] on button "Sales Brochure" at bounding box center [242, 343] width 100 height 17
select select "DEFAULT"
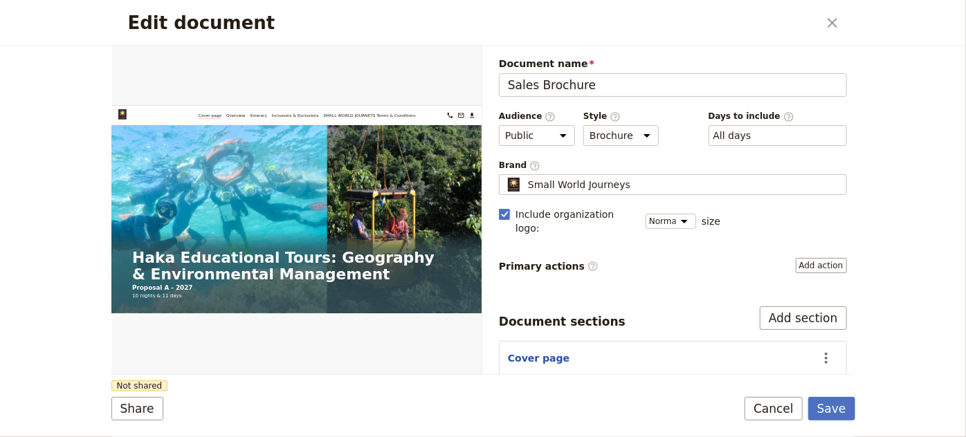
scroll to position [0, 0]
click at [439, 54] on button "PDF" at bounding box center [434, 61] width 30 height 21
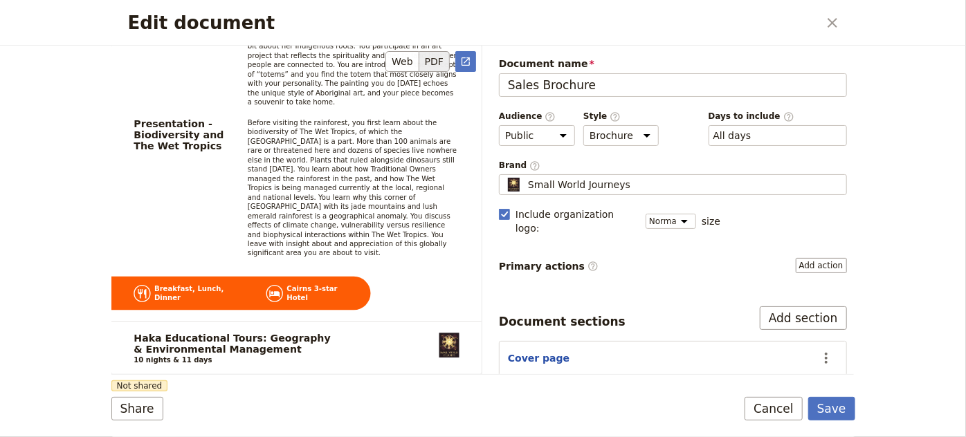
scroll to position [3098, 0]
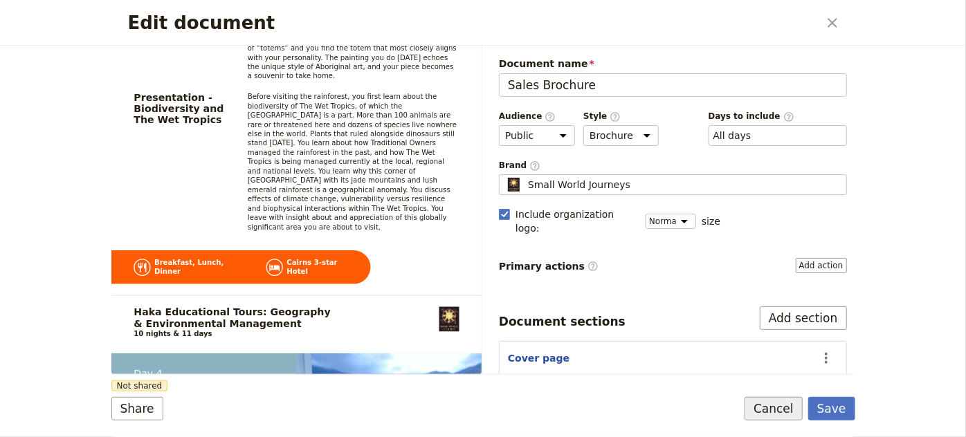
click at [792, 413] on button "Cancel" at bounding box center [774, 409] width 58 height 24
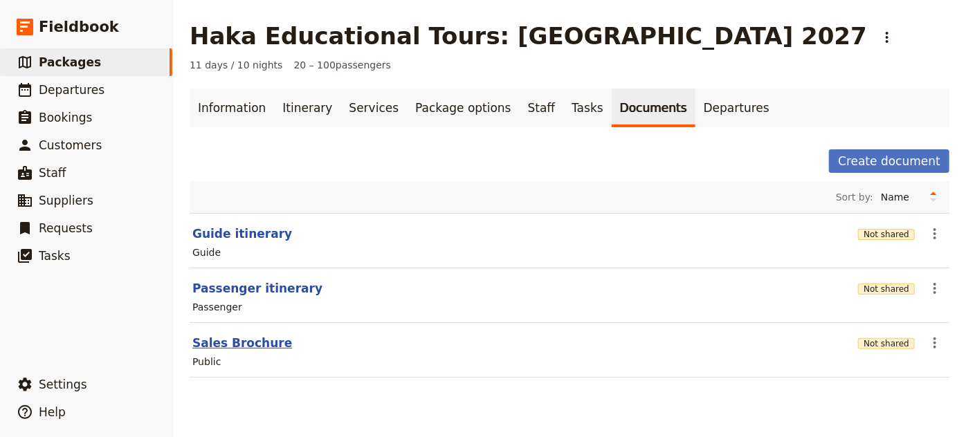
click at [258, 339] on button "Sales Brochure" at bounding box center [242, 343] width 100 height 17
select select "DEFAULT"
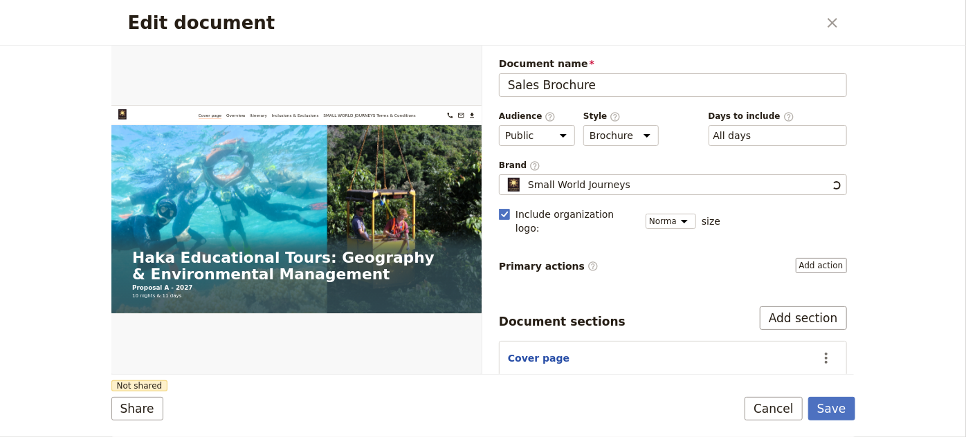
scroll to position [0, 0]
click at [439, 62] on button "PDF" at bounding box center [434, 61] width 30 height 21
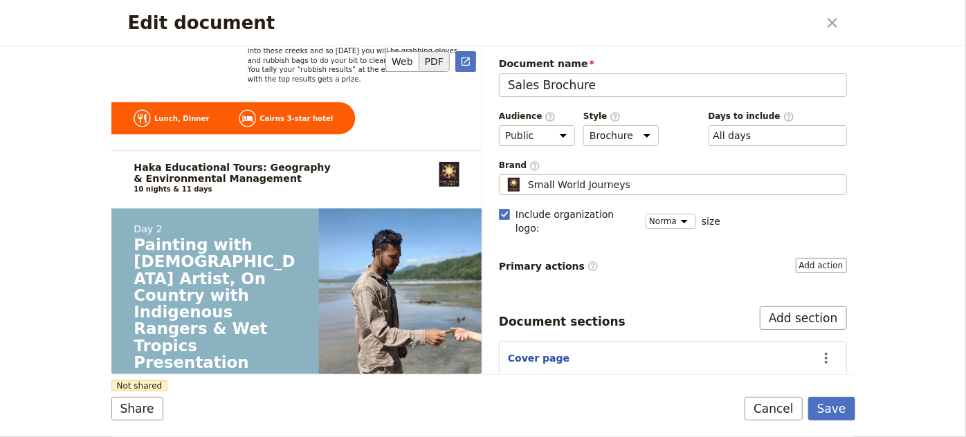
scroll to position [2169, 0]
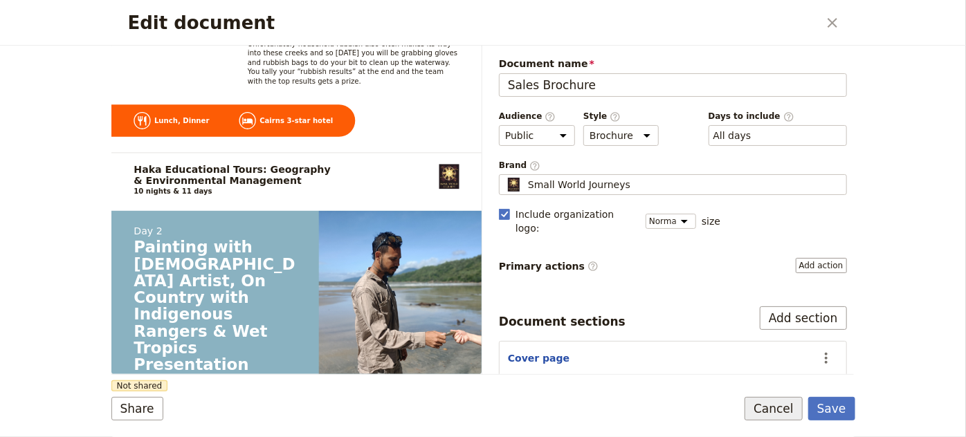
click at [787, 413] on button "Cancel" at bounding box center [774, 409] width 58 height 24
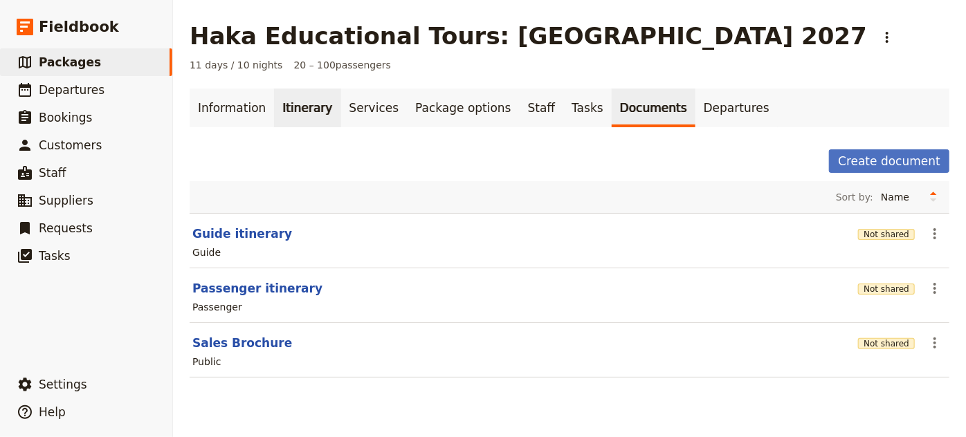
click at [301, 116] on link "Itinerary" at bounding box center [307, 108] width 66 height 39
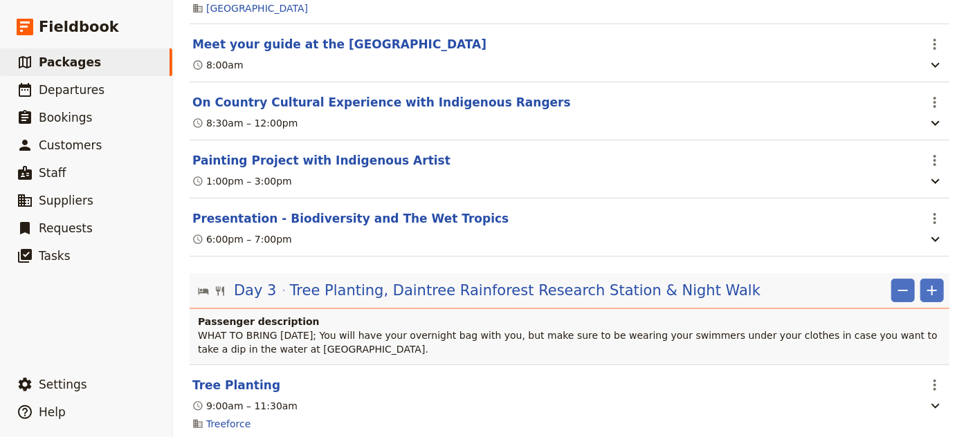
scroll to position [1549, 0]
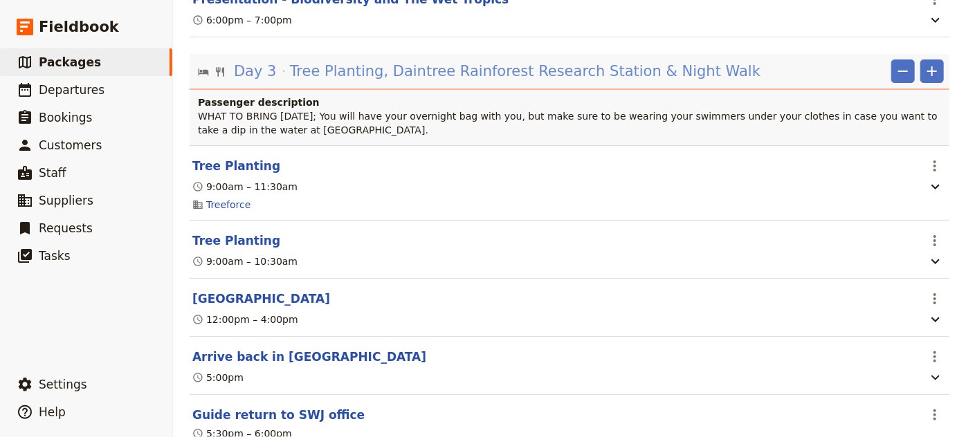
click at [591, 61] on span "Tree Planting, Daintree Rainforest Research Station & Night Walk" at bounding box center [525, 71] width 471 height 21
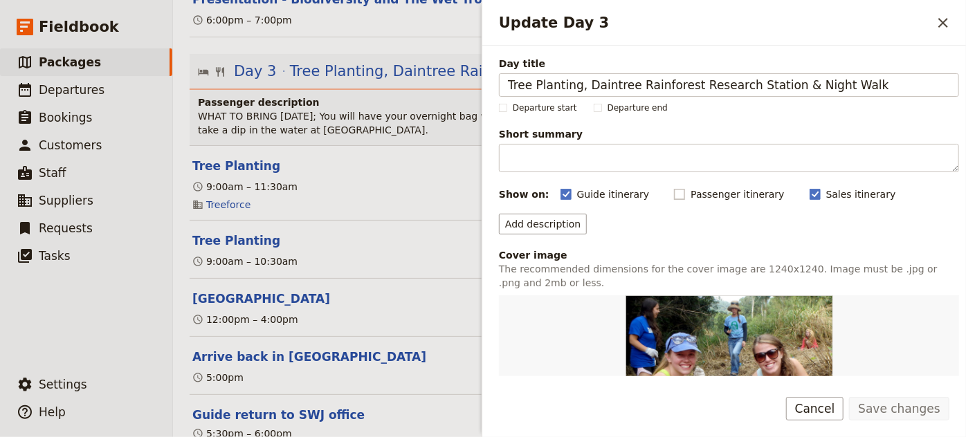
click at [675, 190] on rect "Update Day 3" at bounding box center [680, 195] width 10 height 10
click at [673, 188] on input "Passenger itinerary" at bounding box center [673, 187] width 1 height 1
checkbox input "true"
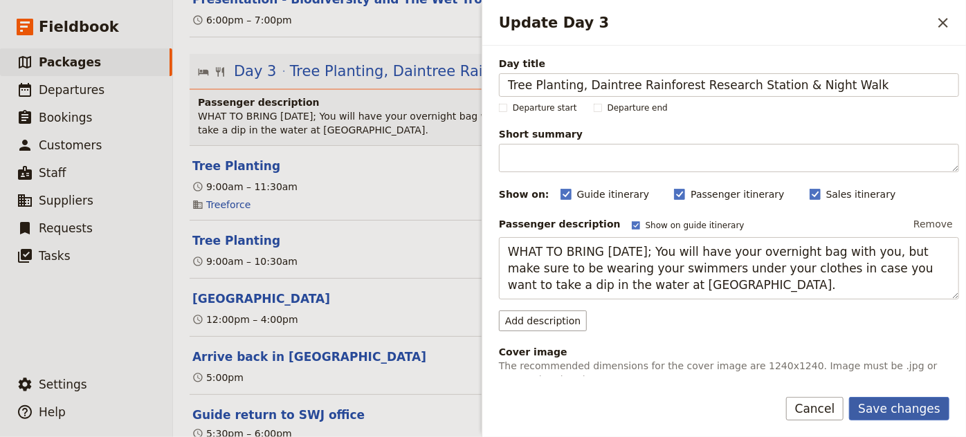
click at [915, 405] on button "Save changes" at bounding box center [899, 409] width 100 height 24
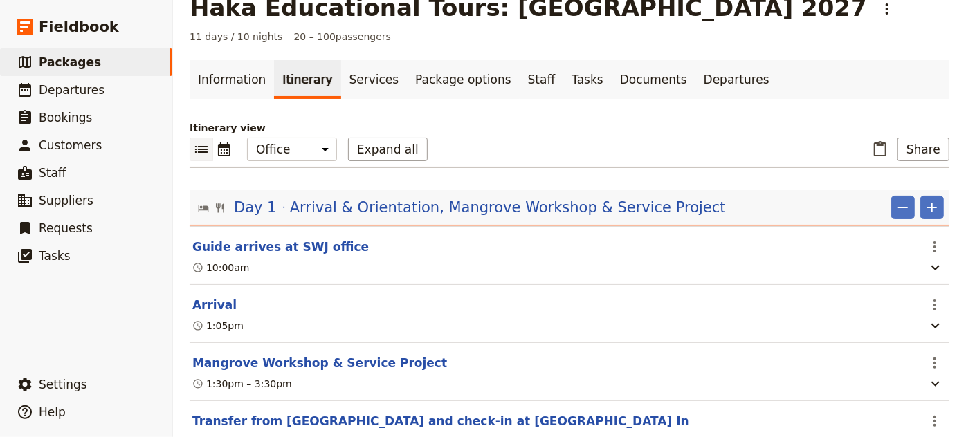
scroll to position [0, 0]
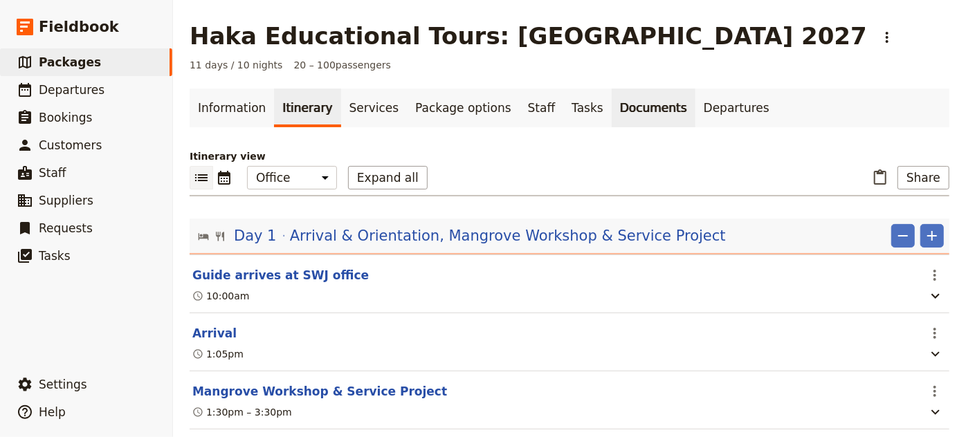
click at [612, 111] on link "Documents" at bounding box center [654, 108] width 84 height 39
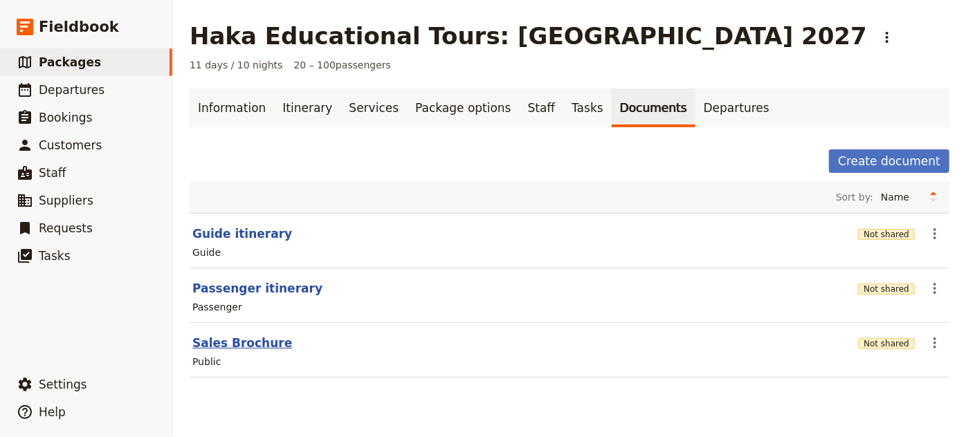
click at [247, 343] on button "Sales Brochure" at bounding box center [242, 343] width 100 height 17
select select "DEFAULT"
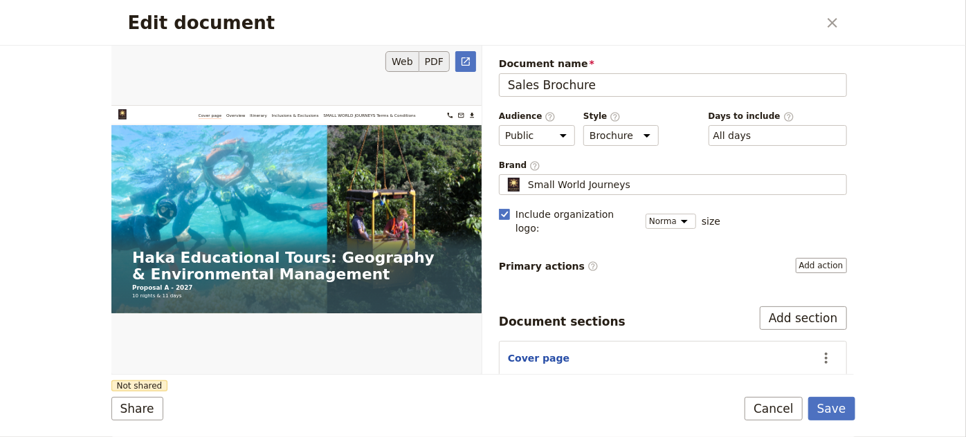
click at [442, 64] on button "PDF" at bounding box center [434, 61] width 30 height 21
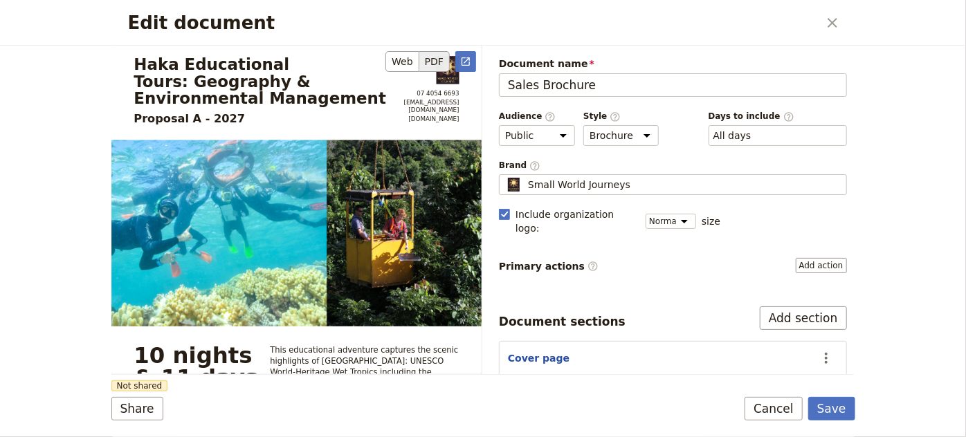
click at [442, 64] on button "PDF" at bounding box center [434, 61] width 30 height 21
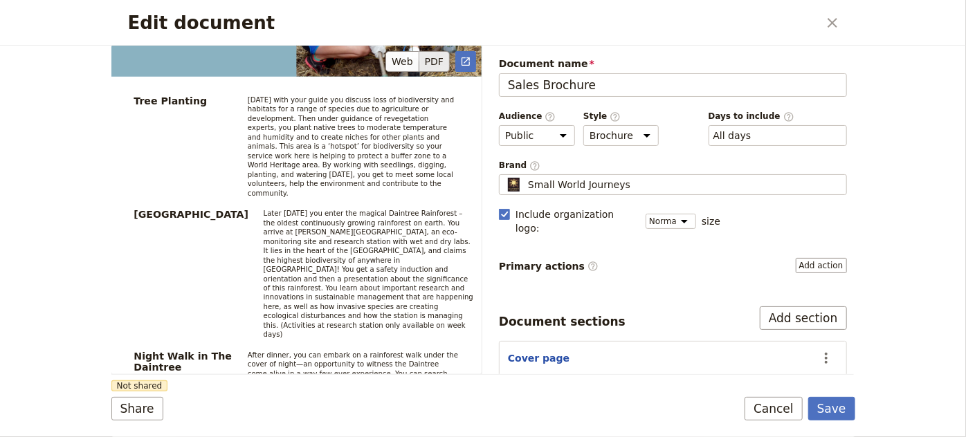
scroll to position [3767, 0]
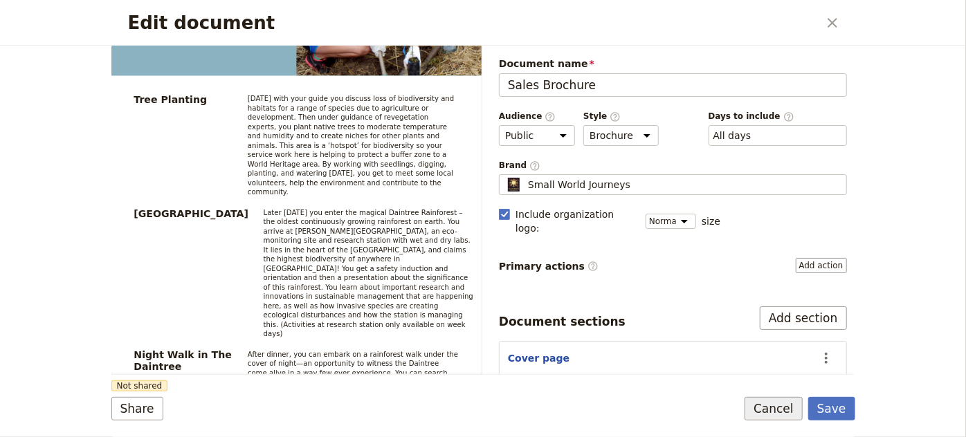
click at [756, 411] on button "Cancel" at bounding box center [774, 409] width 58 height 24
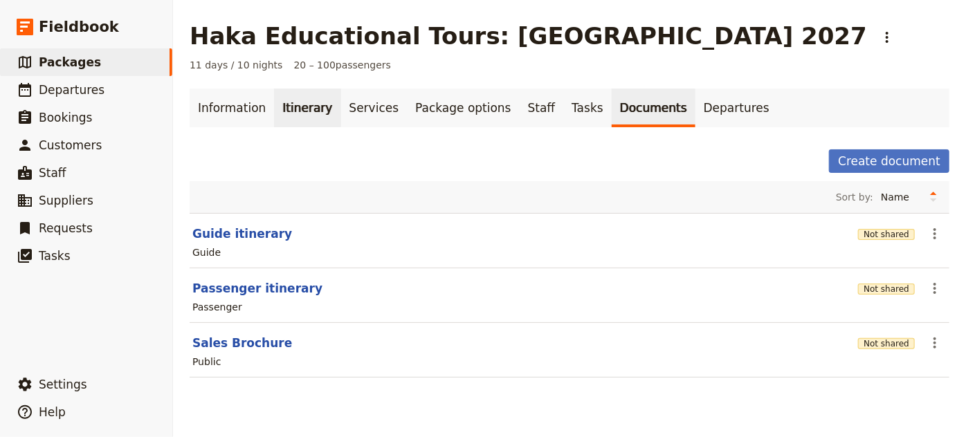
click at [307, 120] on link "Itinerary" at bounding box center [307, 108] width 66 height 39
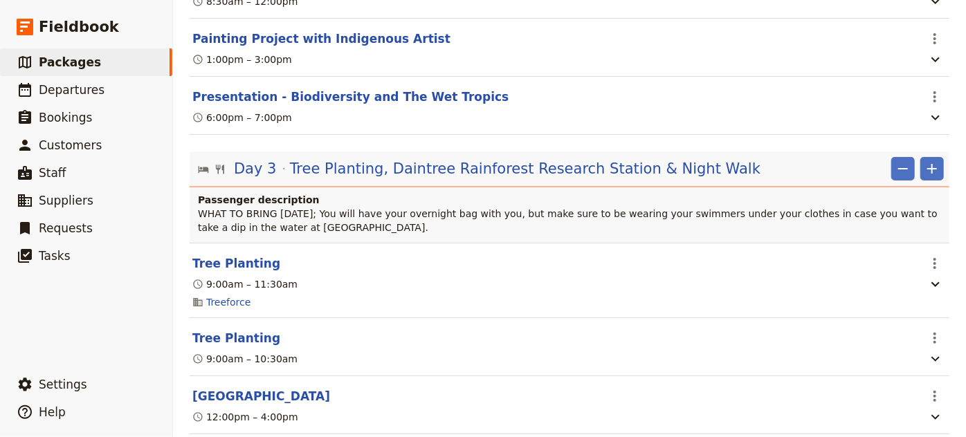
scroll to position [1452, 0]
click at [221, 255] on button "Tree Planting" at bounding box center [236, 263] width 88 height 17
select select "3"
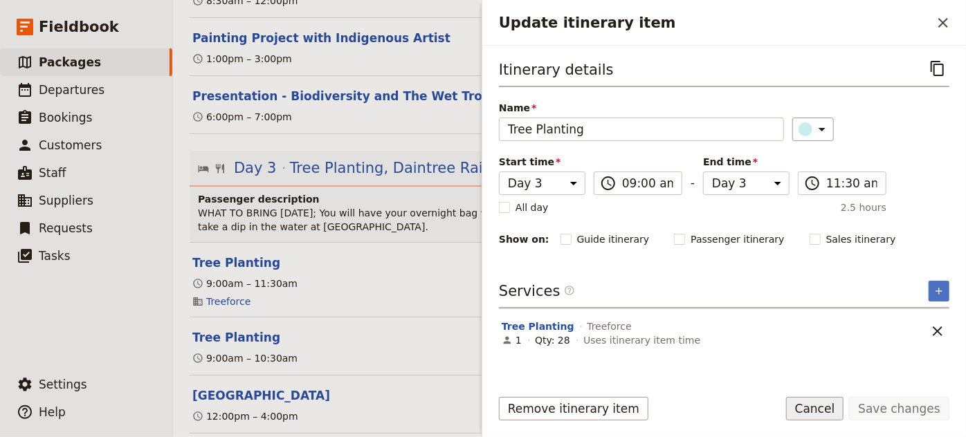
click at [815, 409] on button "Cancel" at bounding box center [815, 409] width 58 height 24
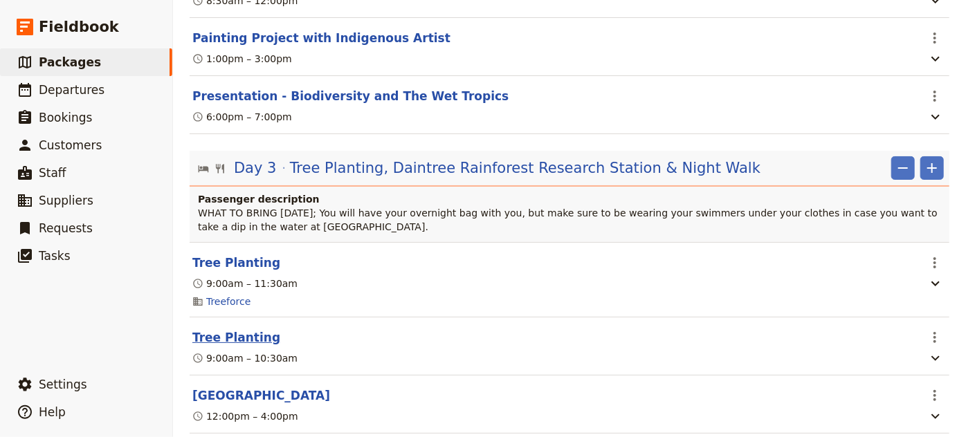
click at [249, 329] on button "Tree Planting" at bounding box center [236, 337] width 88 height 17
select select "3"
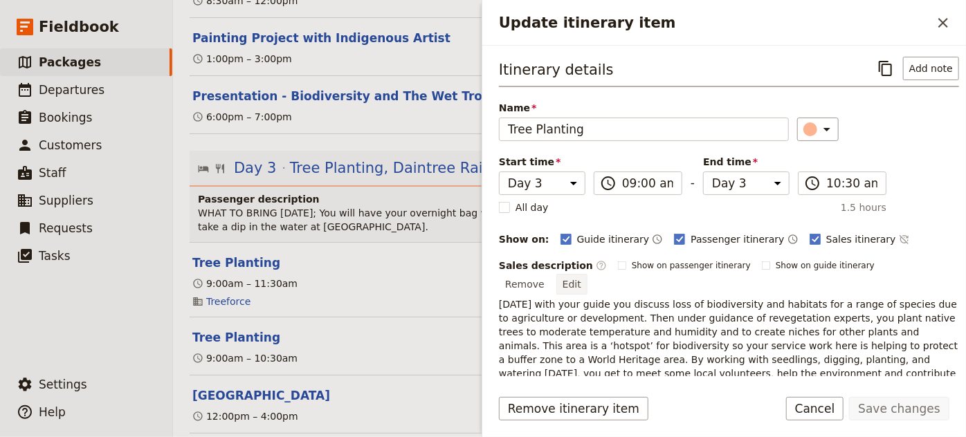
click at [587, 274] on button "Edit" at bounding box center [571, 284] width 31 height 21
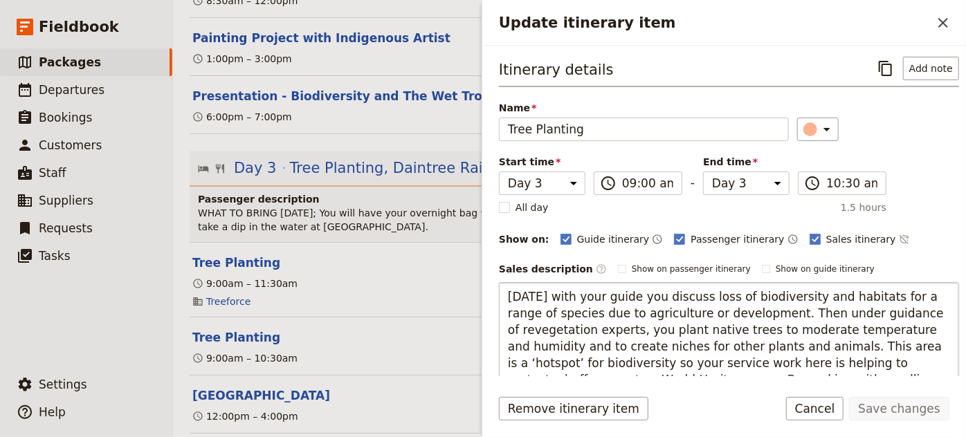
click at [732, 309] on textarea "[DATE] with your guide you discuss loss of biodiversity and habitats for a rang…" at bounding box center [729, 354] width 460 height 145
type textarea "[DATE] with your guide you discuss loss of biodiversity and habitats for a rang…"
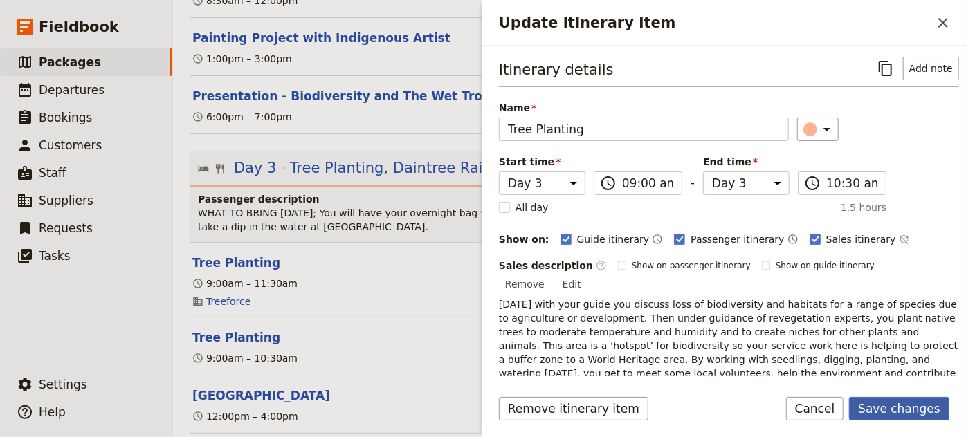
click at [893, 404] on button "Save changes" at bounding box center [899, 409] width 100 height 24
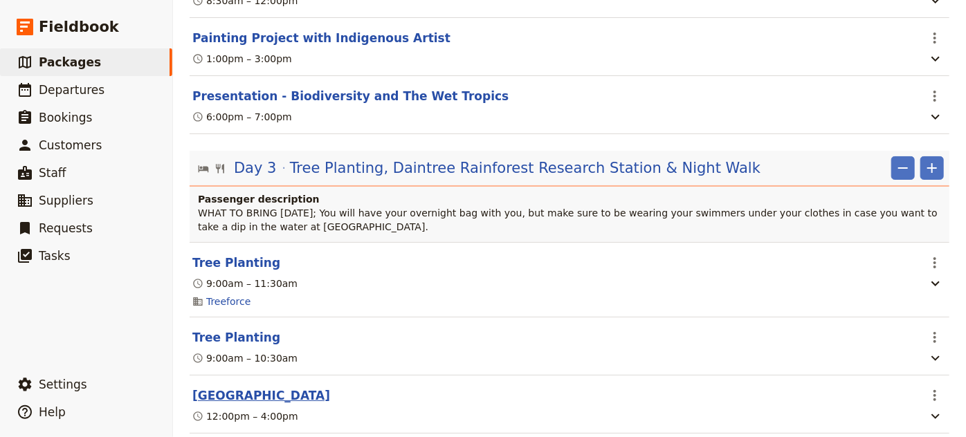
click at [282, 387] on button "[GEOGRAPHIC_DATA]" at bounding box center [261, 395] width 138 height 17
select select "3"
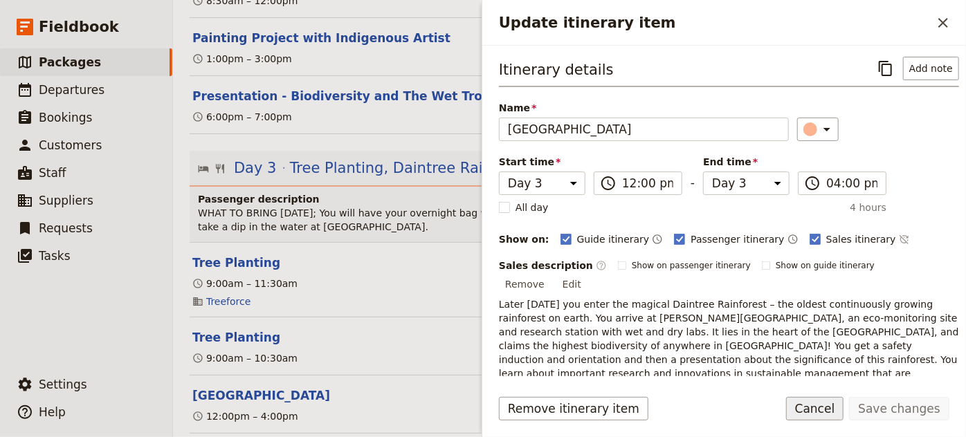
click at [832, 410] on button "Cancel" at bounding box center [815, 409] width 58 height 24
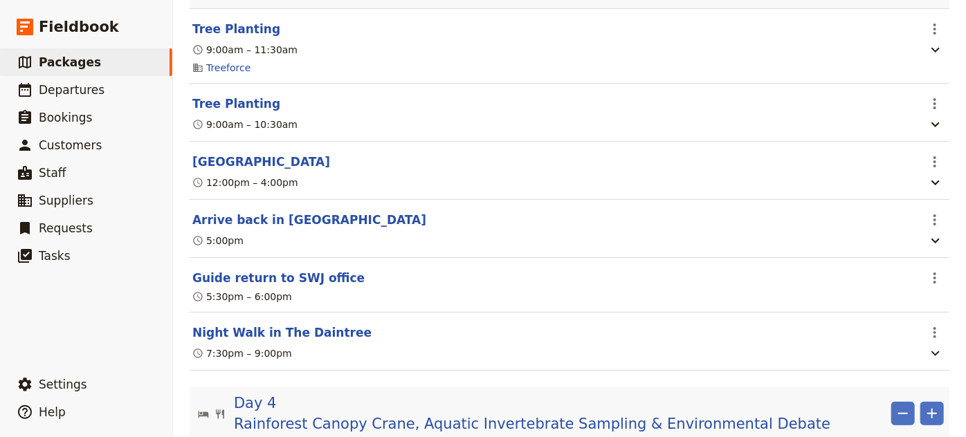
scroll to position [1686, 0]
click at [330, 154] on button "[GEOGRAPHIC_DATA]" at bounding box center [261, 161] width 138 height 17
select select "3"
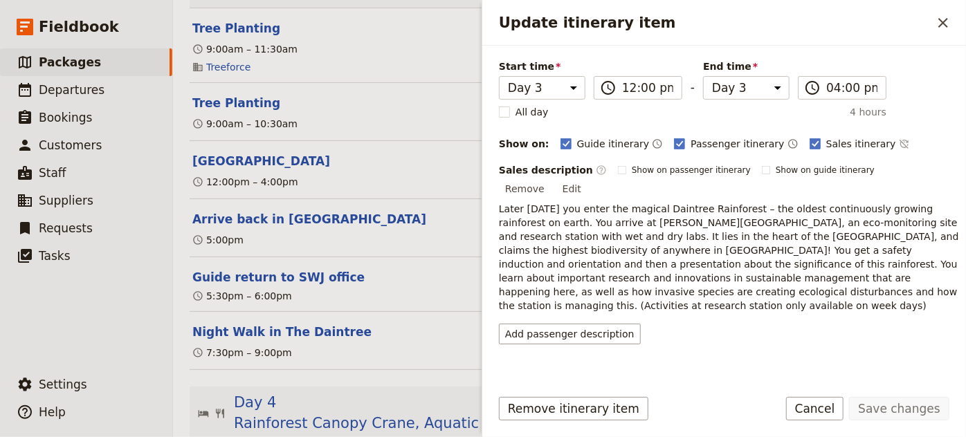
scroll to position [105, 0]
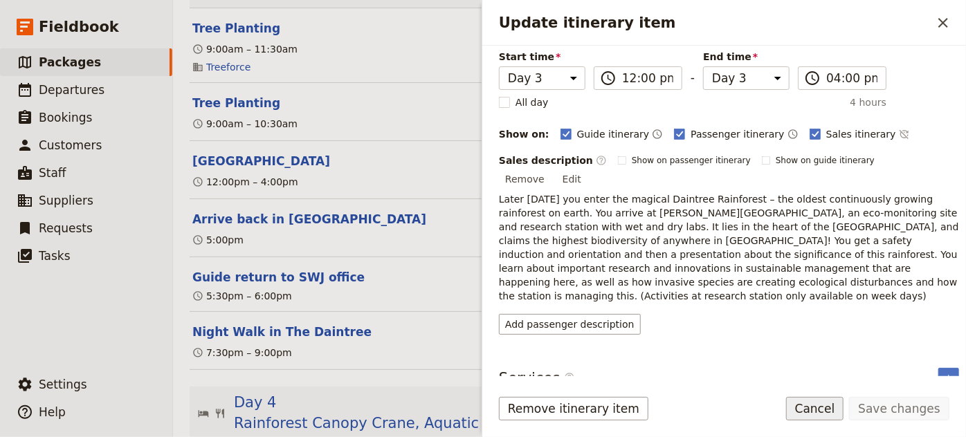
click at [819, 405] on button "Cancel" at bounding box center [815, 409] width 58 height 24
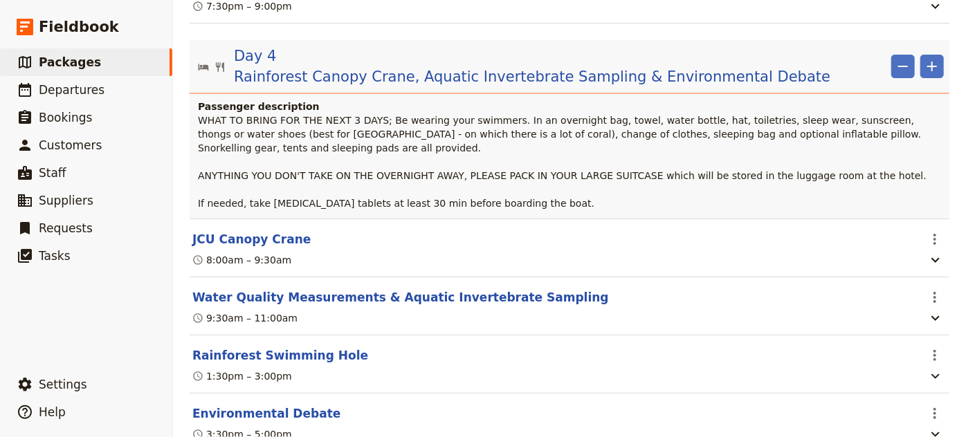
scroll to position [2034, 0]
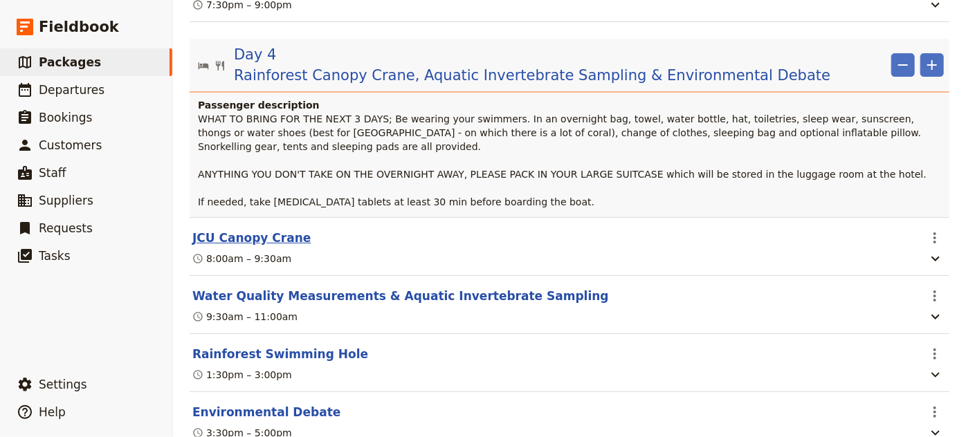
click at [271, 230] on button "JCU Canopy Crane" at bounding box center [251, 238] width 118 height 17
select select "4"
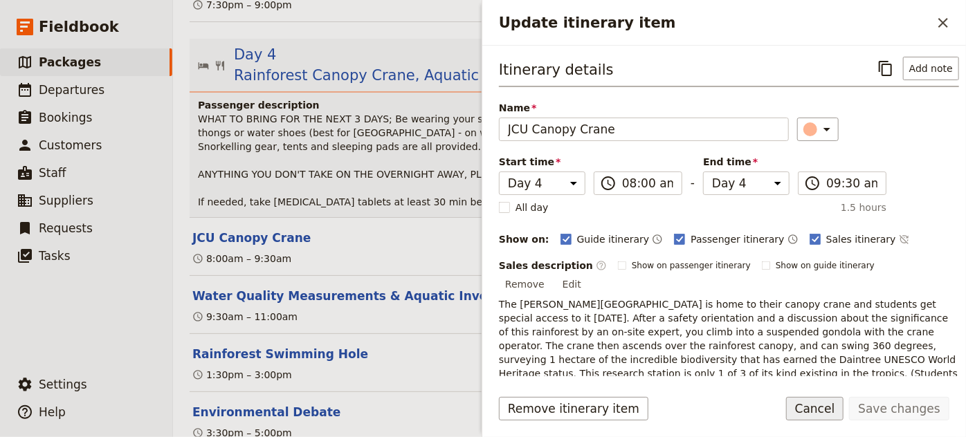
click at [825, 408] on button "Cancel" at bounding box center [815, 409] width 58 height 24
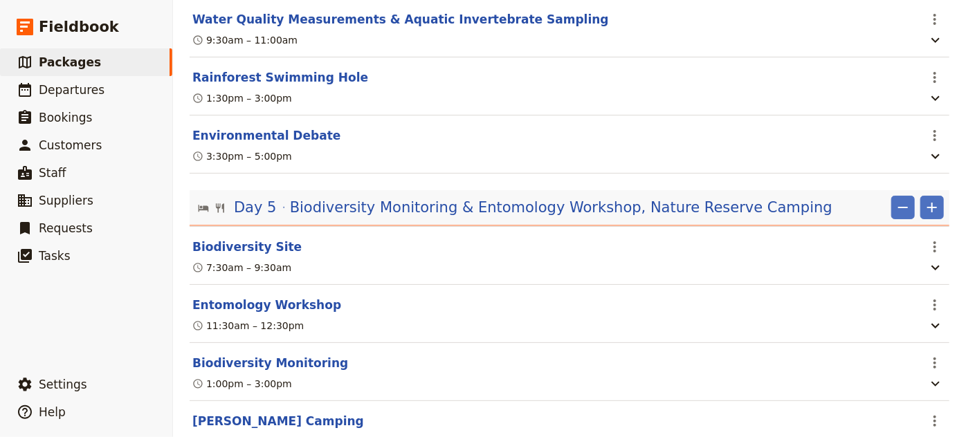
scroll to position [2312, 0]
click at [318, 69] on button "Rainforest Swimming Hole" at bounding box center [280, 77] width 176 height 17
select select "4"
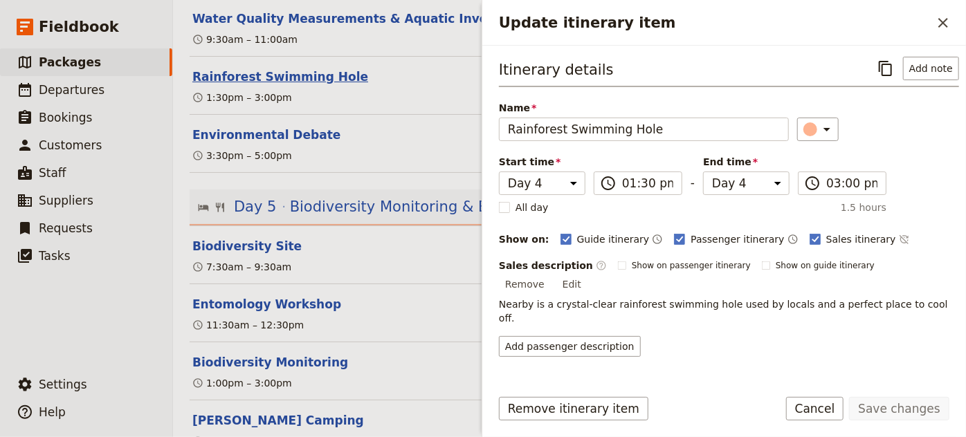
click at [318, 69] on button "Rainforest Swimming Hole" at bounding box center [280, 77] width 176 height 17
select select "4"
click at [816, 408] on button "Cancel" at bounding box center [815, 409] width 58 height 24
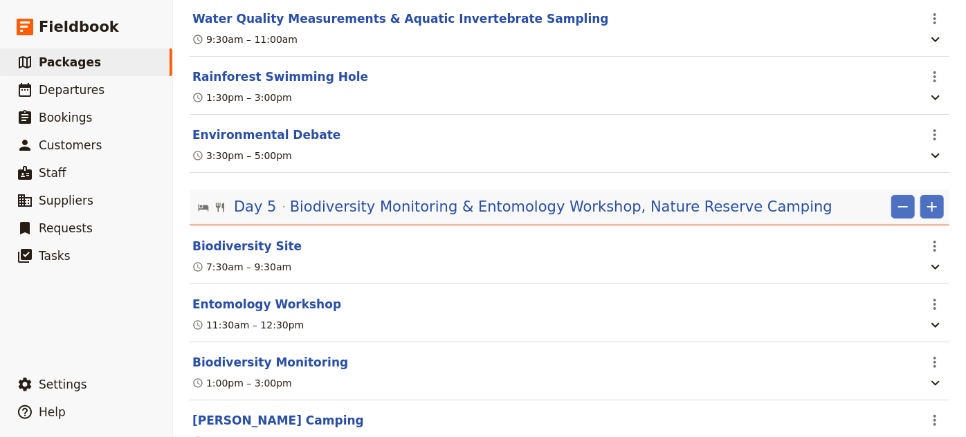
scroll to position [0, 0]
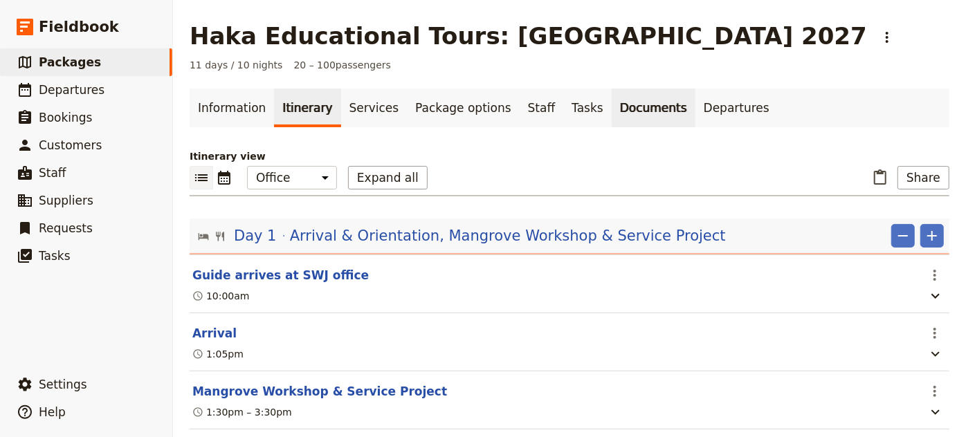
click at [612, 113] on link "Documents" at bounding box center [654, 108] width 84 height 39
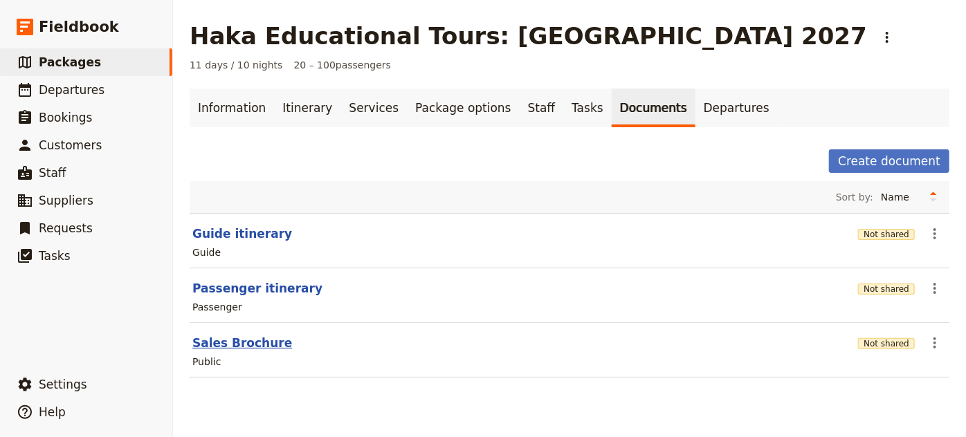
click at [228, 347] on button "Sales Brochure" at bounding box center [242, 343] width 100 height 17
select select "DEFAULT"
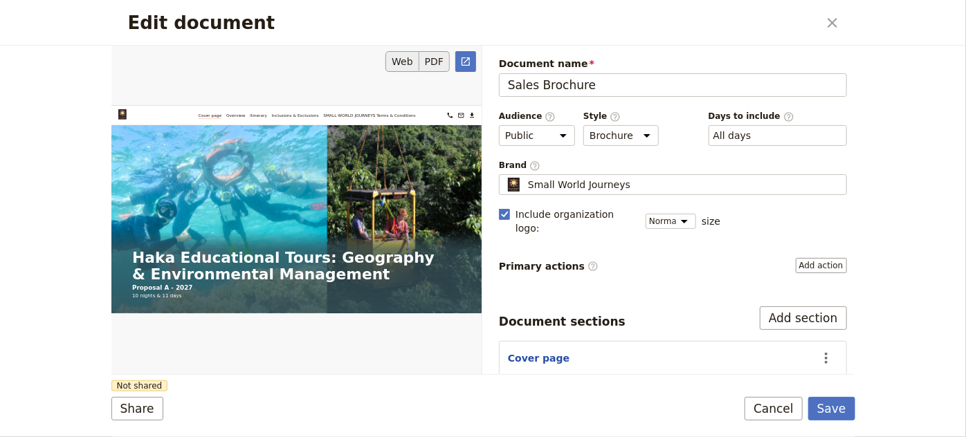
click at [435, 51] on button "PDF" at bounding box center [434, 61] width 30 height 21
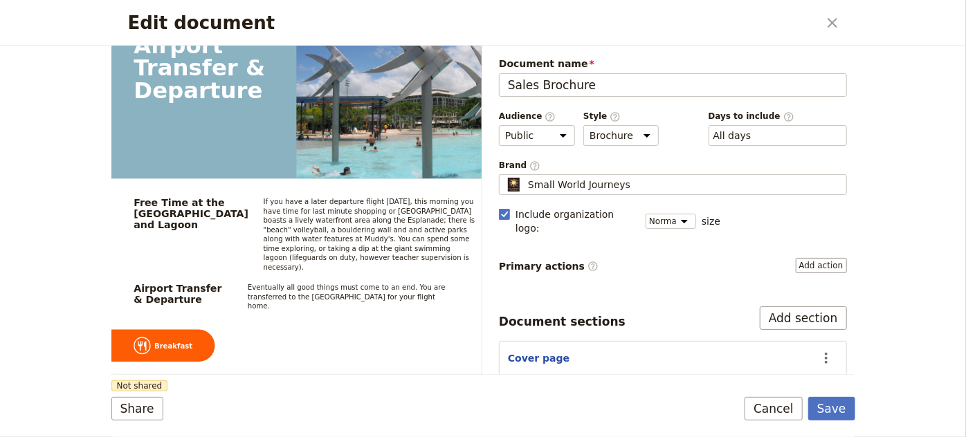
scroll to position [11680, 0]
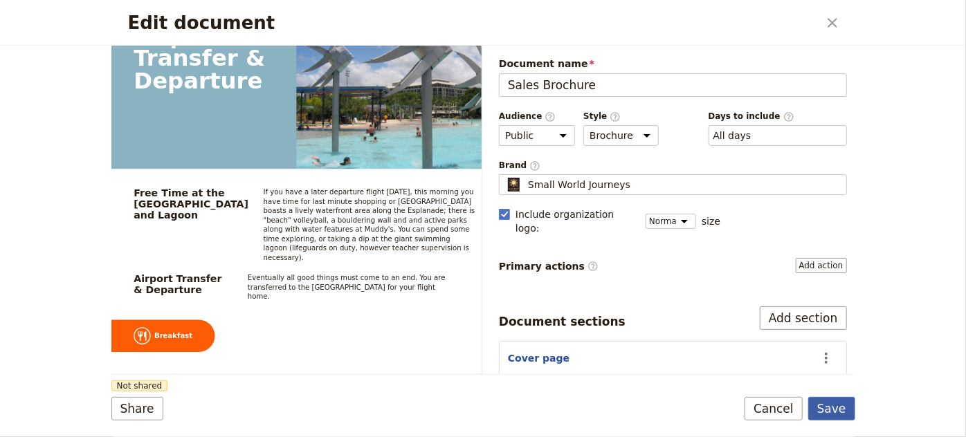
click at [847, 412] on button "Save" at bounding box center [831, 409] width 47 height 24
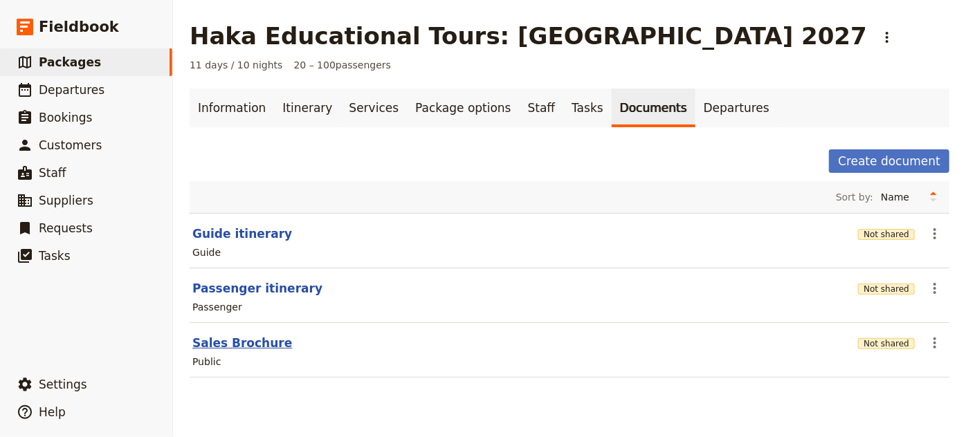
click at [252, 343] on button "Sales Brochure" at bounding box center [242, 343] width 100 height 17
select select "DEFAULT"
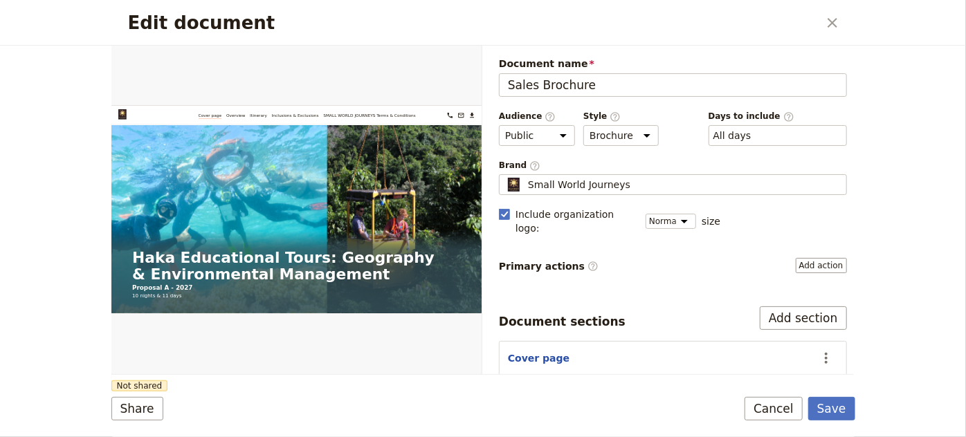
scroll to position [0, 0]
click at [442, 64] on button "PDF" at bounding box center [434, 61] width 30 height 21
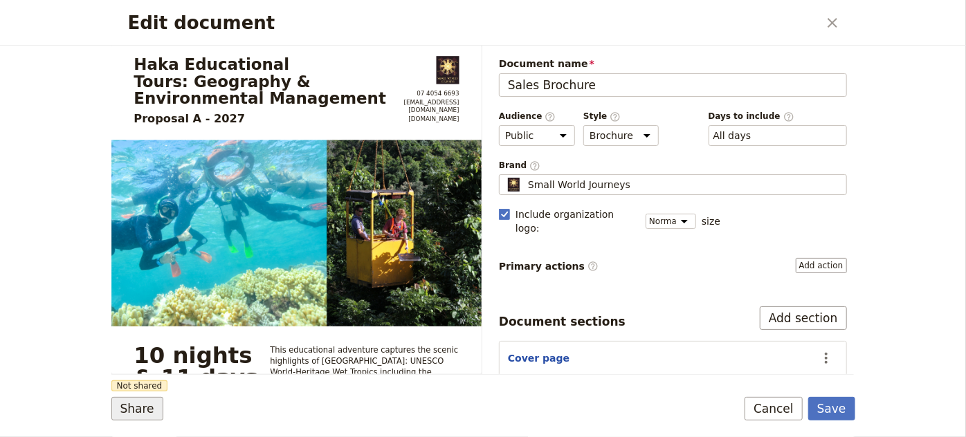
click at [134, 417] on button "Share" at bounding box center [137, 409] width 52 height 24
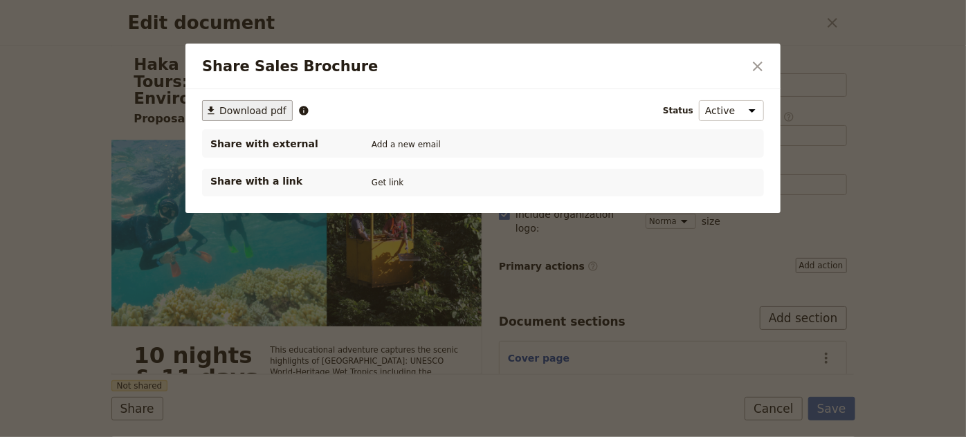
click at [255, 112] on span "Download pdf" at bounding box center [252, 111] width 67 height 14
click at [755, 71] on icon "Close dialog" at bounding box center [757, 66] width 17 height 17
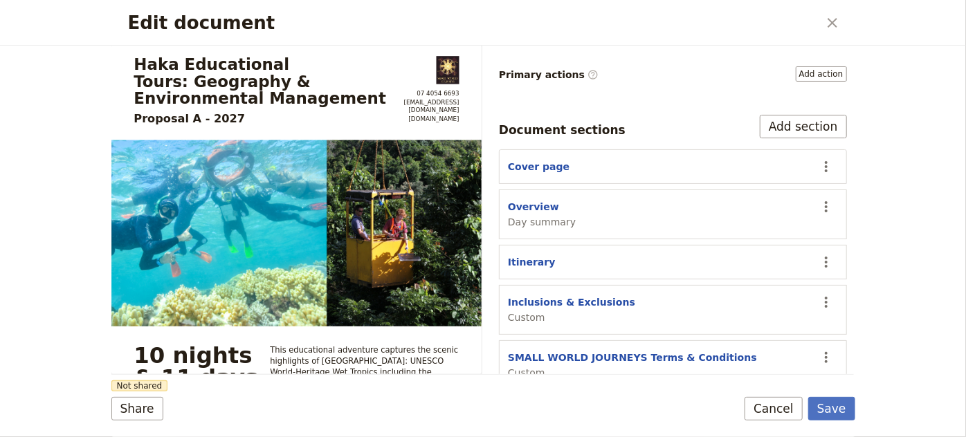
scroll to position [194, 0]
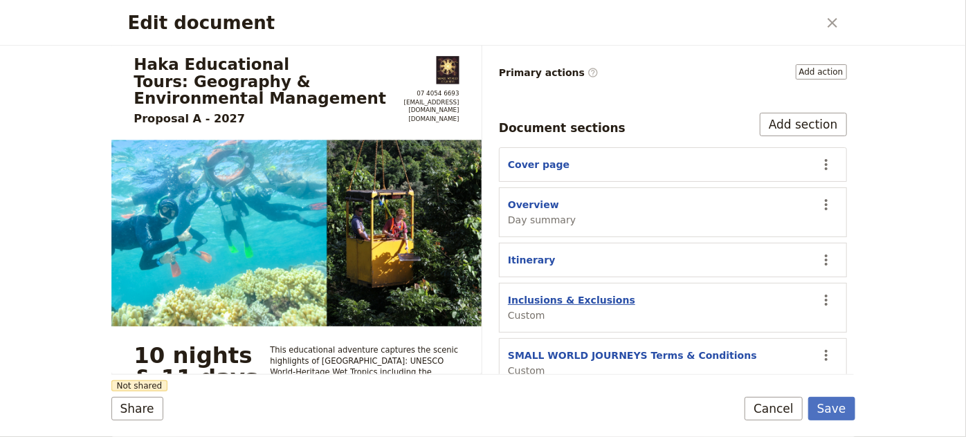
click at [586, 293] on button "Inclusions & Exclusions" at bounding box center [571, 300] width 127 height 14
select select "CUSTOM"
select select "default"
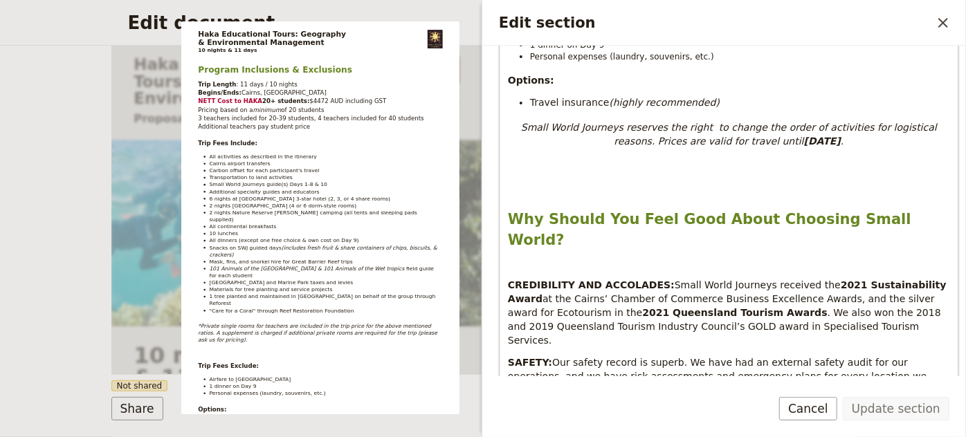
scroll to position [620, 0]
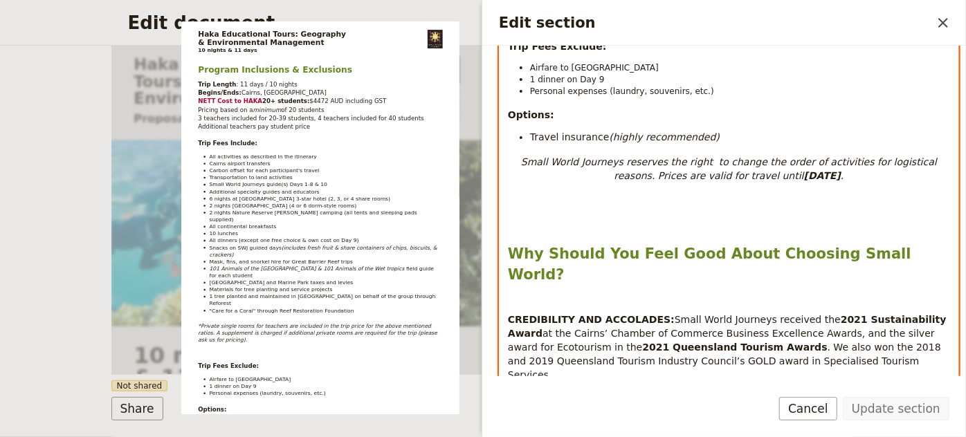
click at [733, 223] on div "Program Inclusions & Exclusions Trip Length : 11 days / 10 nights Begins/Ends: …" at bounding box center [729, 156] width 459 height 1126
select select "paragraph"
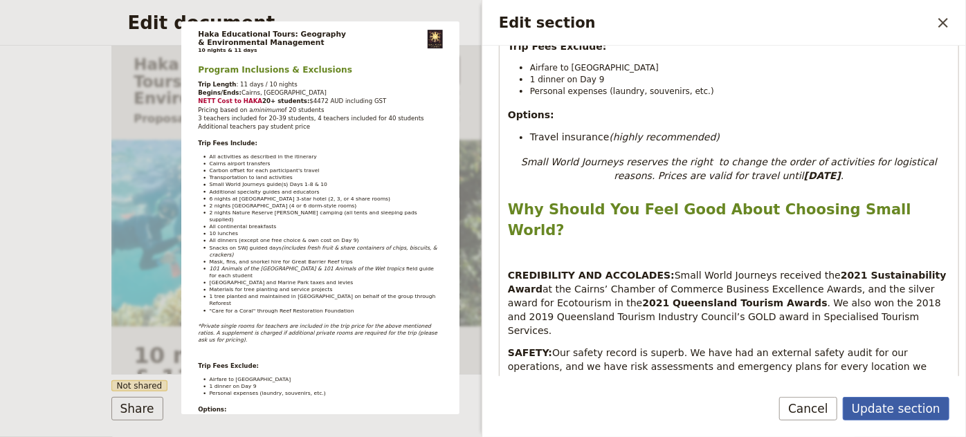
click at [889, 413] on button "Update section" at bounding box center [896, 409] width 107 height 24
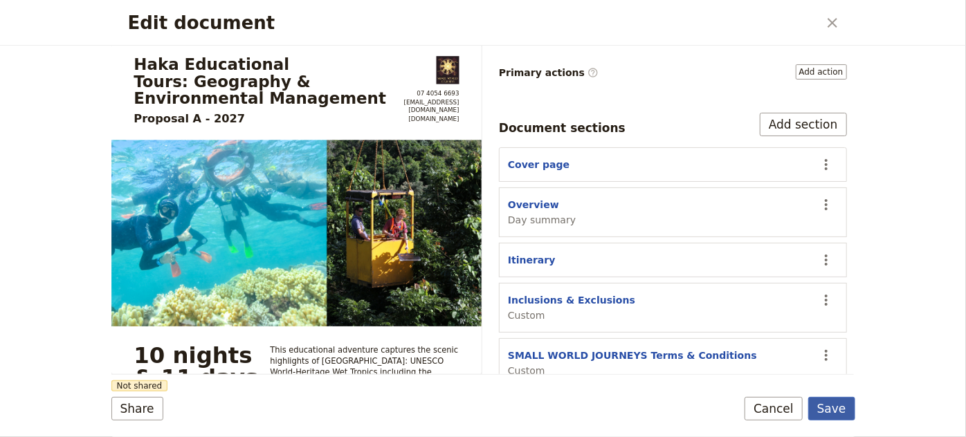
click at [825, 408] on button "Save" at bounding box center [831, 409] width 47 height 24
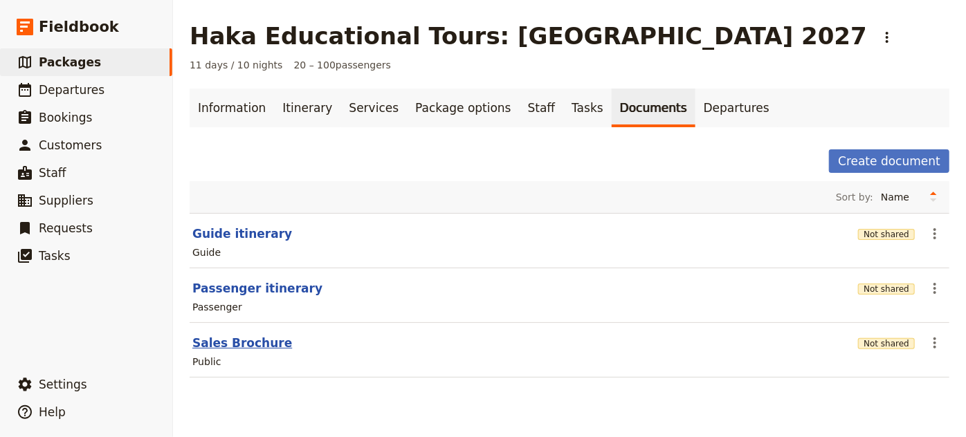
click at [241, 341] on button "Sales Brochure" at bounding box center [242, 343] width 100 height 17
select select "DEFAULT"
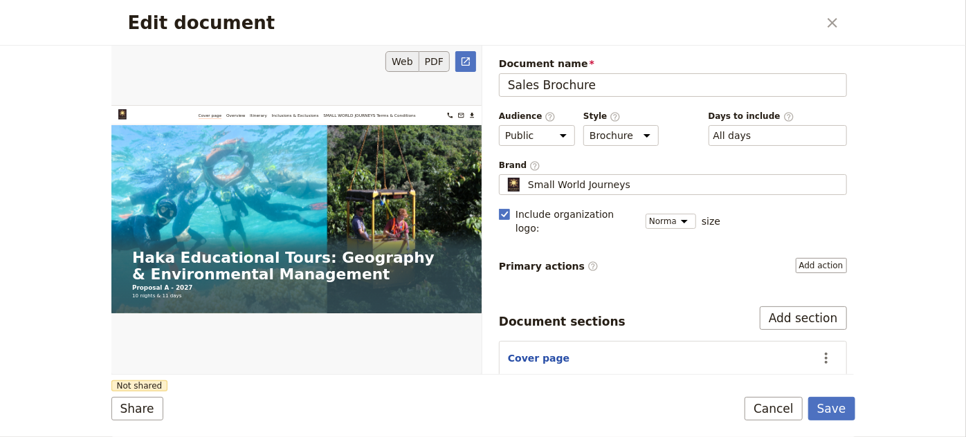
click at [431, 66] on button "PDF" at bounding box center [434, 61] width 30 height 21
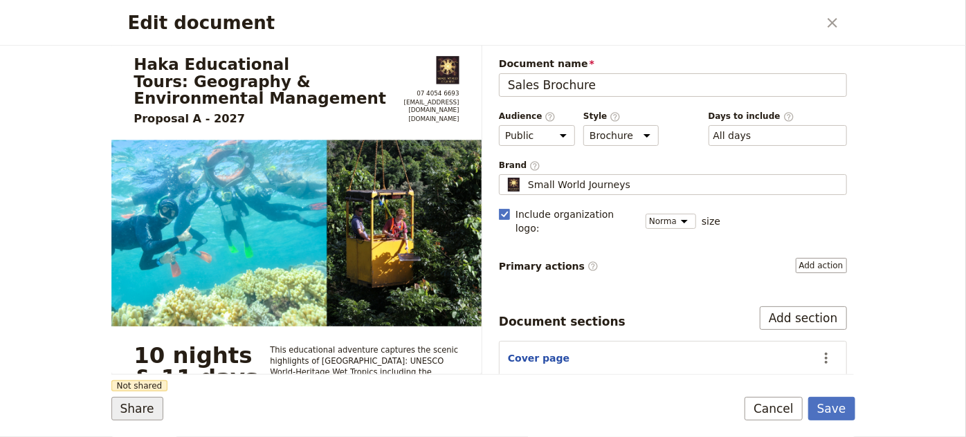
click at [140, 413] on button "Share" at bounding box center [137, 409] width 52 height 24
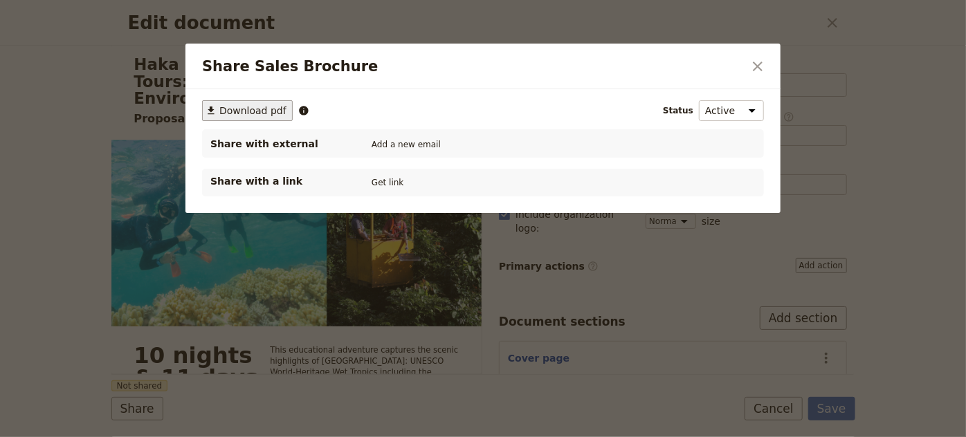
click at [273, 118] on button "​ Download pdf" at bounding box center [247, 110] width 91 height 21
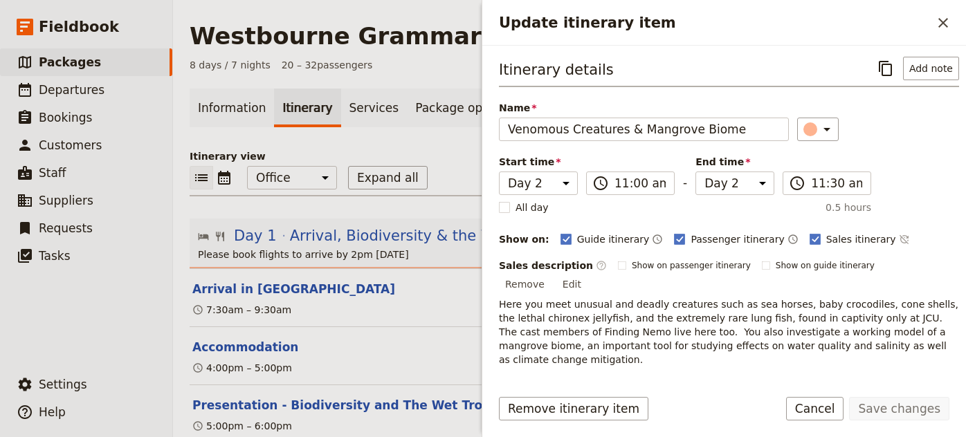
select select "2"
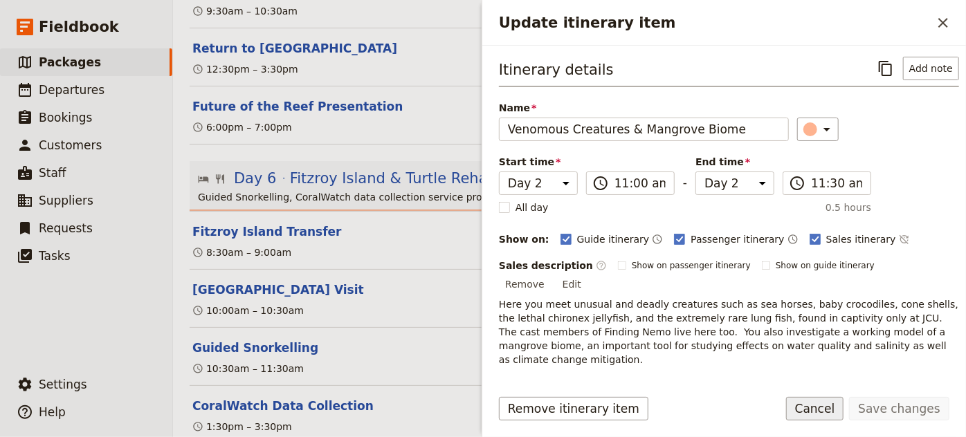
click at [829, 409] on button "Cancel" at bounding box center [815, 409] width 58 height 24
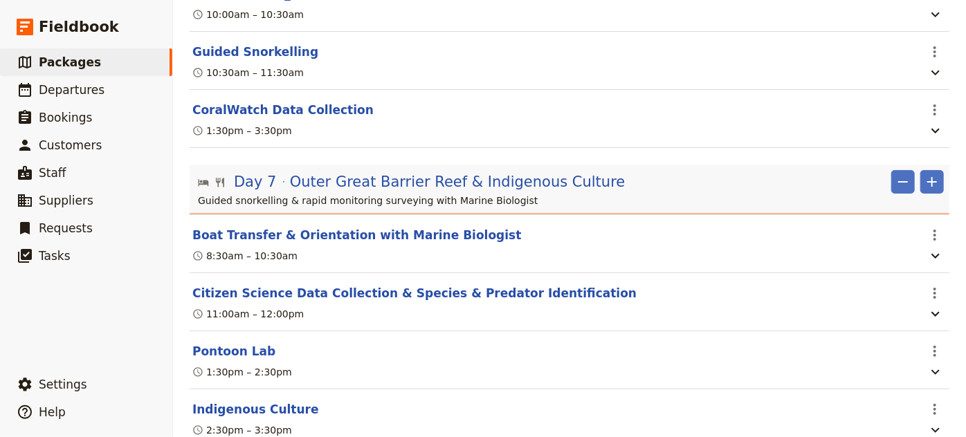
scroll to position [2028, 0]
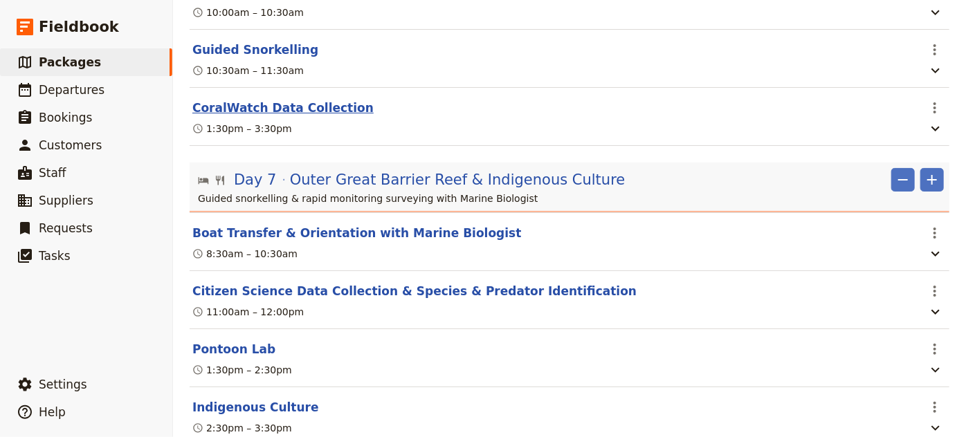
click at [266, 116] on button "CoralWatch Data Collection" at bounding box center [282, 108] width 181 height 17
select select "6"
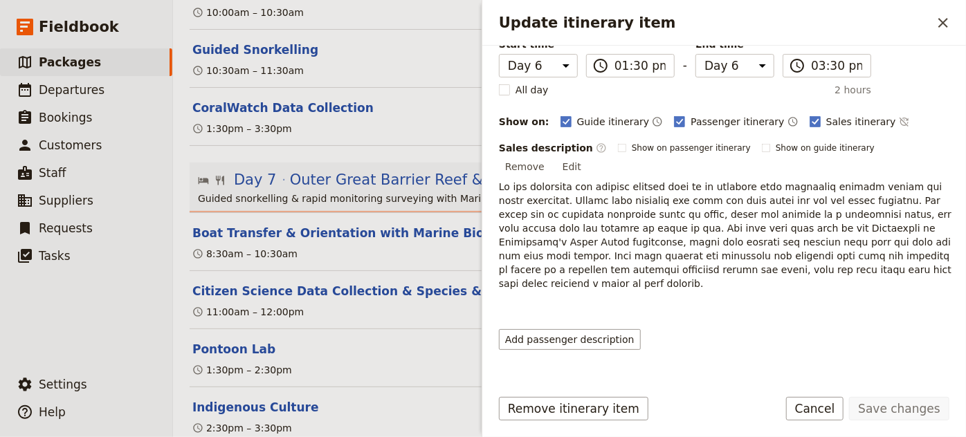
scroll to position [119, 0]
click at [827, 409] on button "Cancel" at bounding box center [815, 409] width 58 height 24
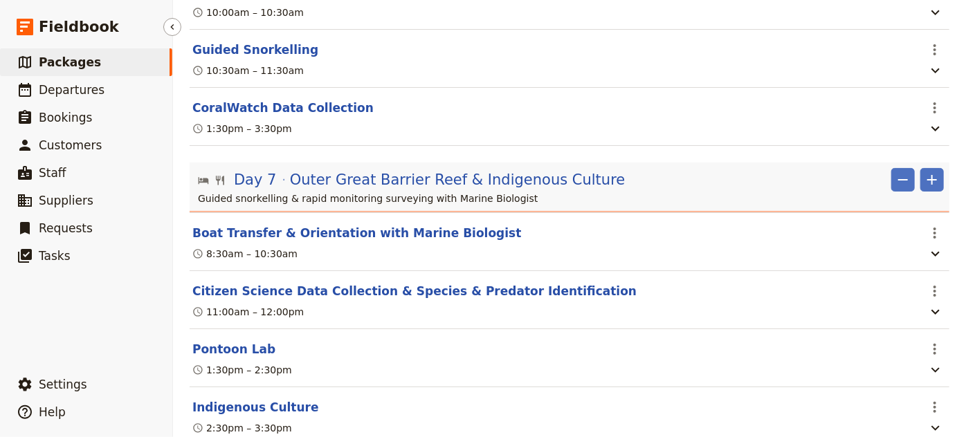
click at [89, 68] on link "​ Packages" at bounding box center [86, 62] width 172 height 28
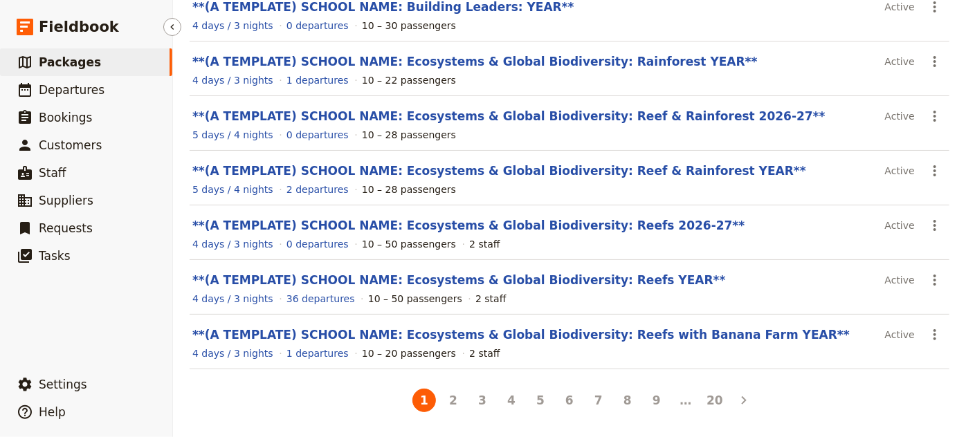
scroll to position [308, 0]
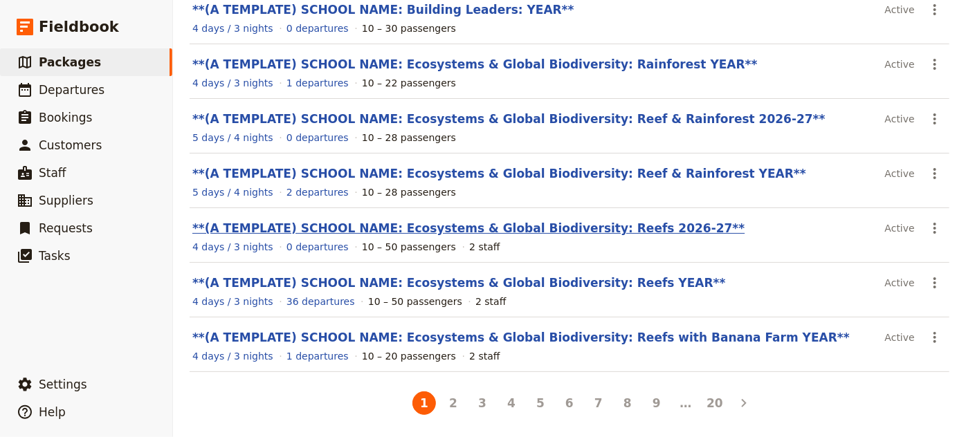
click at [538, 227] on link "**(A TEMPLATE) SCHOOL NAME: Ecosystems & Global Biodiversity: Reefs 2026-27**" at bounding box center [468, 228] width 552 height 14
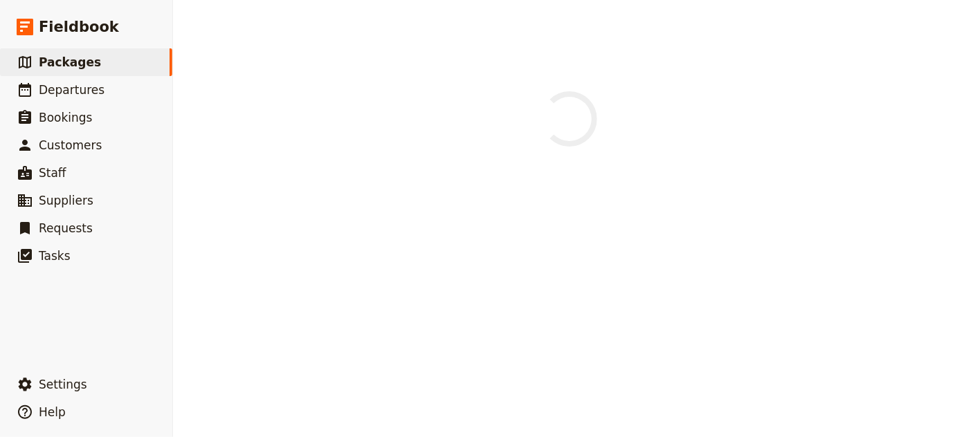
click at [538, 227] on div at bounding box center [569, 218] width 793 height 437
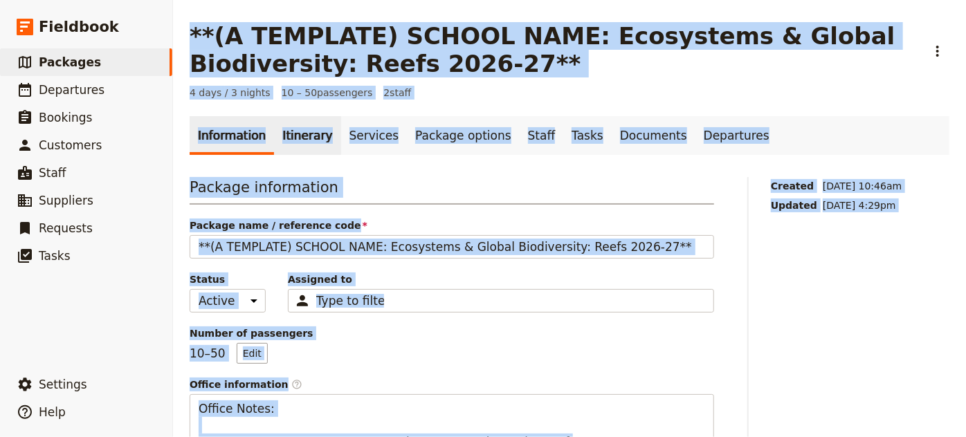
drag, startPoint x: 538, startPoint y: 227, endPoint x: 286, endPoint y: 129, distance: 270.3
click at [286, 129] on link "Itinerary" at bounding box center [307, 135] width 66 height 39
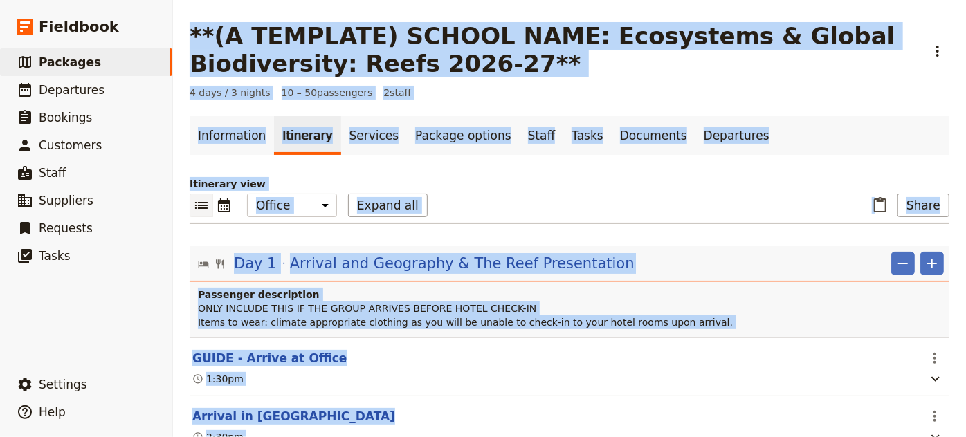
click at [286, 129] on link "Itinerary" at bounding box center [307, 135] width 66 height 39
click at [520, 143] on link "Staff" at bounding box center [542, 135] width 44 height 39
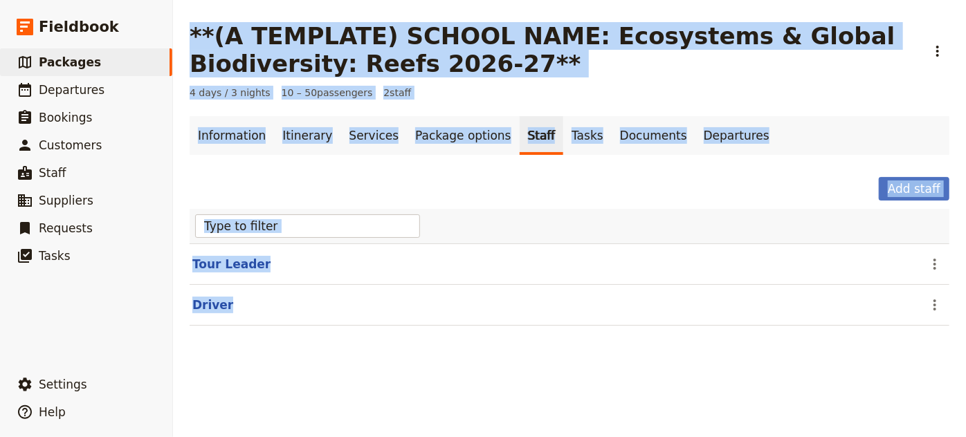
click at [527, 189] on div "Add staff" at bounding box center [570, 189] width 760 height 24
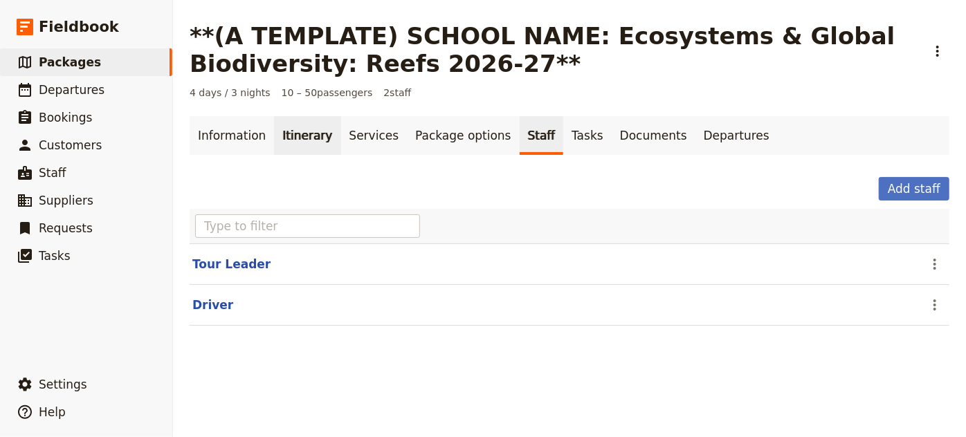
click at [300, 130] on link "Itinerary" at bounding box center [307, 135] width 66 height 39
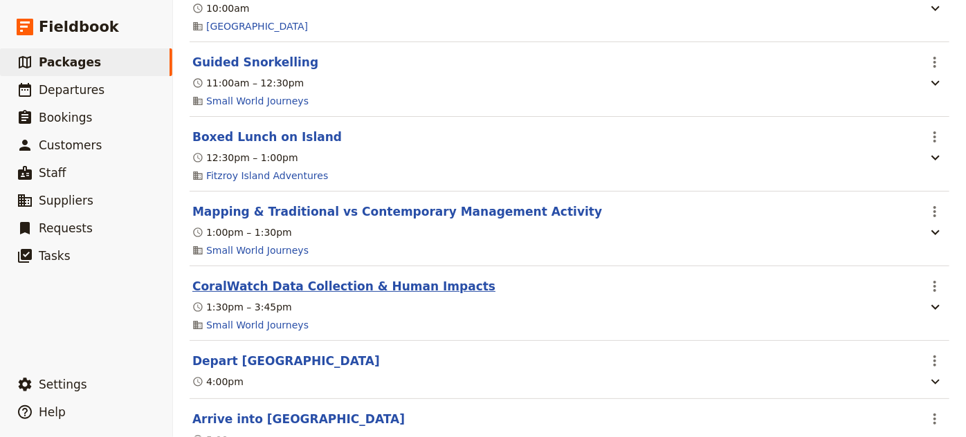
scroll to position [1426, 0]
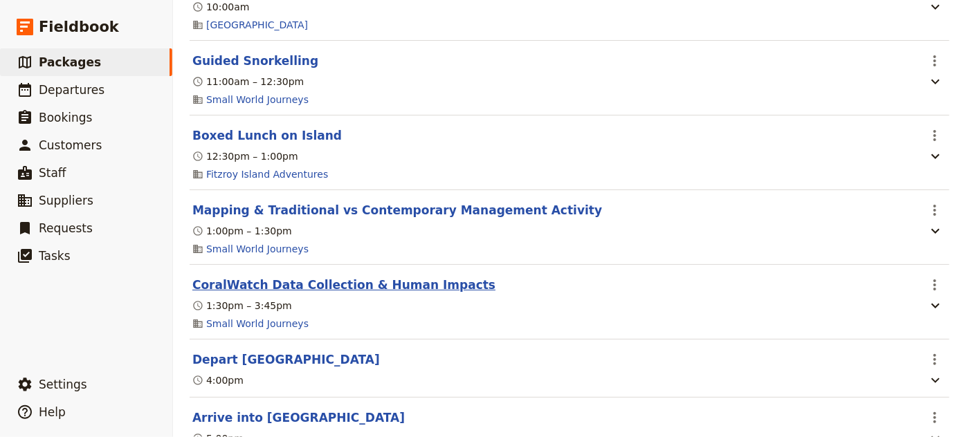
click at [355, 293] on button "CoralWatch Data Collection & Human Impacts" at bounding box center [343, 285] width 303 height 17
select select "2"
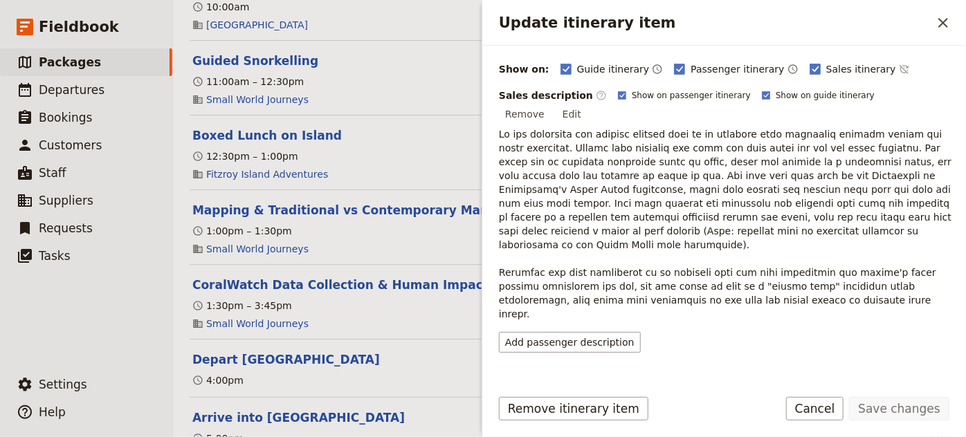
scroll to position [172, 0]
click at [814, 406] on button "Cancel" at bounding box center [815, 409] width 58 height 24
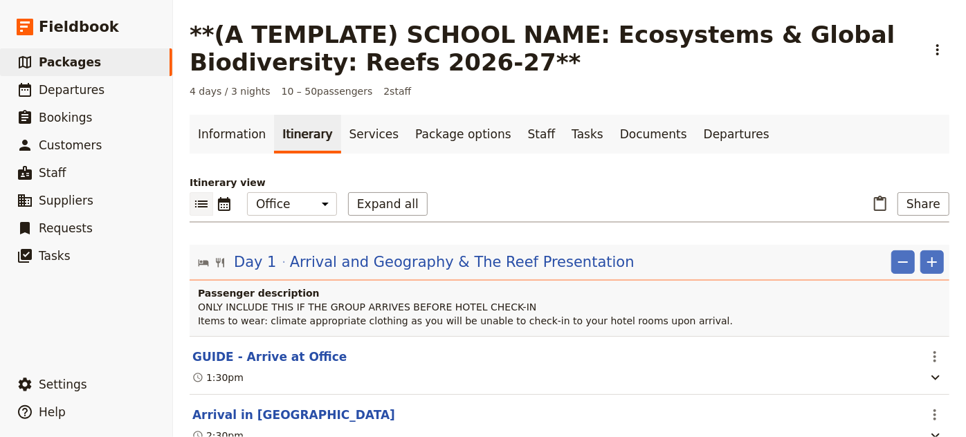
scroll to position [0, 0]
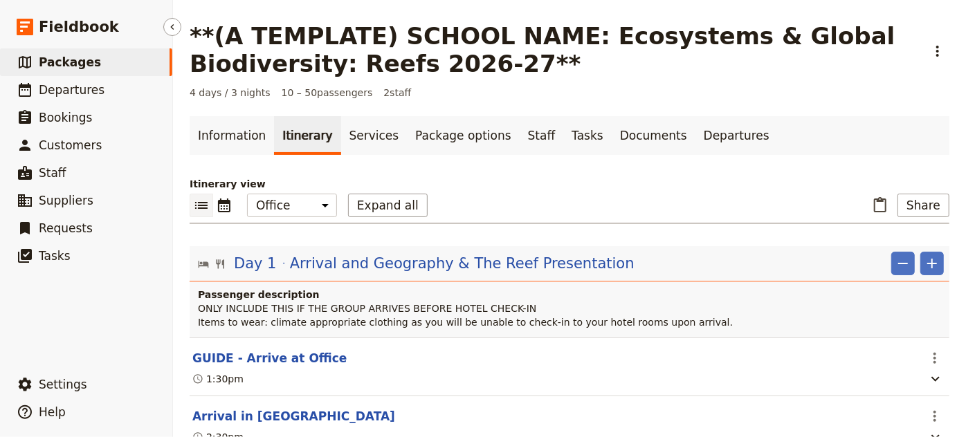
click at [102, 66] on link "​ Packages" at bounding box center [86, 62] width 172 height 28
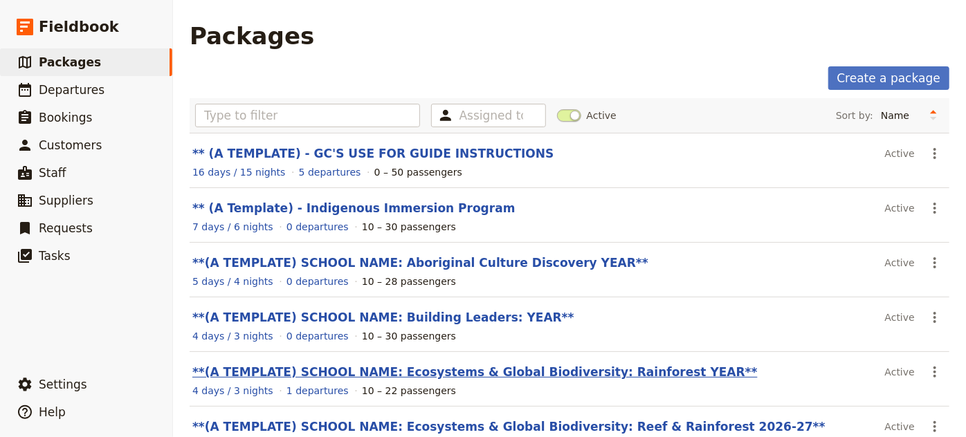
click at [581, 366] on link "**(A TEMPLATE) SCHOOL NAME: Ecosystems & Global Biodiversity: Rainforest YEAR**" at bounding box center [474, 372] width 565 height 14
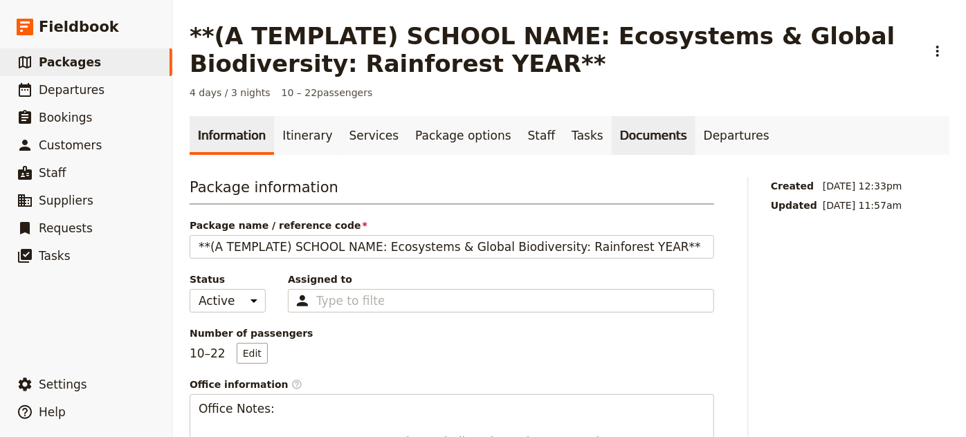
click at [615, 138] on link "Documents" at bounding box center [654, 135] width 84 height 39
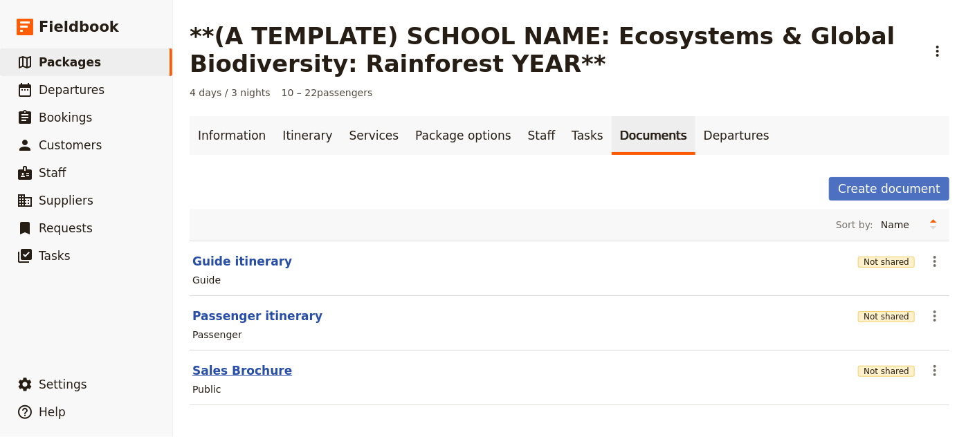
click at [241, 372] on button "Sales Brochure" at bounding box center [242, 371] width 100 height 17
select select "DEFAULT"
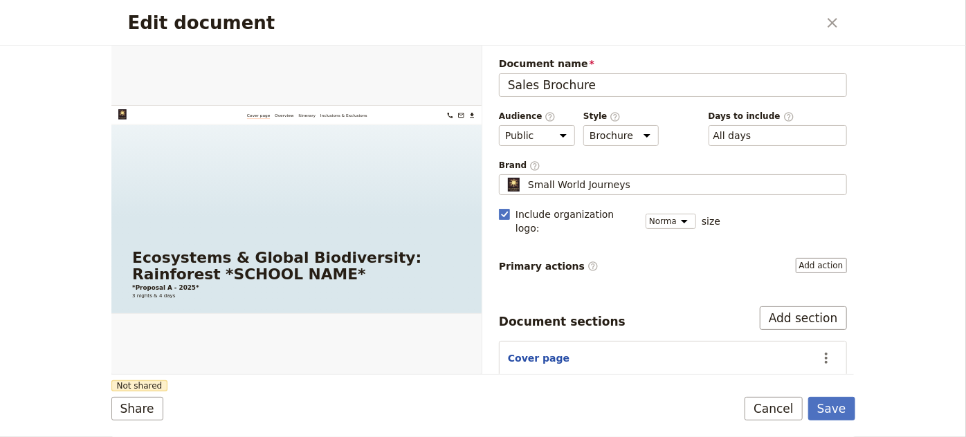
scroll to position [138, 0]
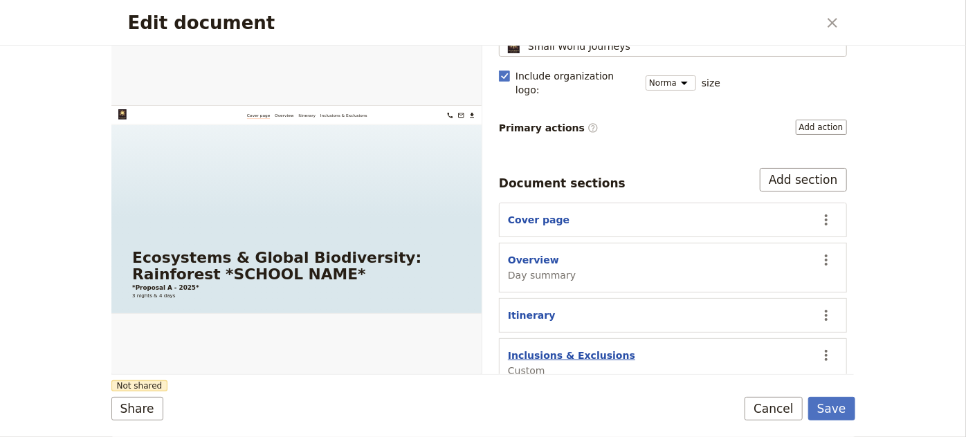
click at [580, 349] on button "Inclusions & Exclusions" at bounding box center [571, 356] width 127 height 14
select select "CUSTOM"
select select "default"
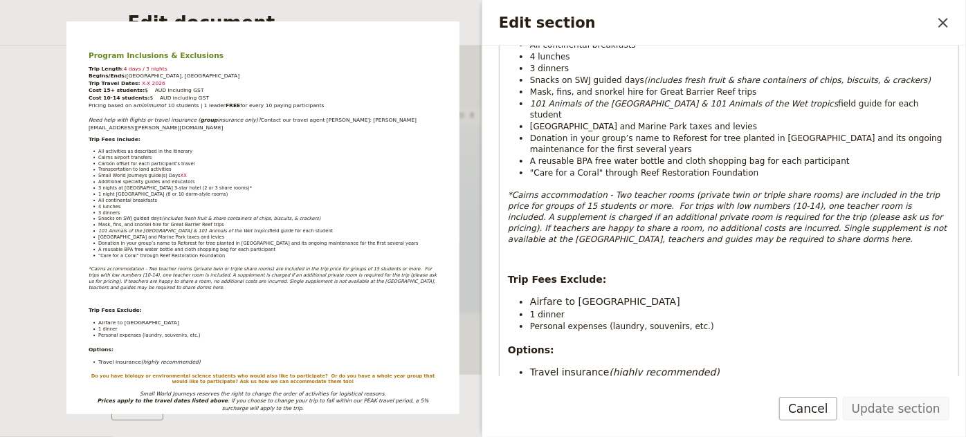
scroll to position [462, 0]
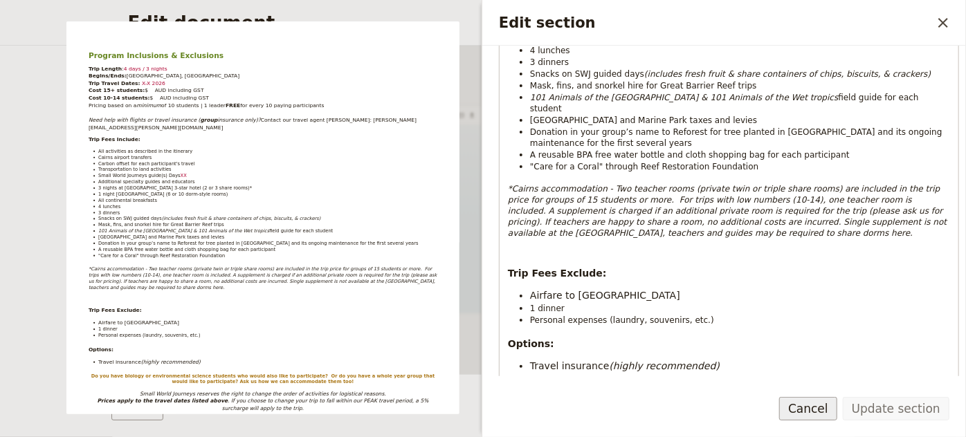
click at [822, 414] on button "Cancel" at bounding box center [808, 409] width 58 height 24
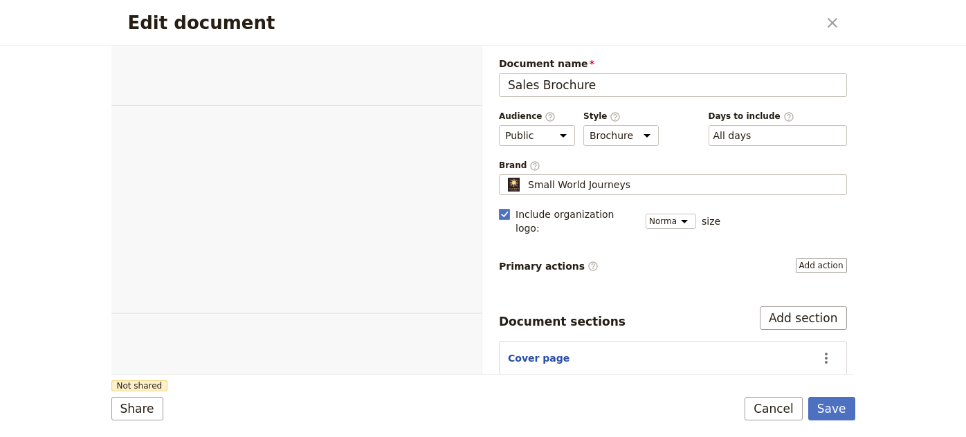
select select "DEFAULT"
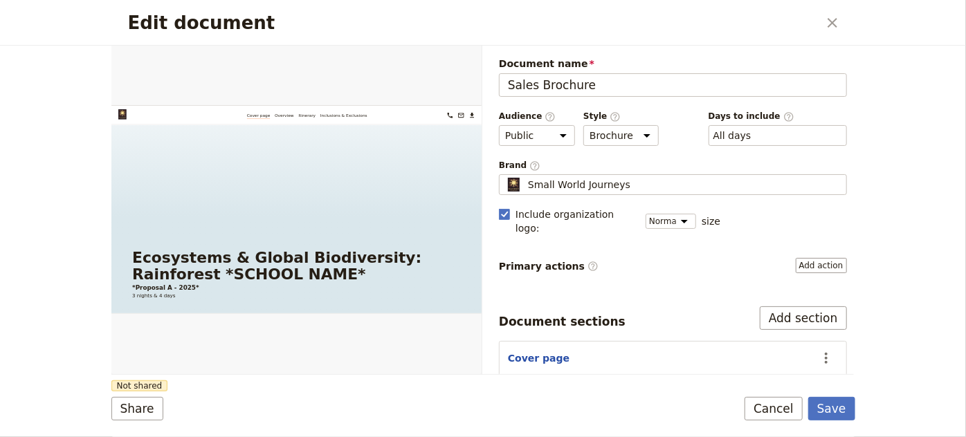
scroll to position [138, 0]
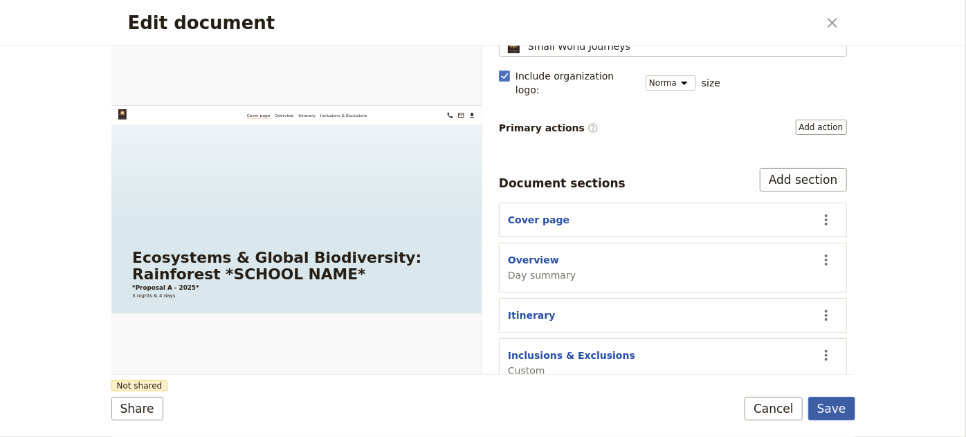
click at [839, 412] on button "Save" at bounding box center [831, 409] width 47 height 24
